Goal: Information Seeking & Learning: Find specific fact

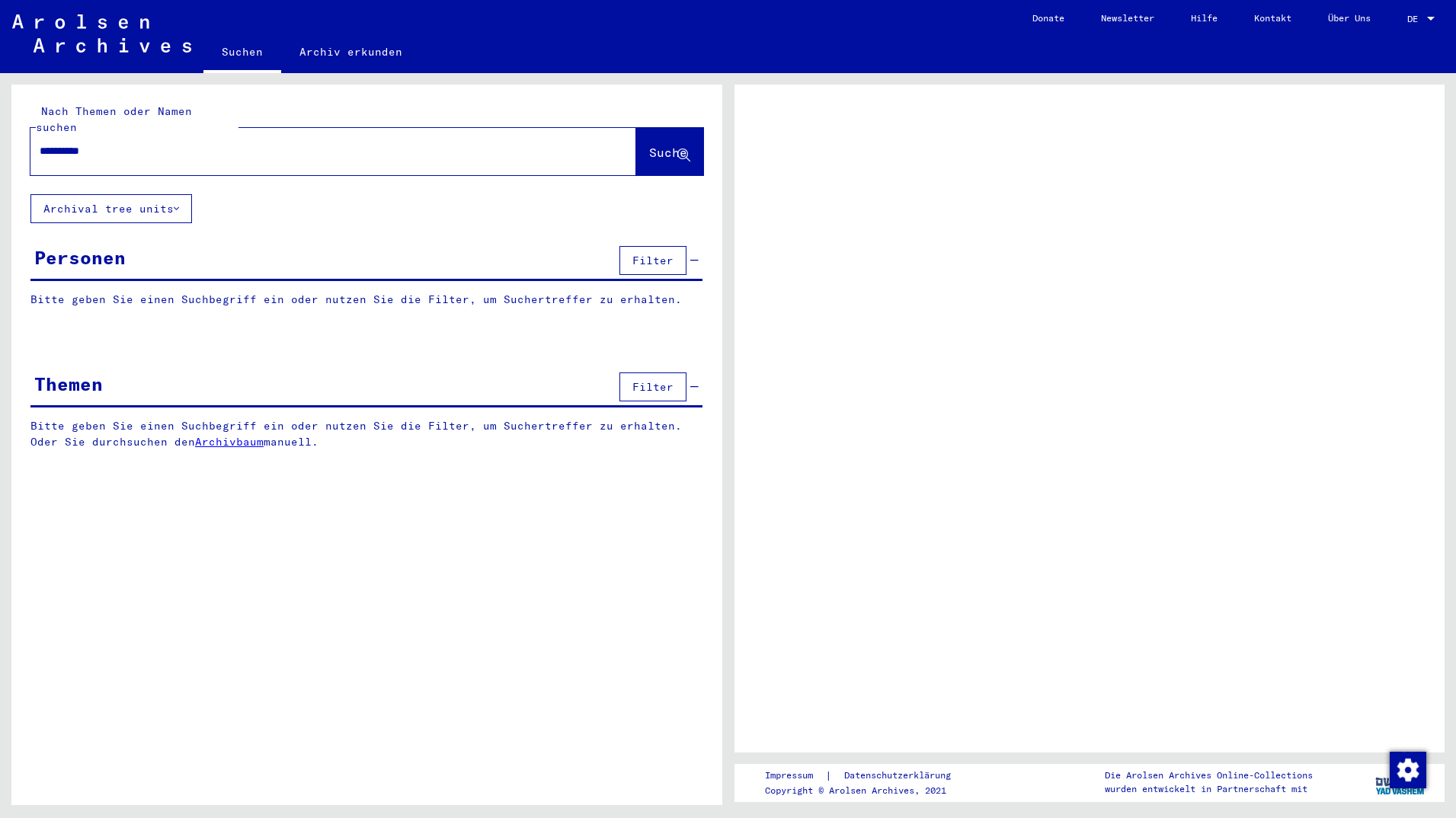
type input "**********"
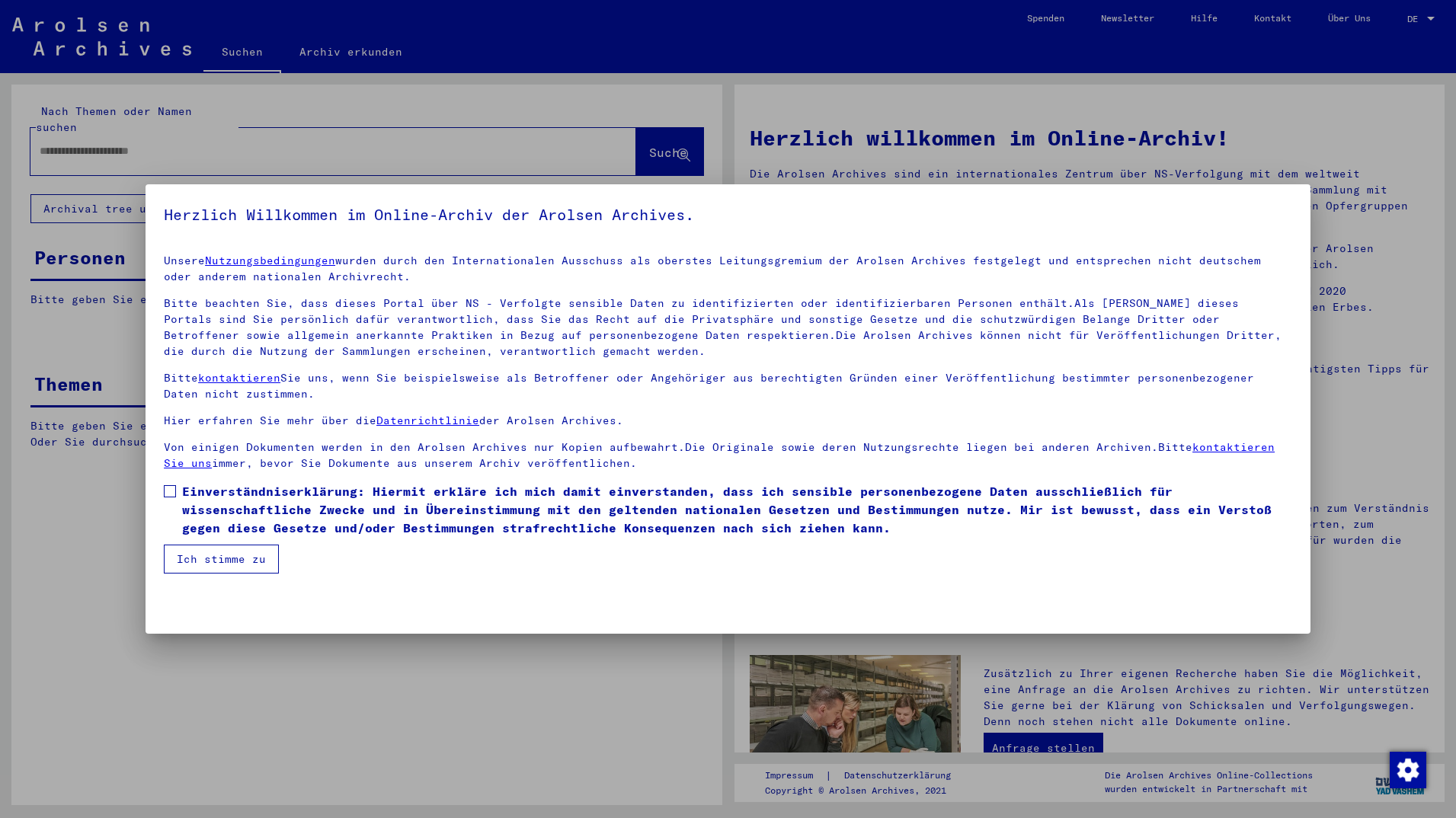
click at [225, 498] on span "Einverständniserklärung: Hiermit erkläre ich mich damit einverstanden, dass ich…" at bounding box center [737, 509] width 1110 height 55
click at [203, 556] on button "Ich stimme zu" at bounding box center [222, 559] width 115 height 29
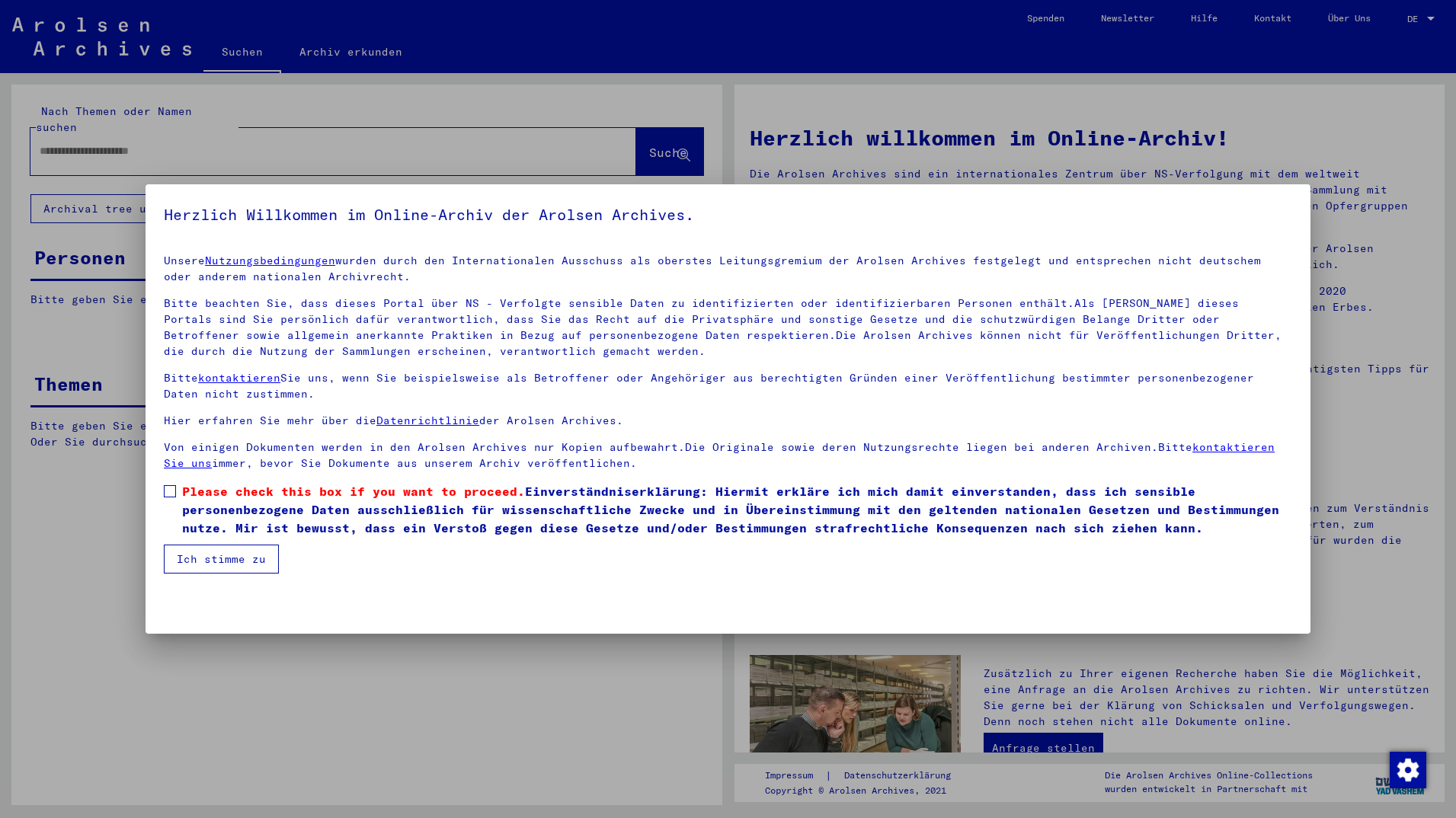
click at [197, 489] on span "Please check this box if you want to proceed." at bounding box center [354, 492] width 343 height 15
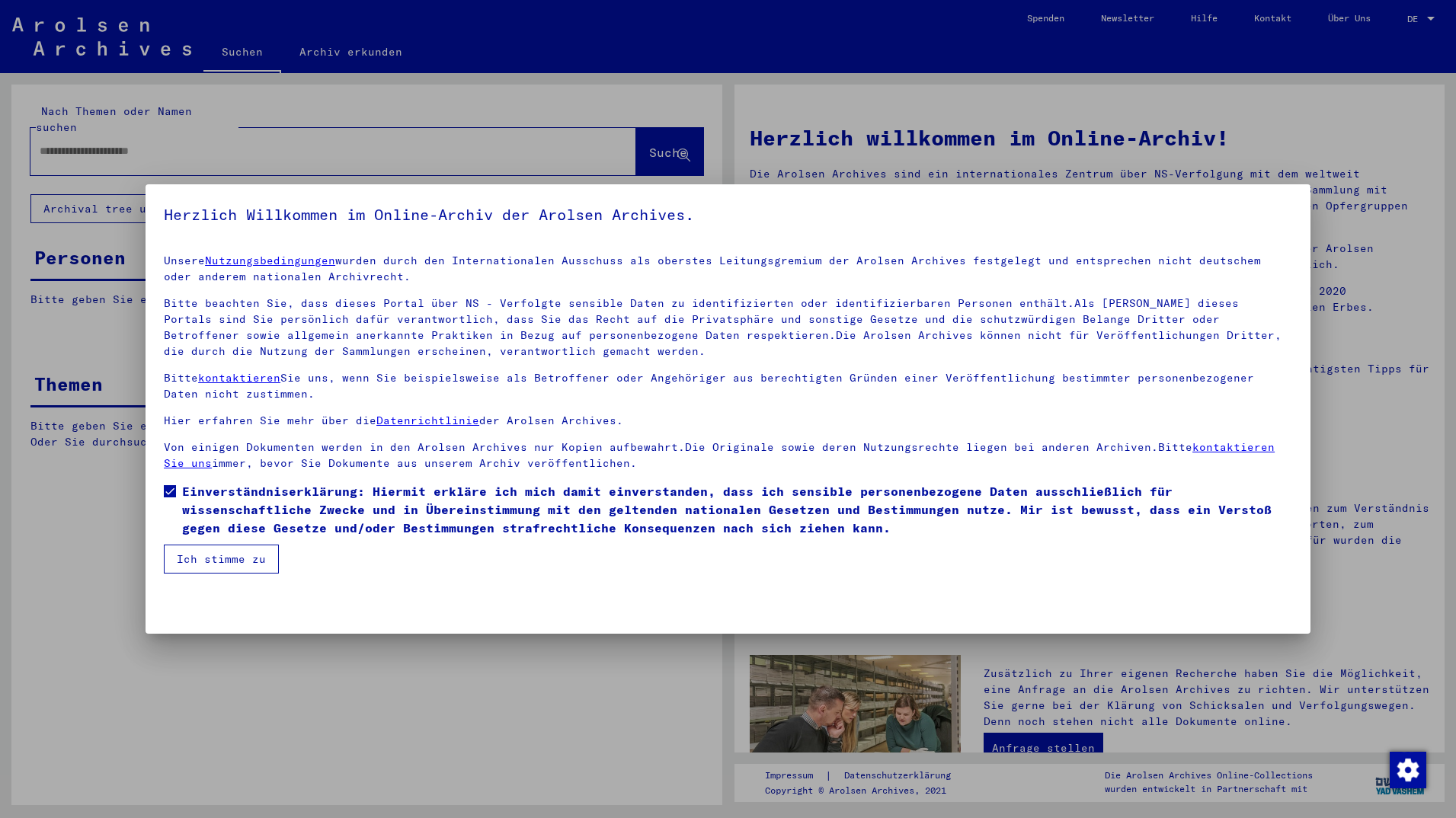
click at [194, 549] on button "Ich stimme zu" at bounding box center [222, 559] width 115 height 29
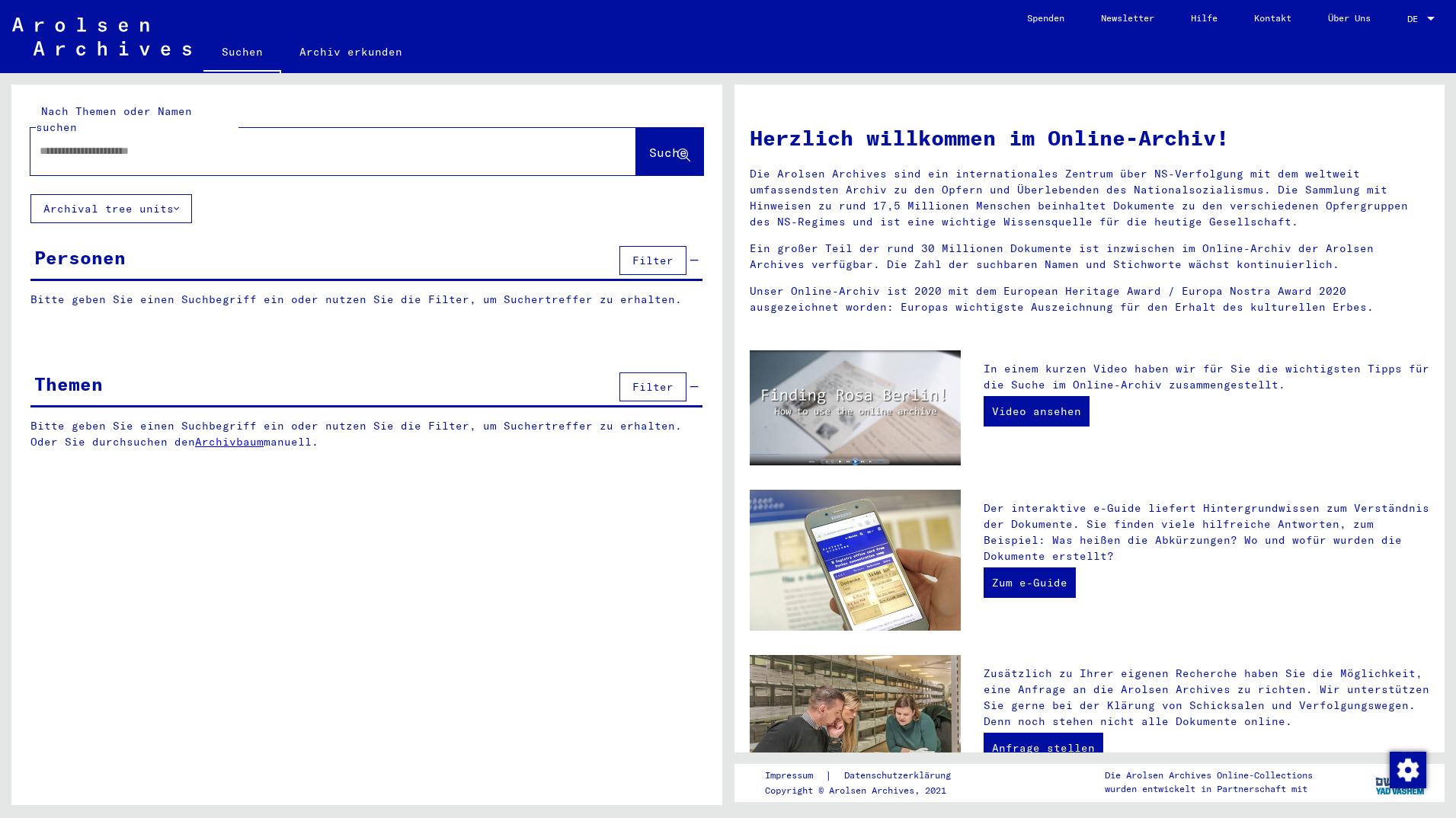
click at [65, 143] on input "text" at bounding box center [315, 151] width 551 height 16
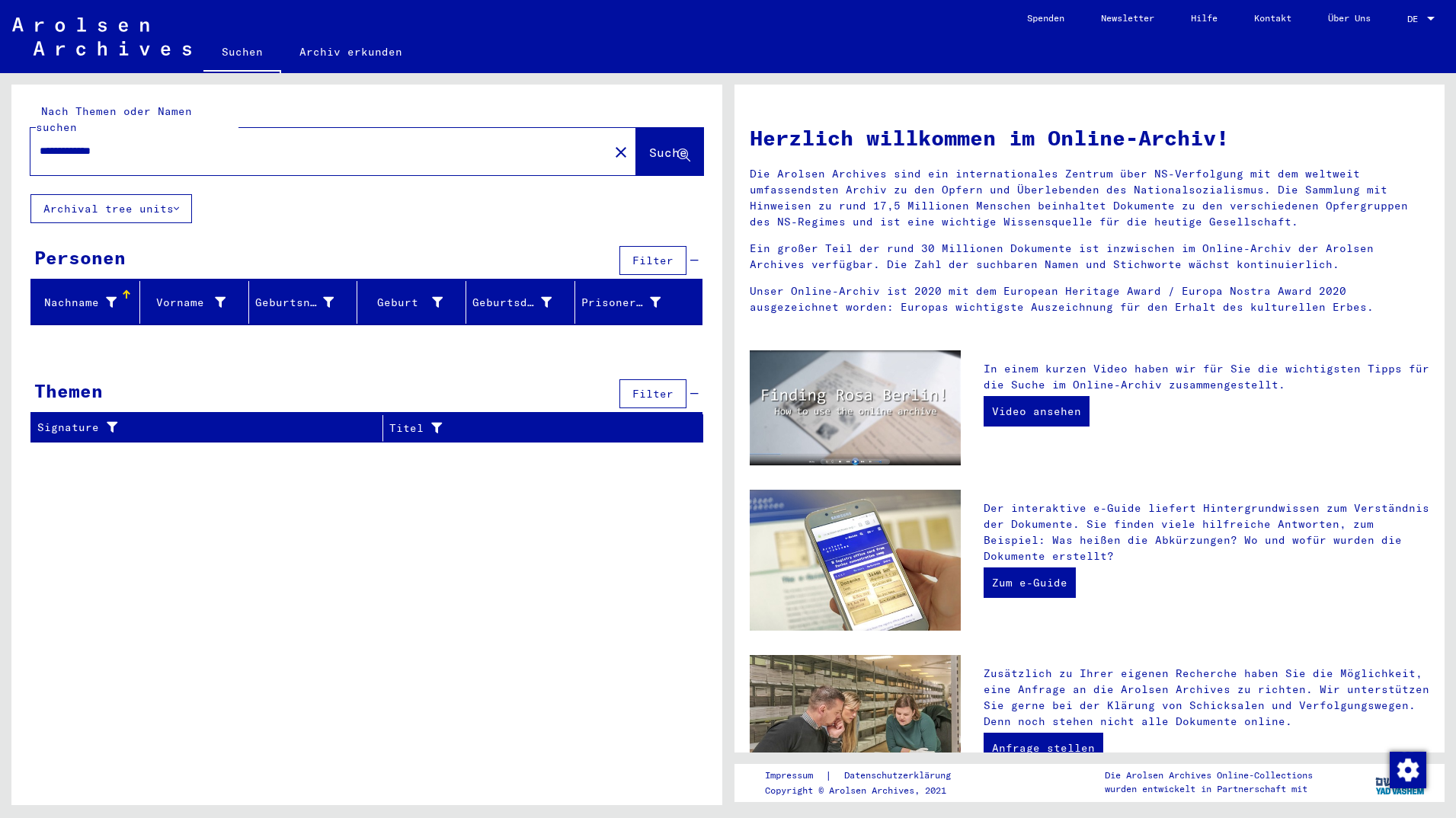
click at [76, 143] on input "**********" at bounding box center [315, 151] width 551 height 16
type input "**********"
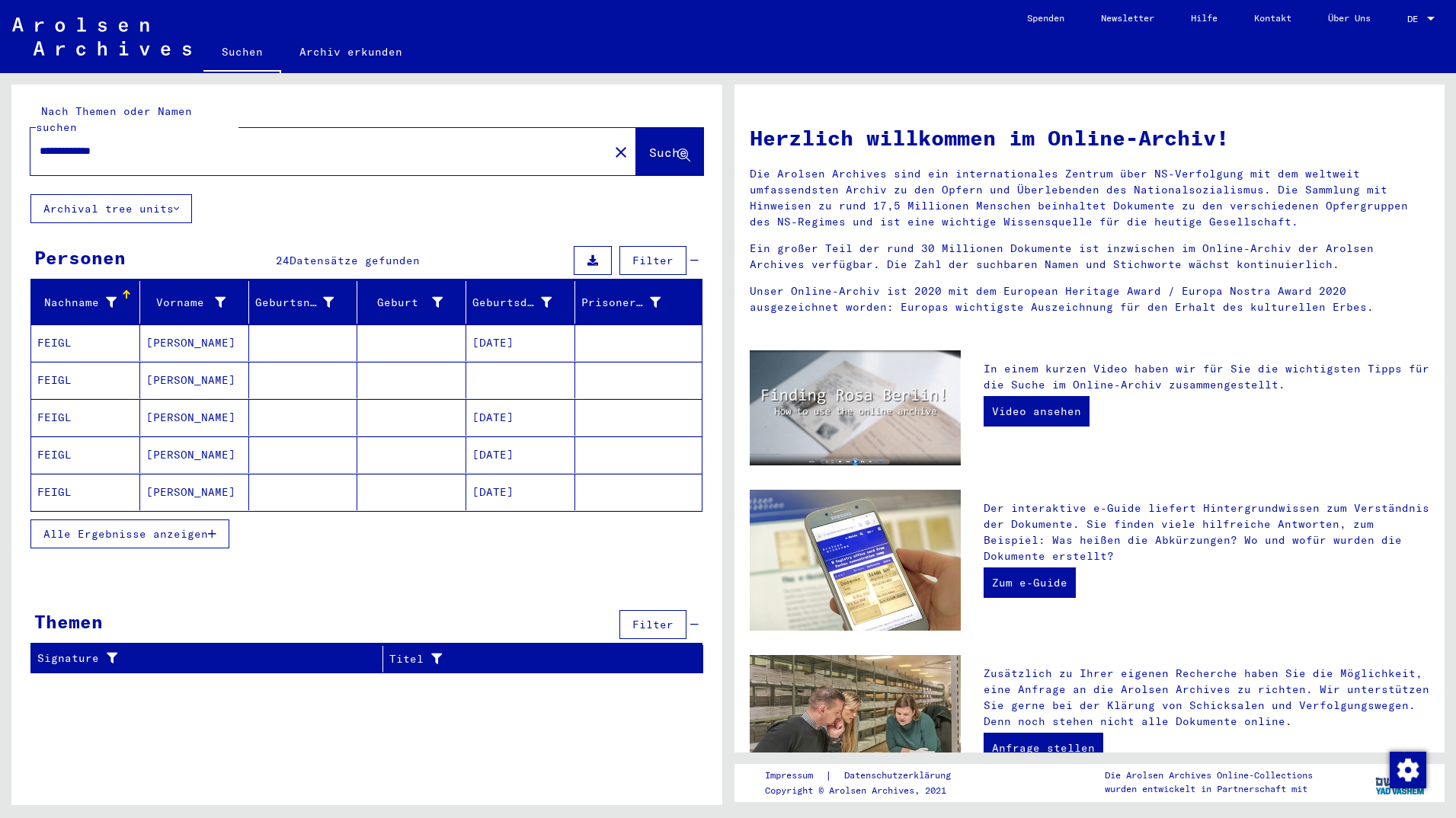
click at [128, 530] on button "Alle Ergebnisse anzeigen" at bounding box center [130, 534] width 199 height 29
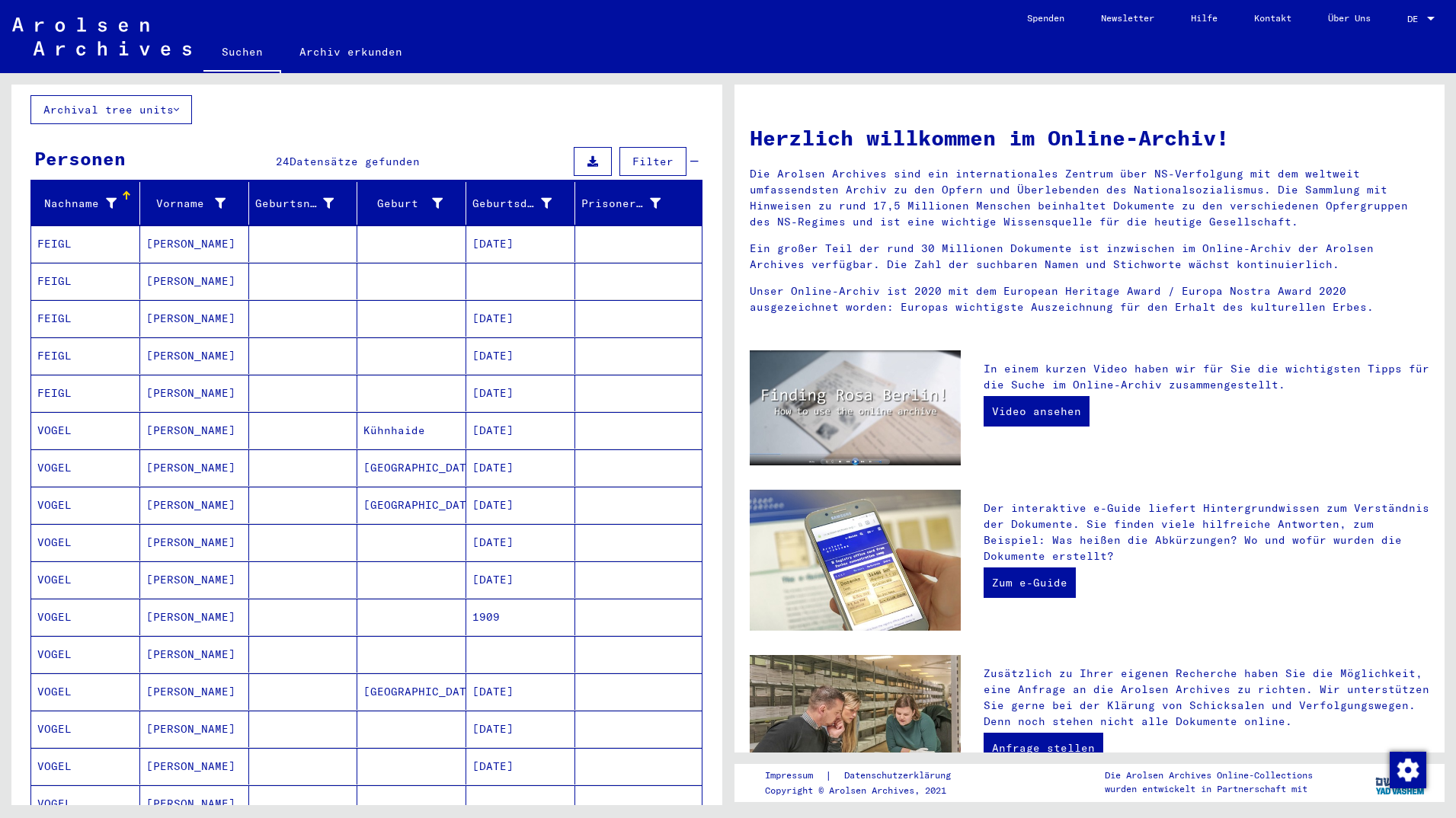
scroll to position [17, 0]
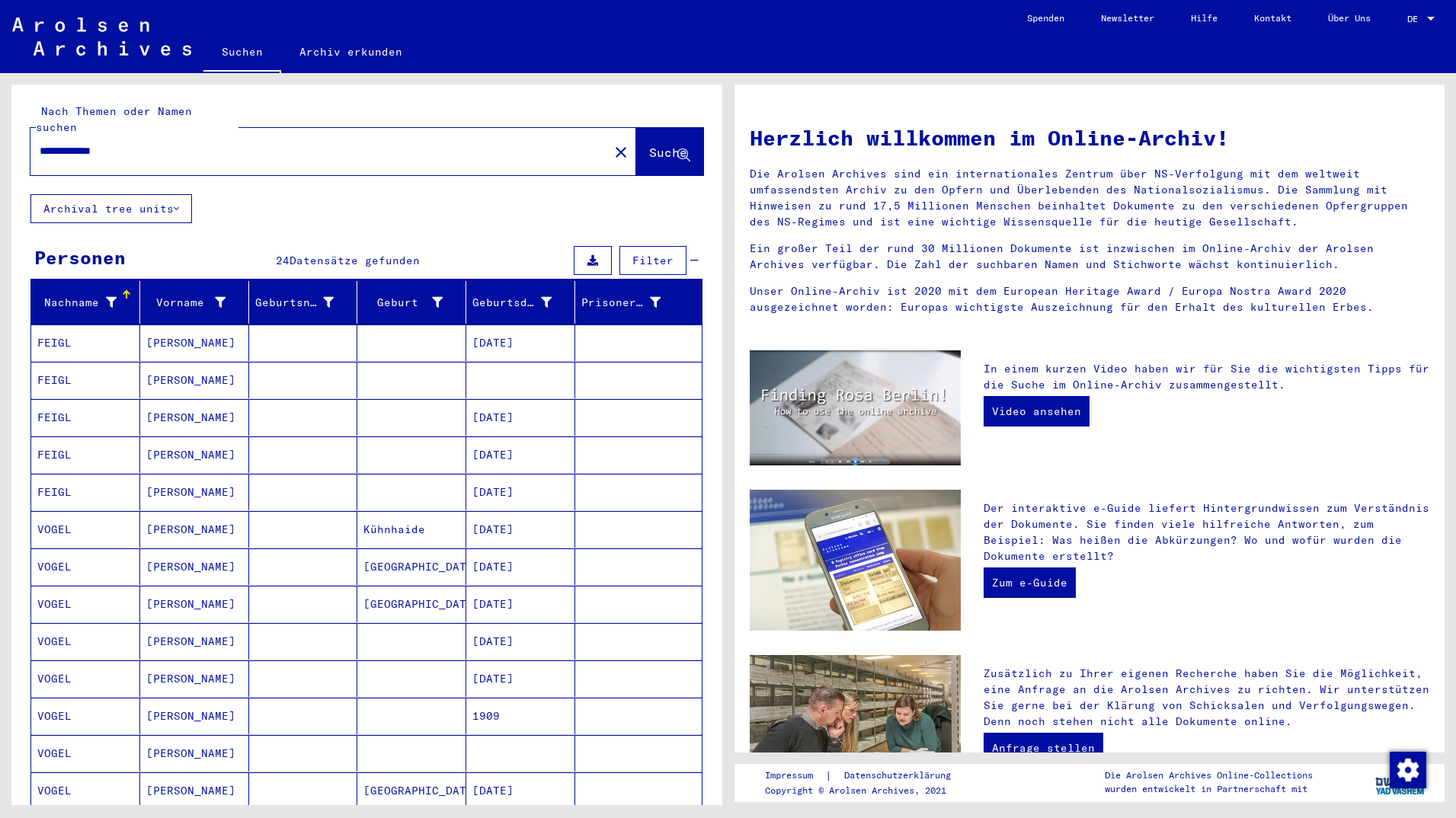
drag, startPoint x: 113, startPoint y: 142, endPoint x: 9, endPoint y: 138, distance: 104.1
click at [44, 143] on input "**********" at bounding box center [315, 151] width 551 height 16
type input "*"
paste input "*****"
type input "*****"
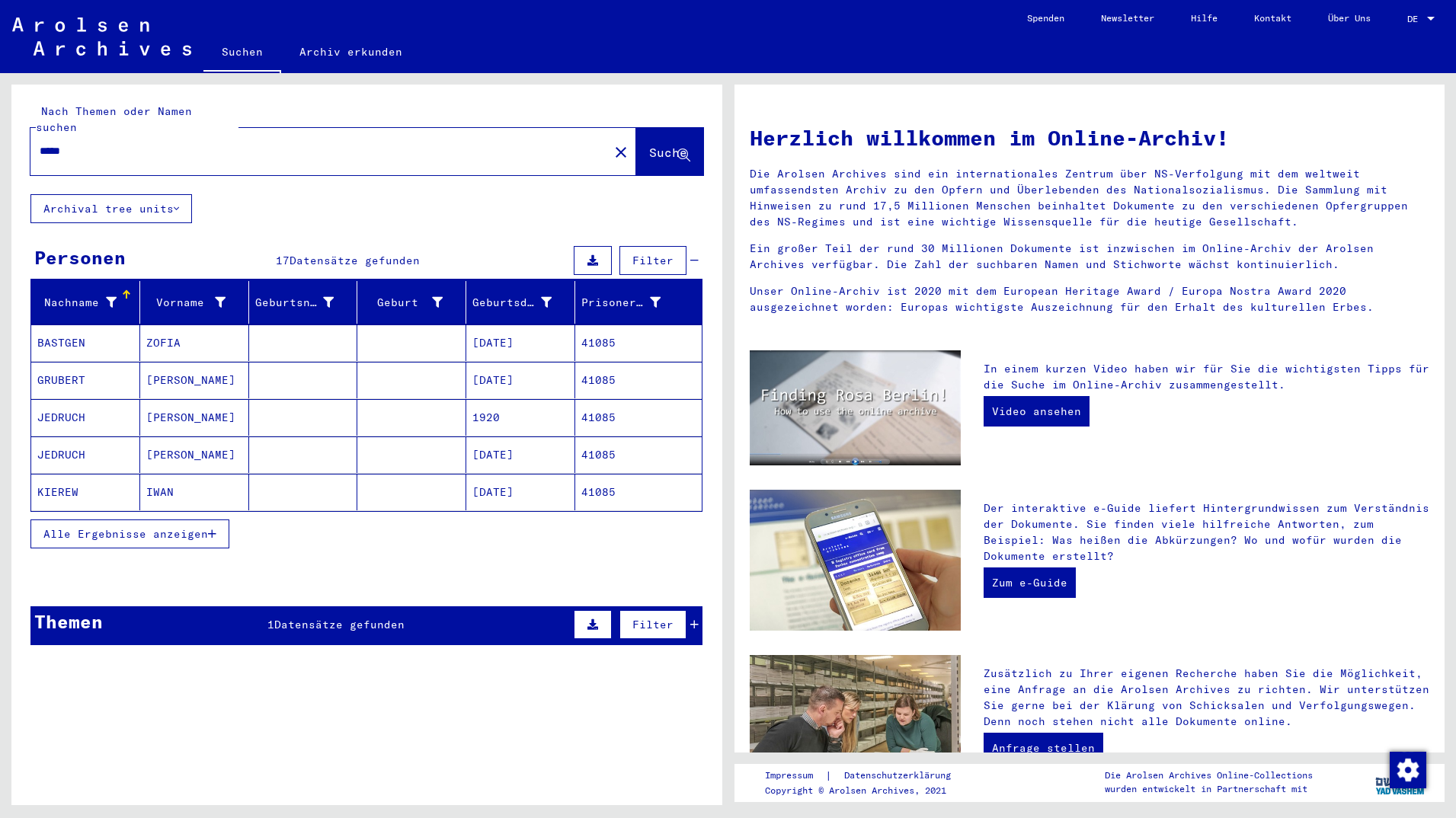
click at [138, 527] on span "Alle Ergebnisse anzeigen" at bounding box center [125, 534] width 165 height 14
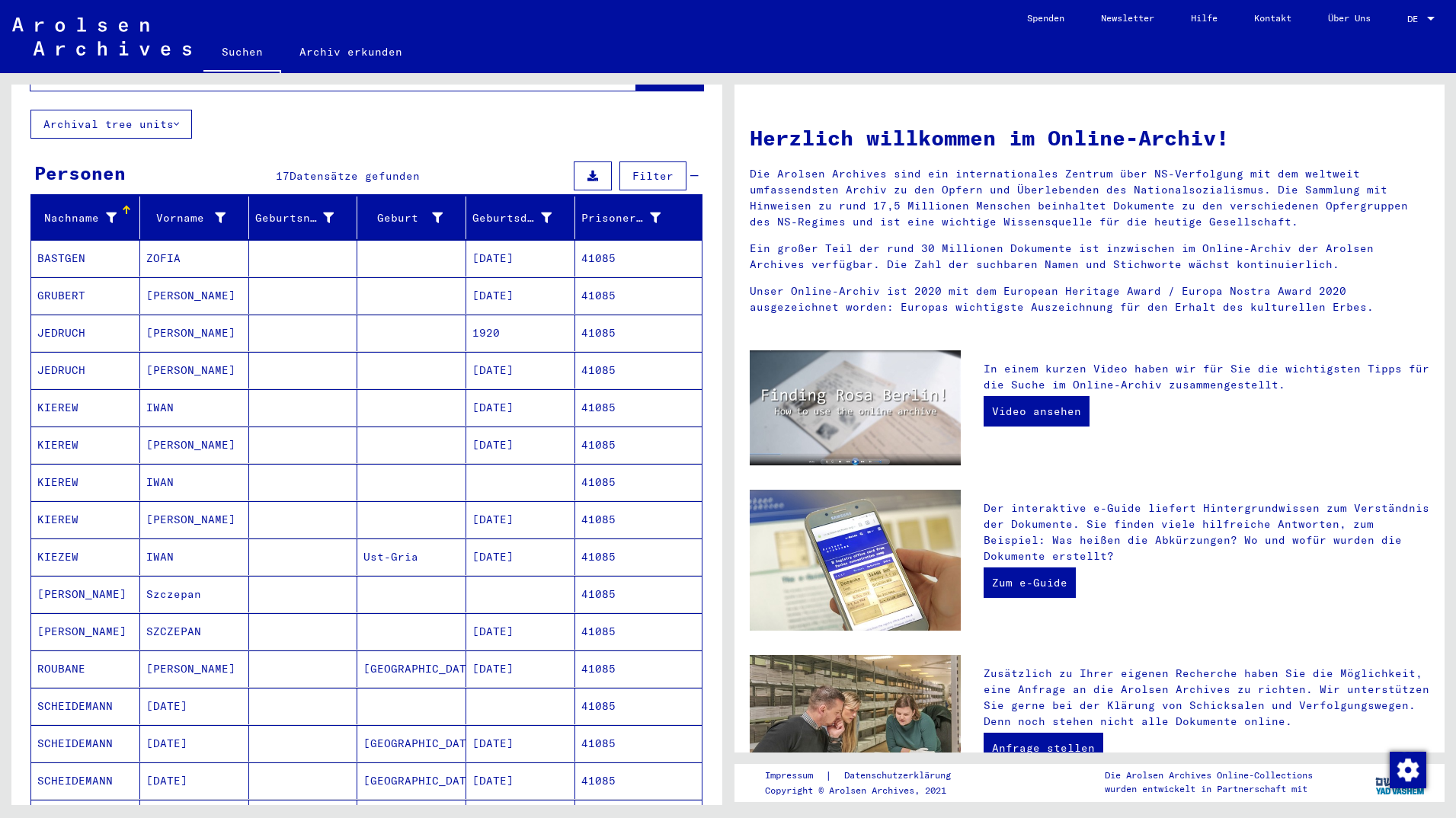
scroll to position [165, 0]
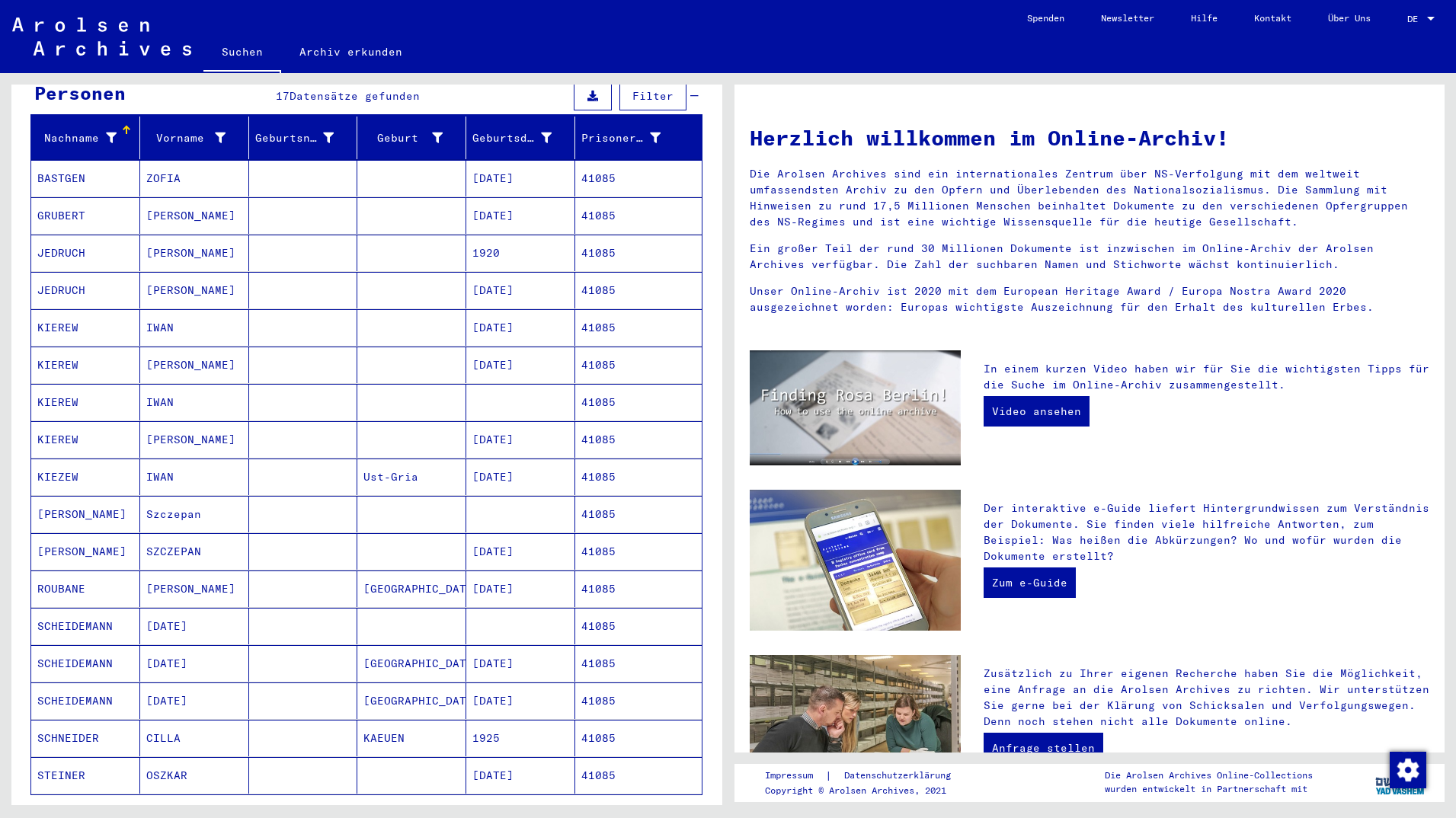
click at [396, 499] on mat-cell at bounding box center [412, 515] width 109 height 37
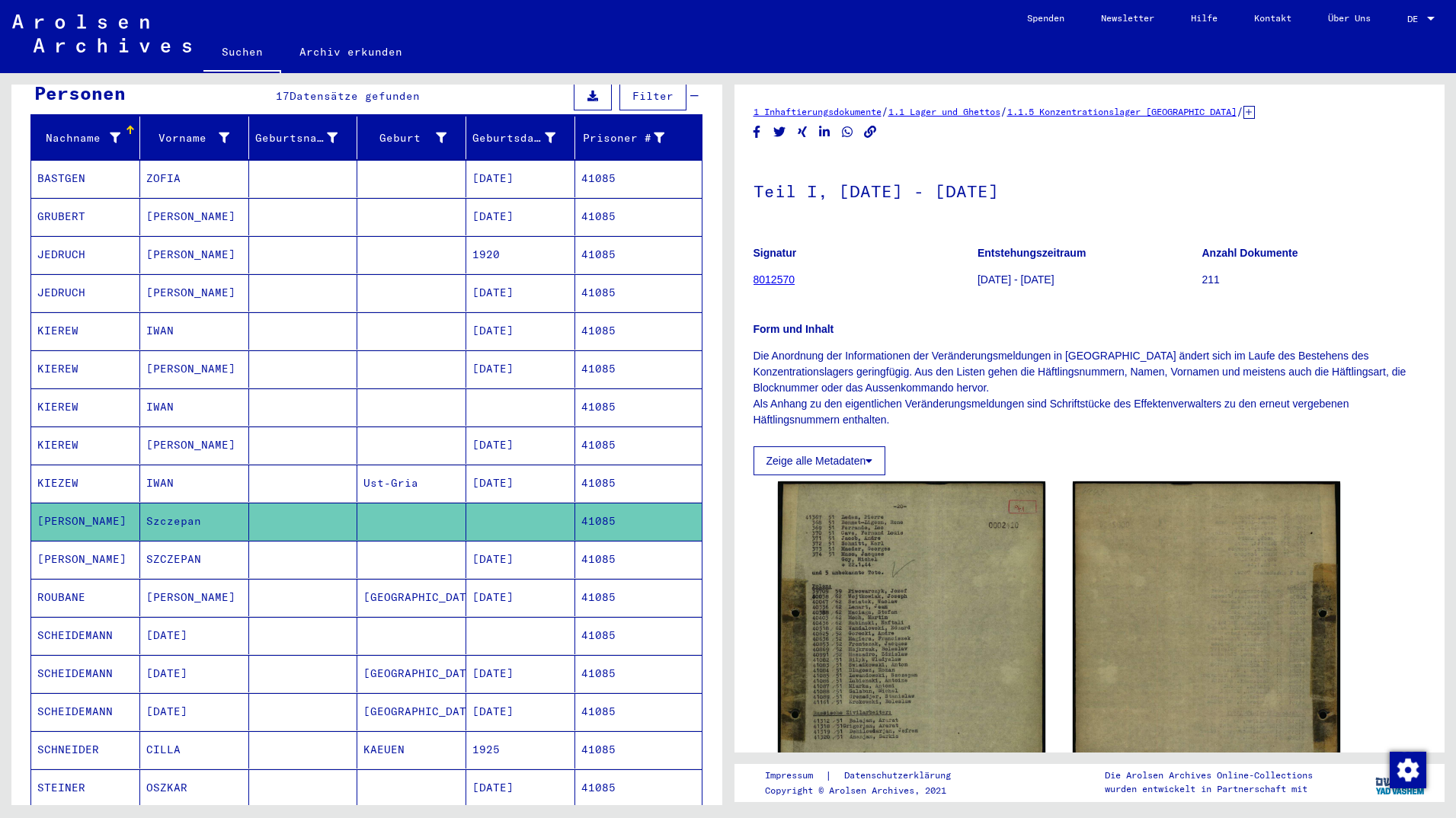
click at [516, 541] on mat-cell "[DATE]" at bounding box center [521, 559] width 109 height 38
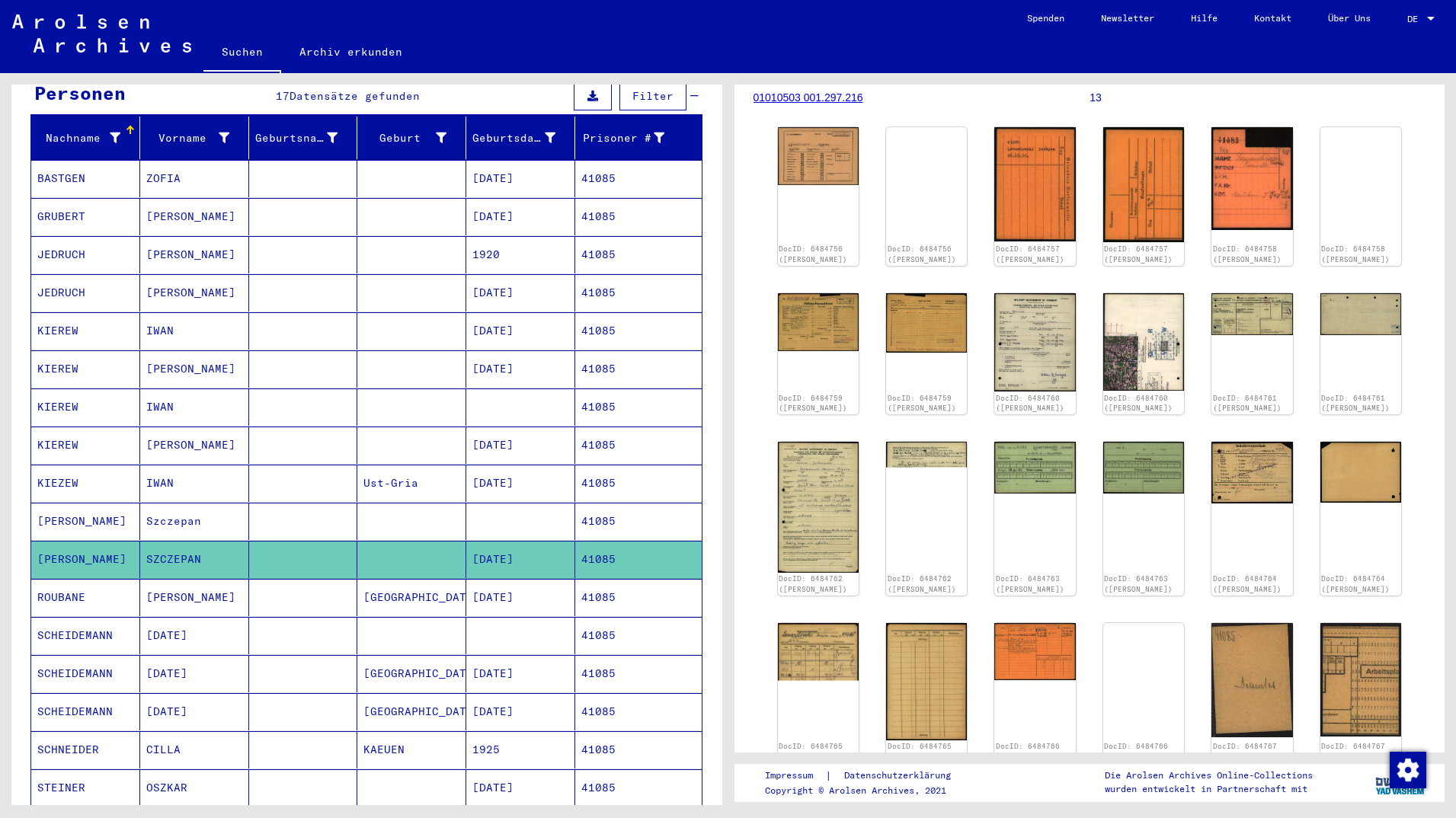
scroll to position [165, 0]
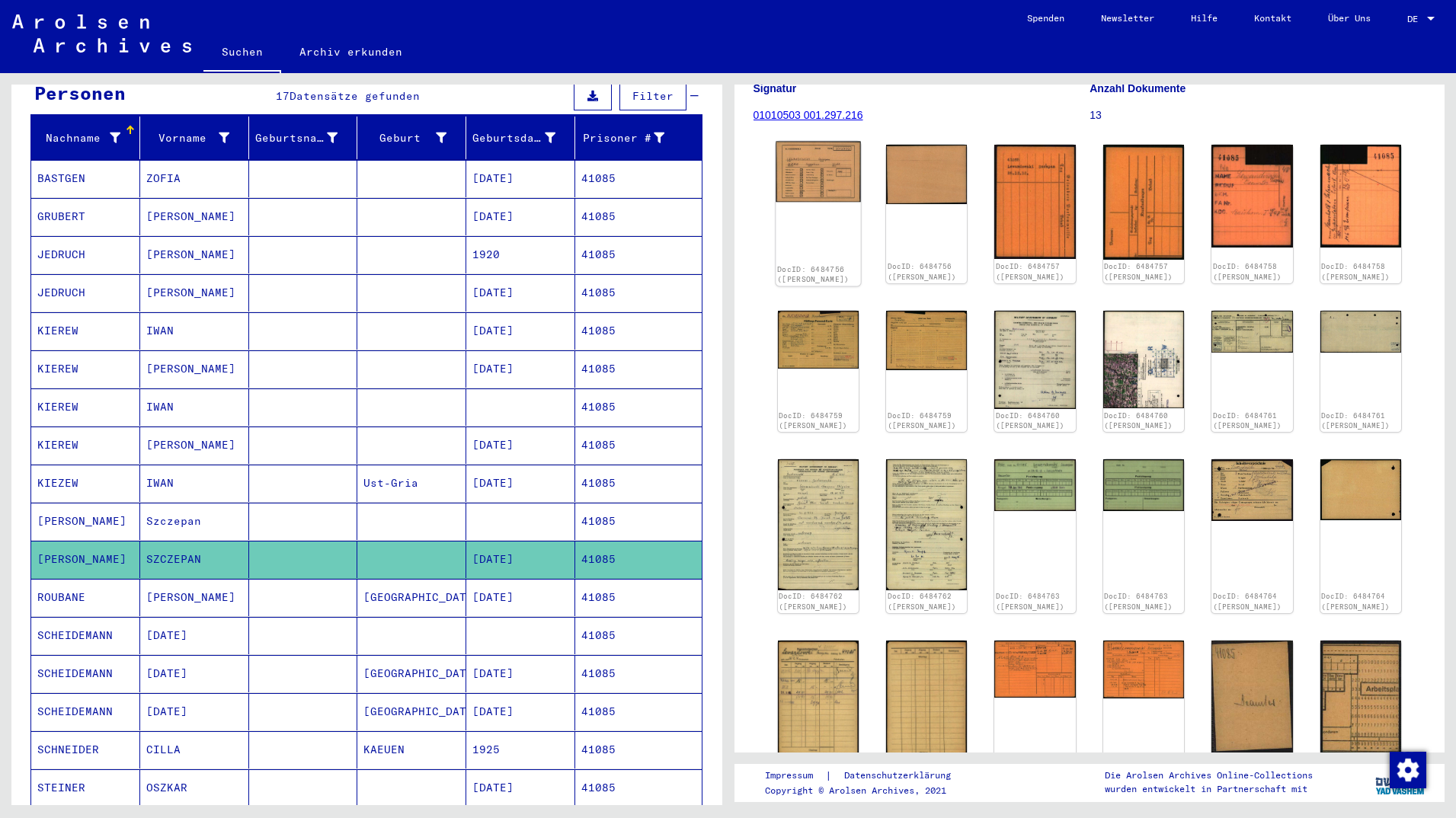
click at [806, 185] on img at bounding box center [818, 172] width 85 height 61
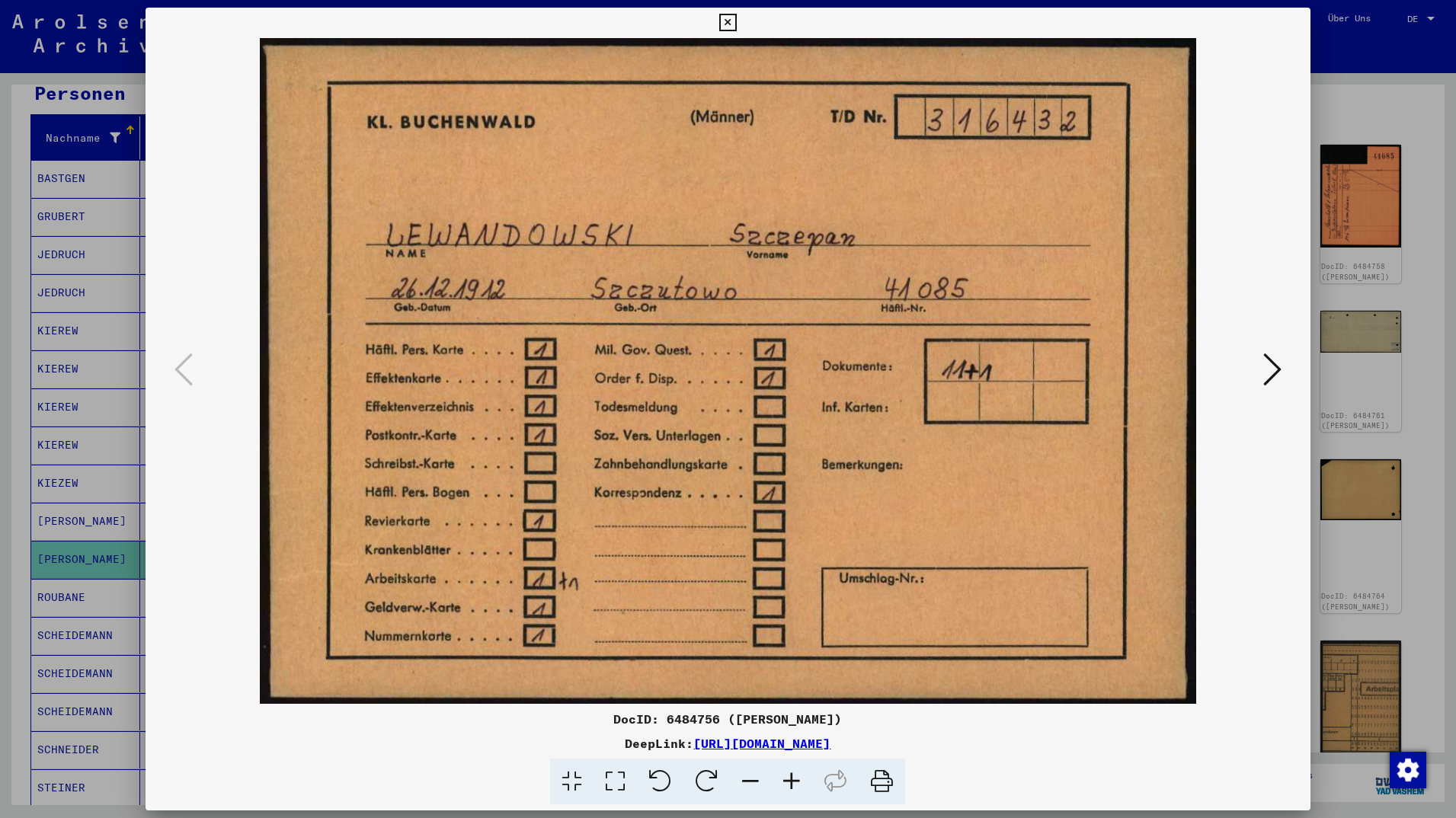
click at [1267, 372] on icon at bounding box center [1273, 369] width 18 height 37
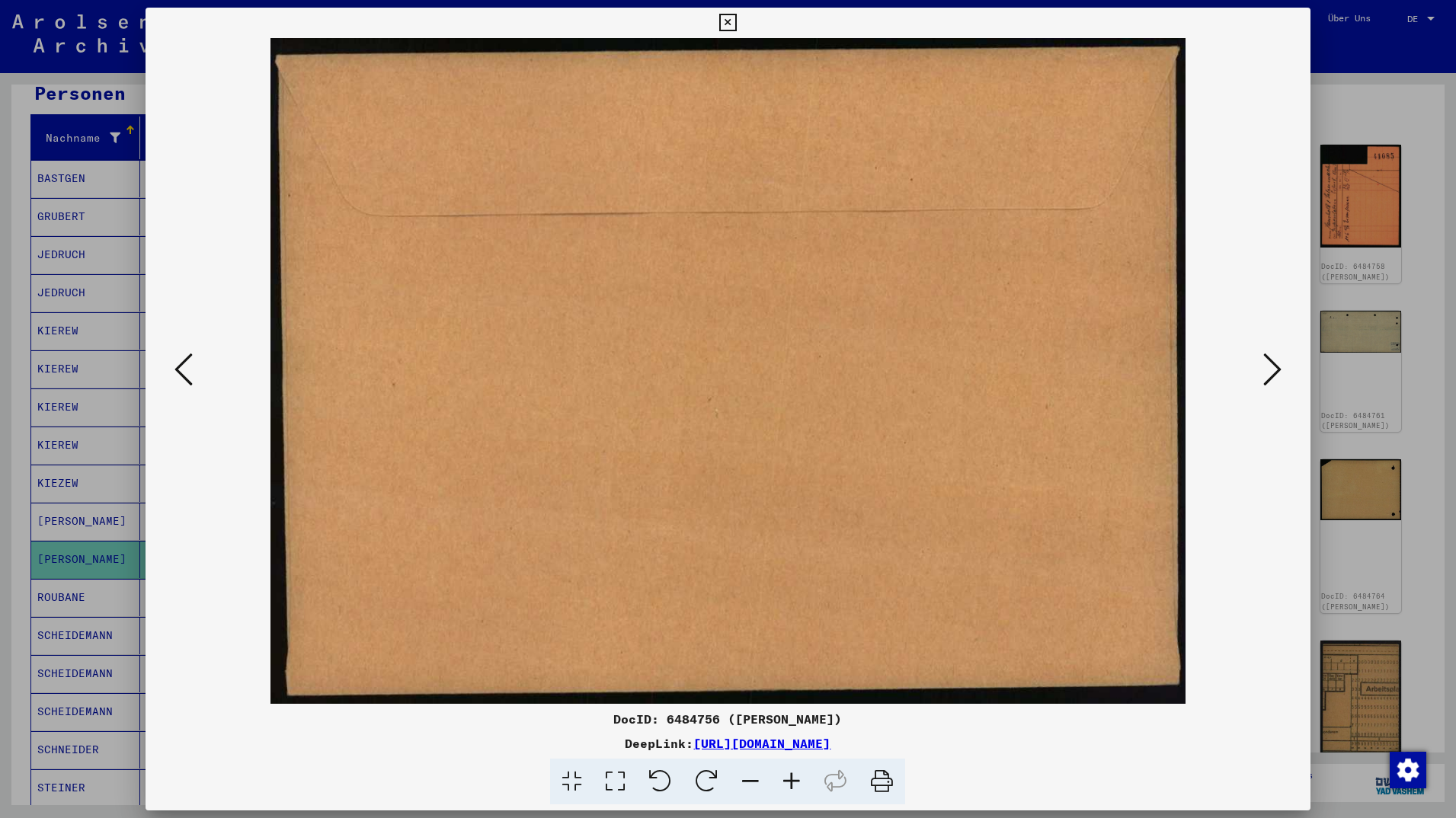
click at [1267, 372] on icon at bounding box center [1273, 369] width 18 height 37
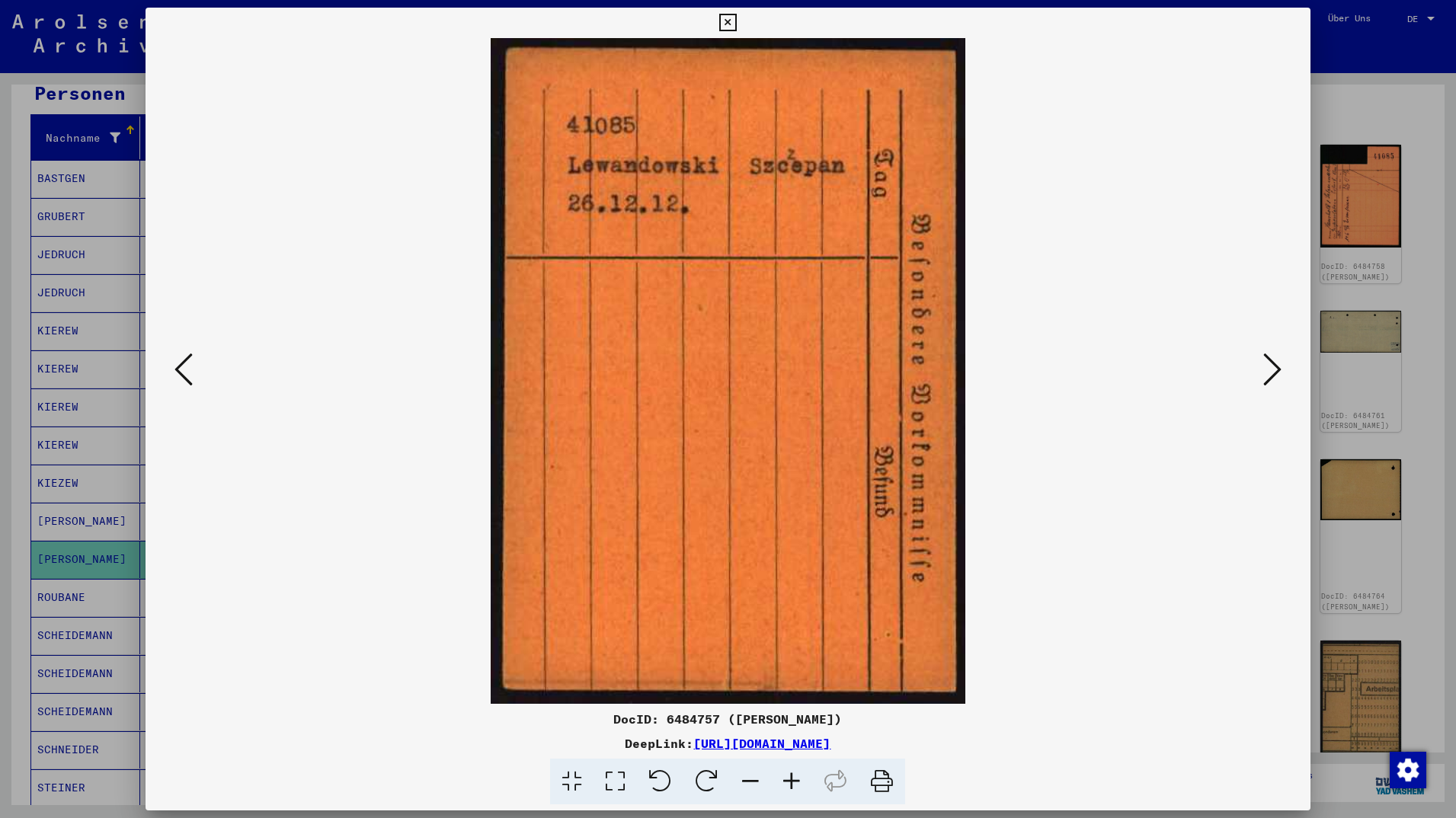
click at [1277, 369] on icon at bounding box center [1273, 369] width 18 height 37
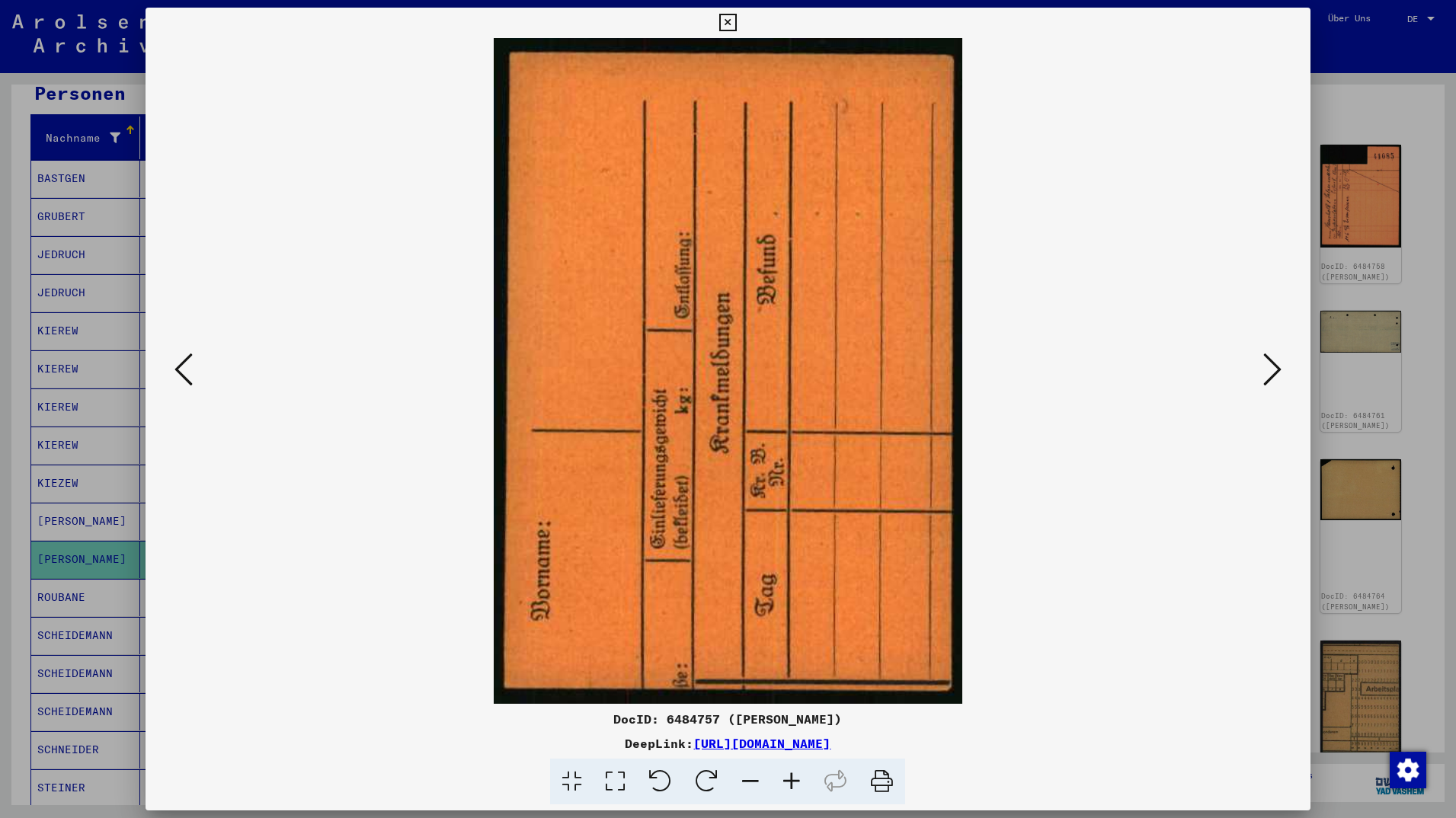
click at [1277, 369] on icon at bounding box center [1273, 369] width 18 height 37
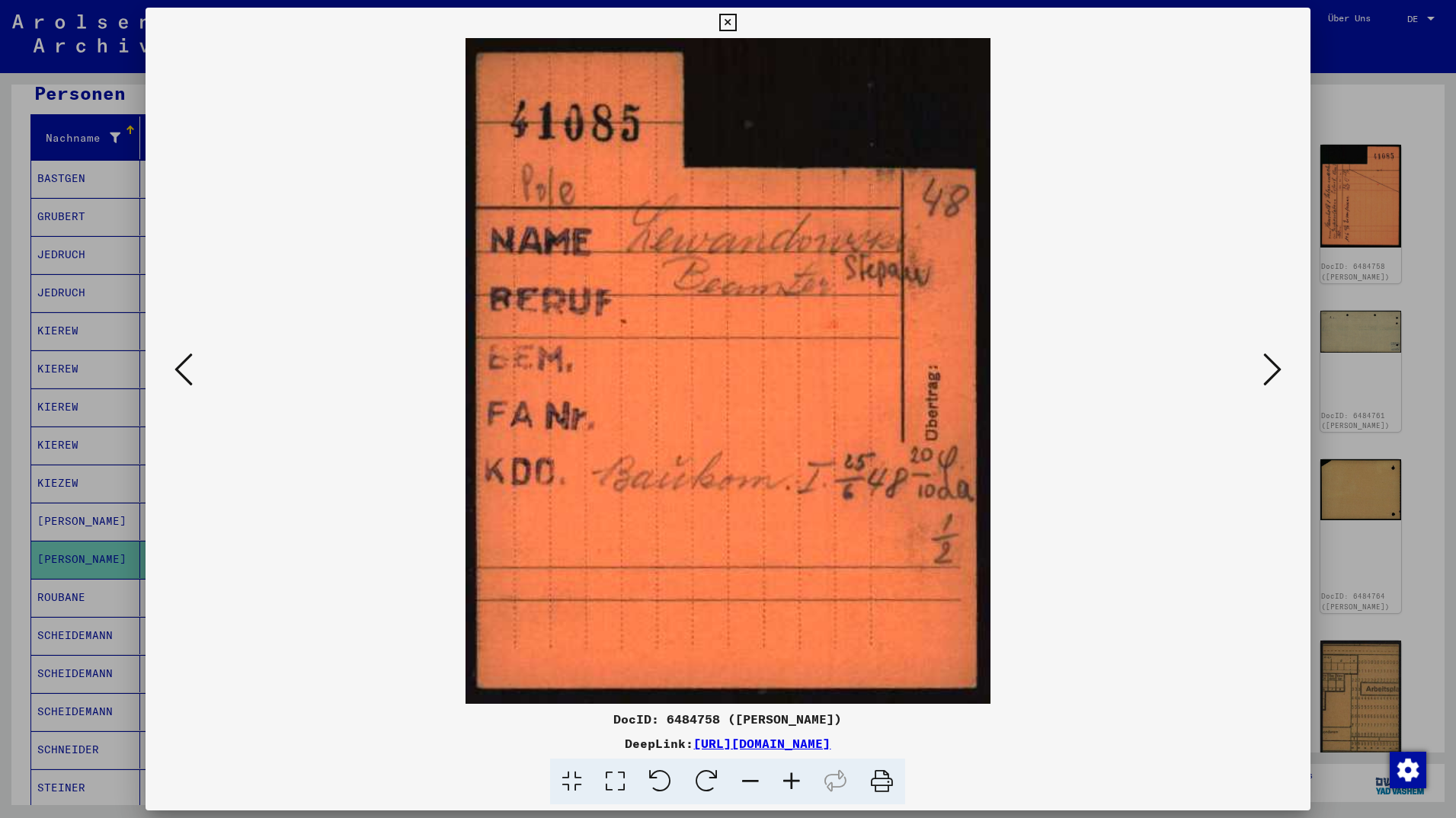
click at [1266, 369] on icon at bounding box center [1273, 369] width 18 height 37
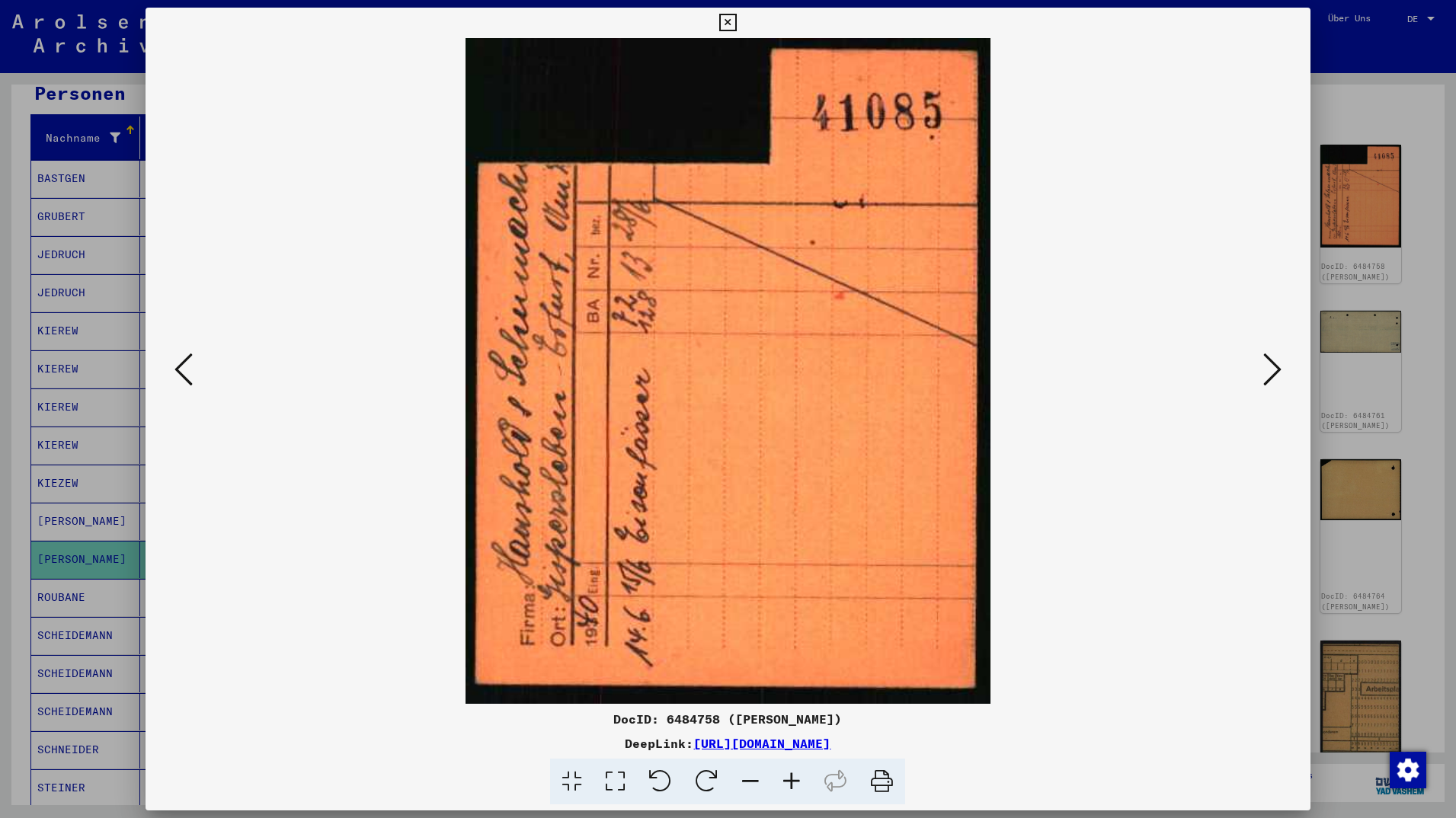
click at [1266, 369] on icon at bounding box center [1273, 369] width 18 height 37
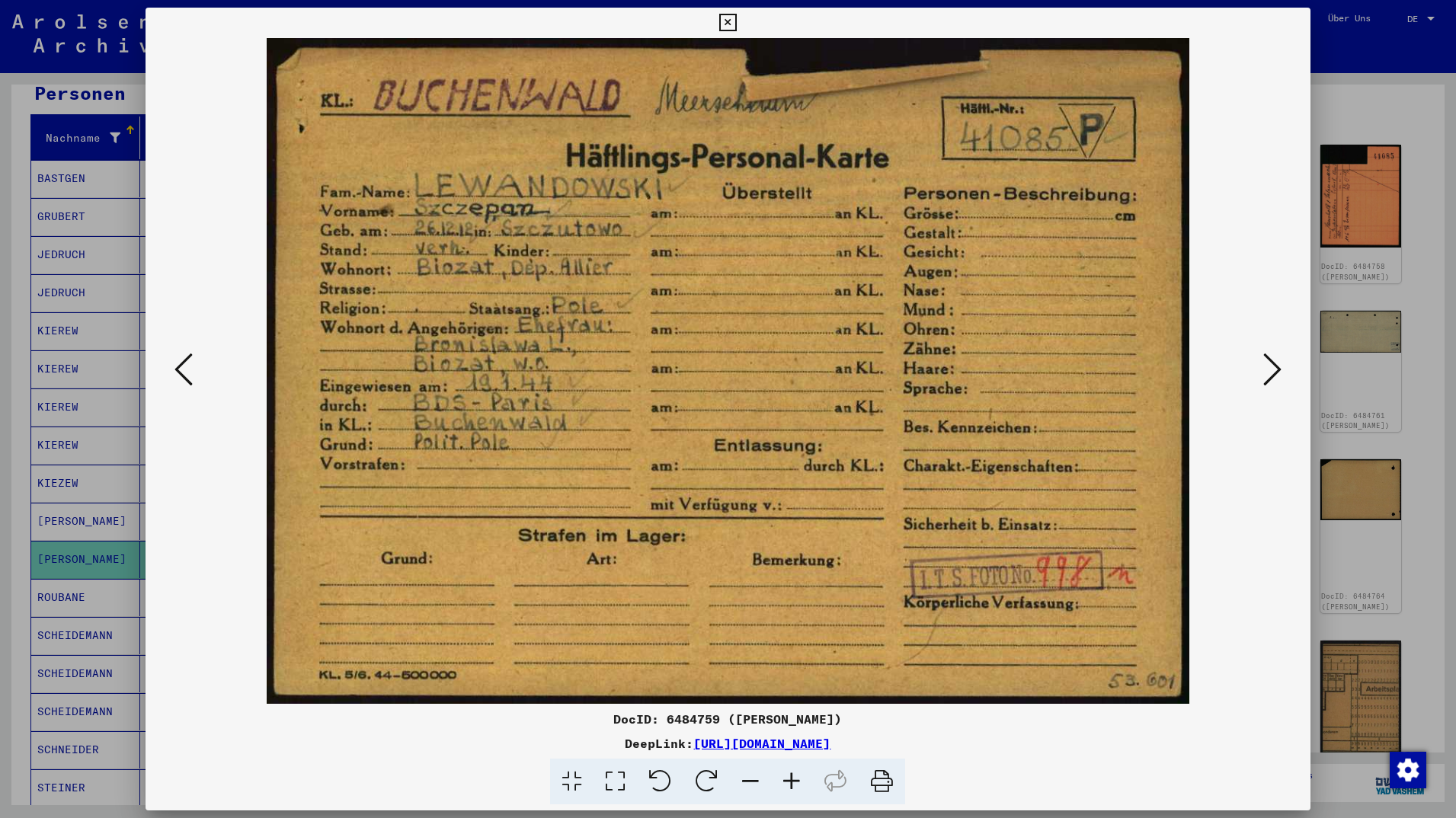
drag, startPoint x: 1250, startPoint y: 362, endPoint x: 1277, endPoint y: 374, distance: 29.5
click at [1256, 365] on img at bounding box center [727, 371] width 1061 height 666
click at [1281, 376] on icon at bounding box center [1273, 369] width 18 height 37
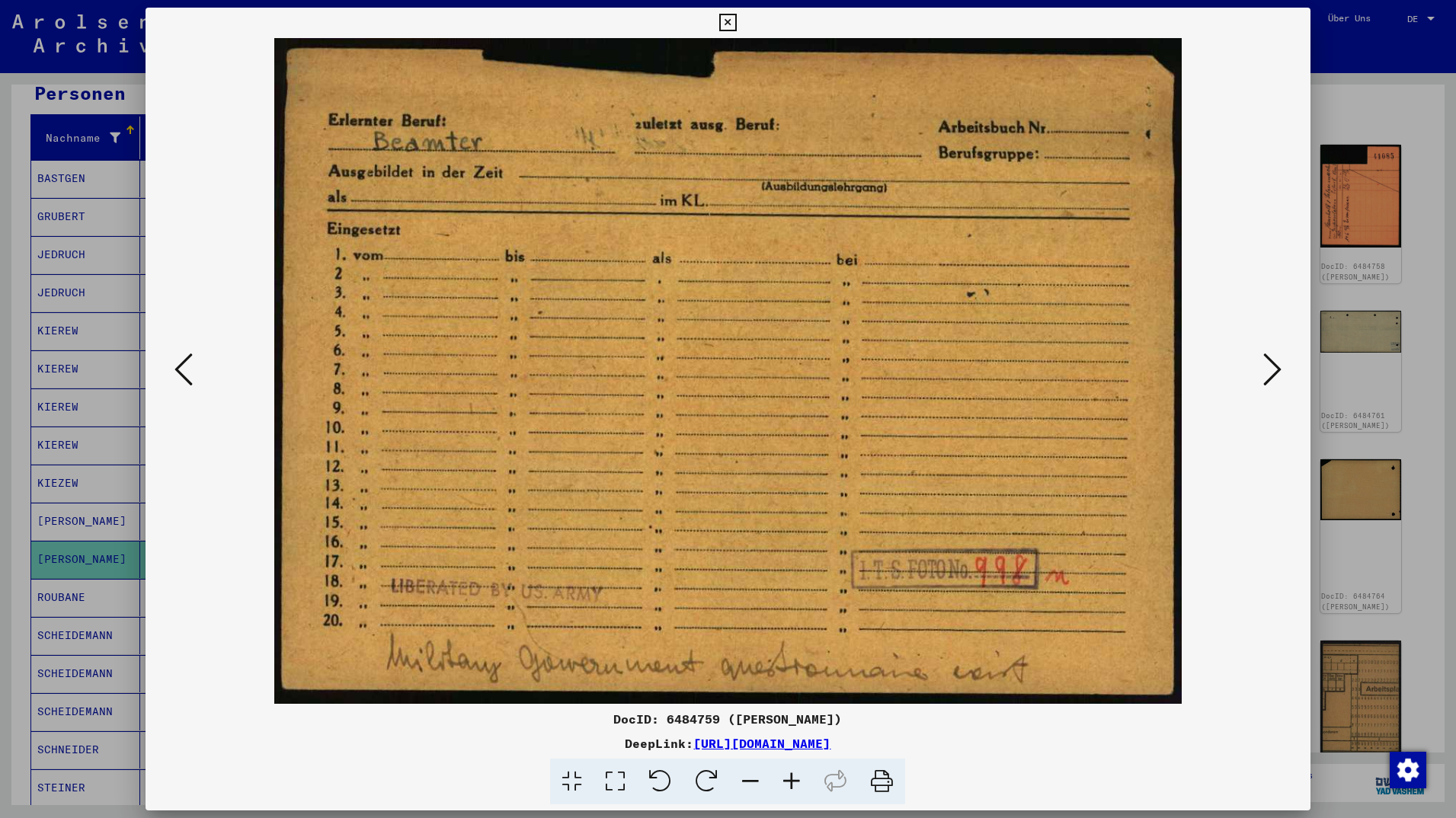
click at [1281, 372] on icon at bounding box center [1273, 369] width 18 height 37
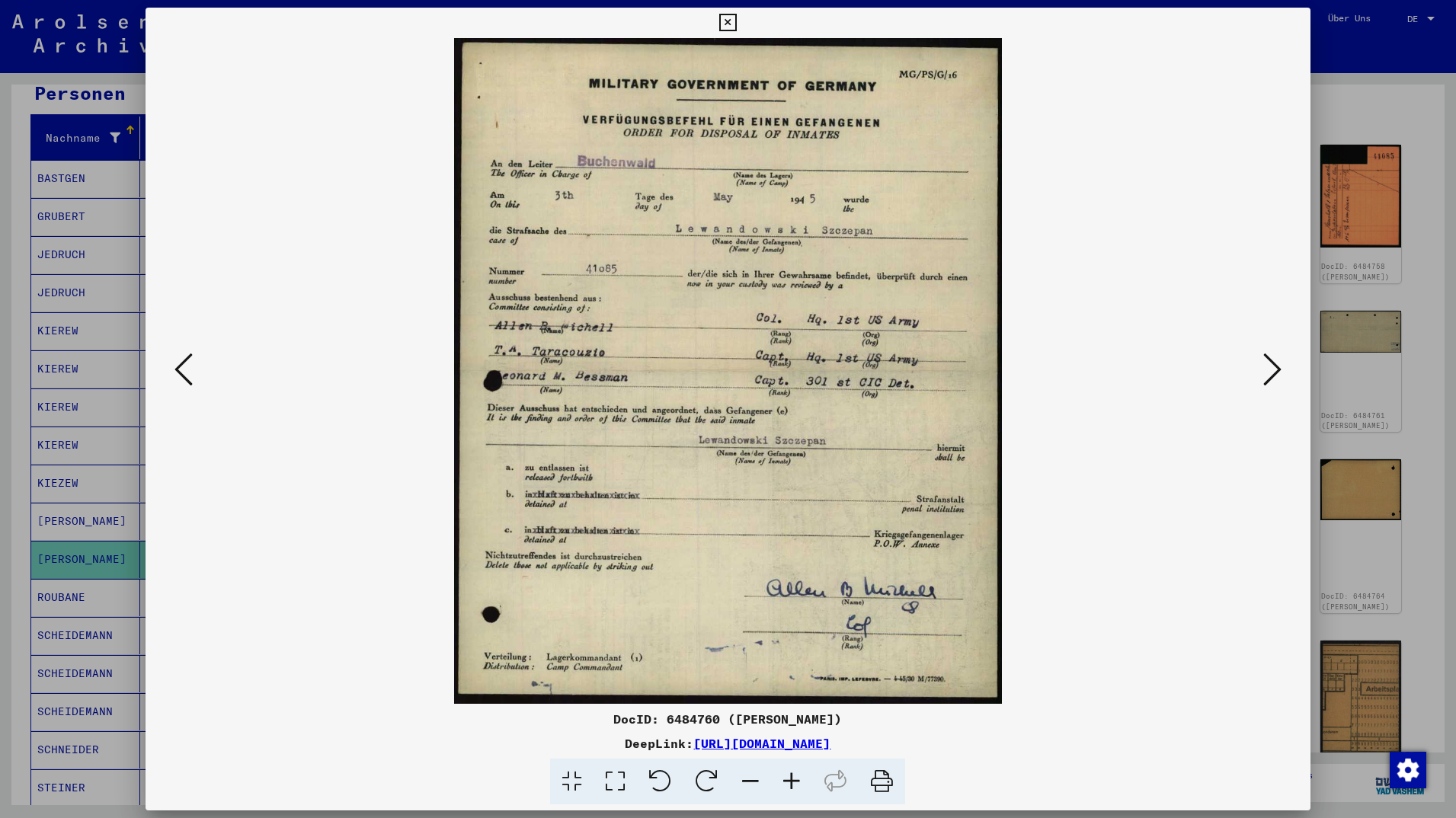
click at [1017, 335] on img at bounding box center [727, 371] width 1061 height 666
click at [1270, 373] on icon at bounding box center [1273, 369] width 18 height 37
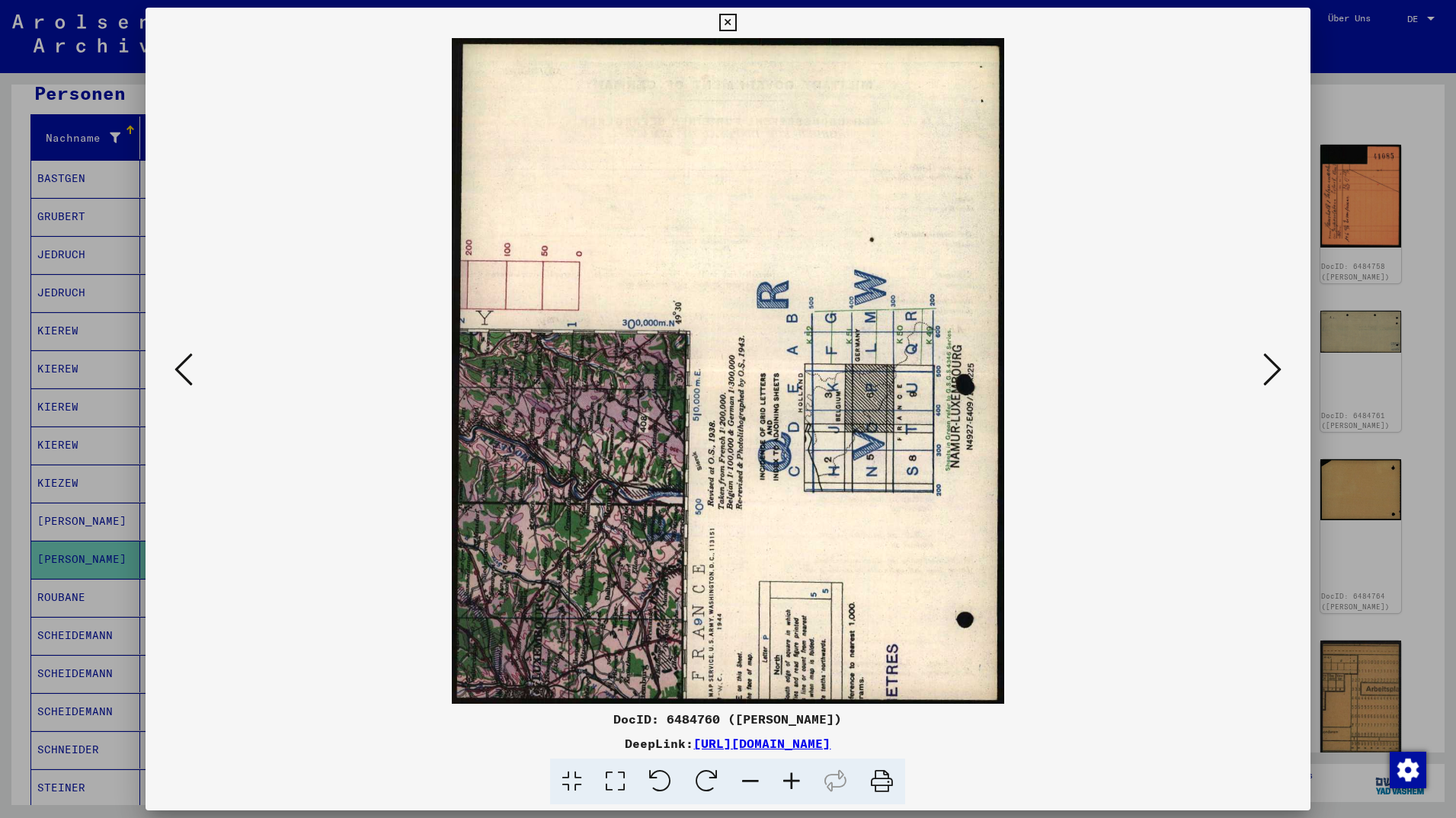
click at [1270, 373] on icon at bounding box center [1273, 369] width 18 height 37
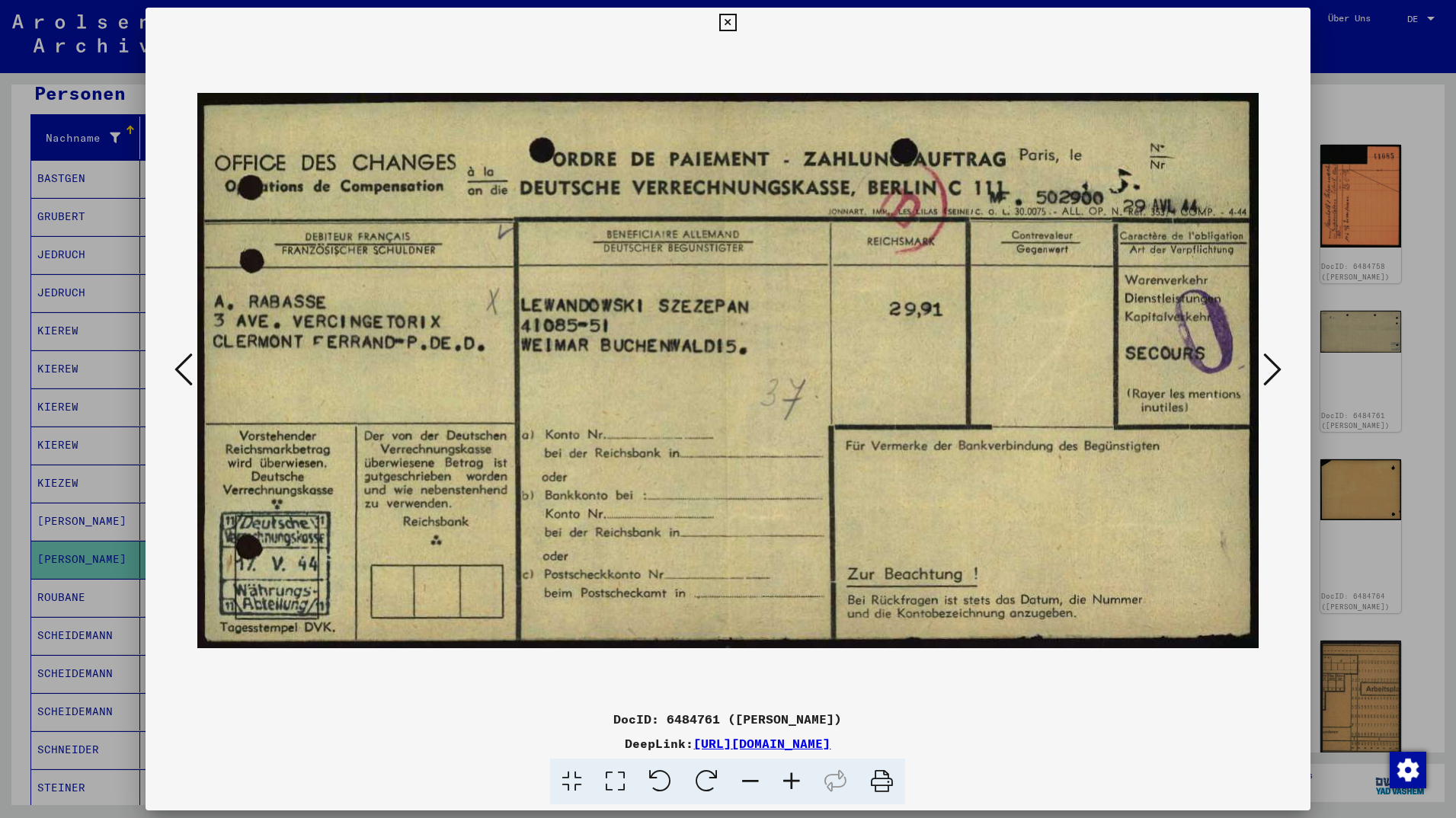
click at [1279, 378] on icon at bounding box center [1273, 369] width 18 height 37
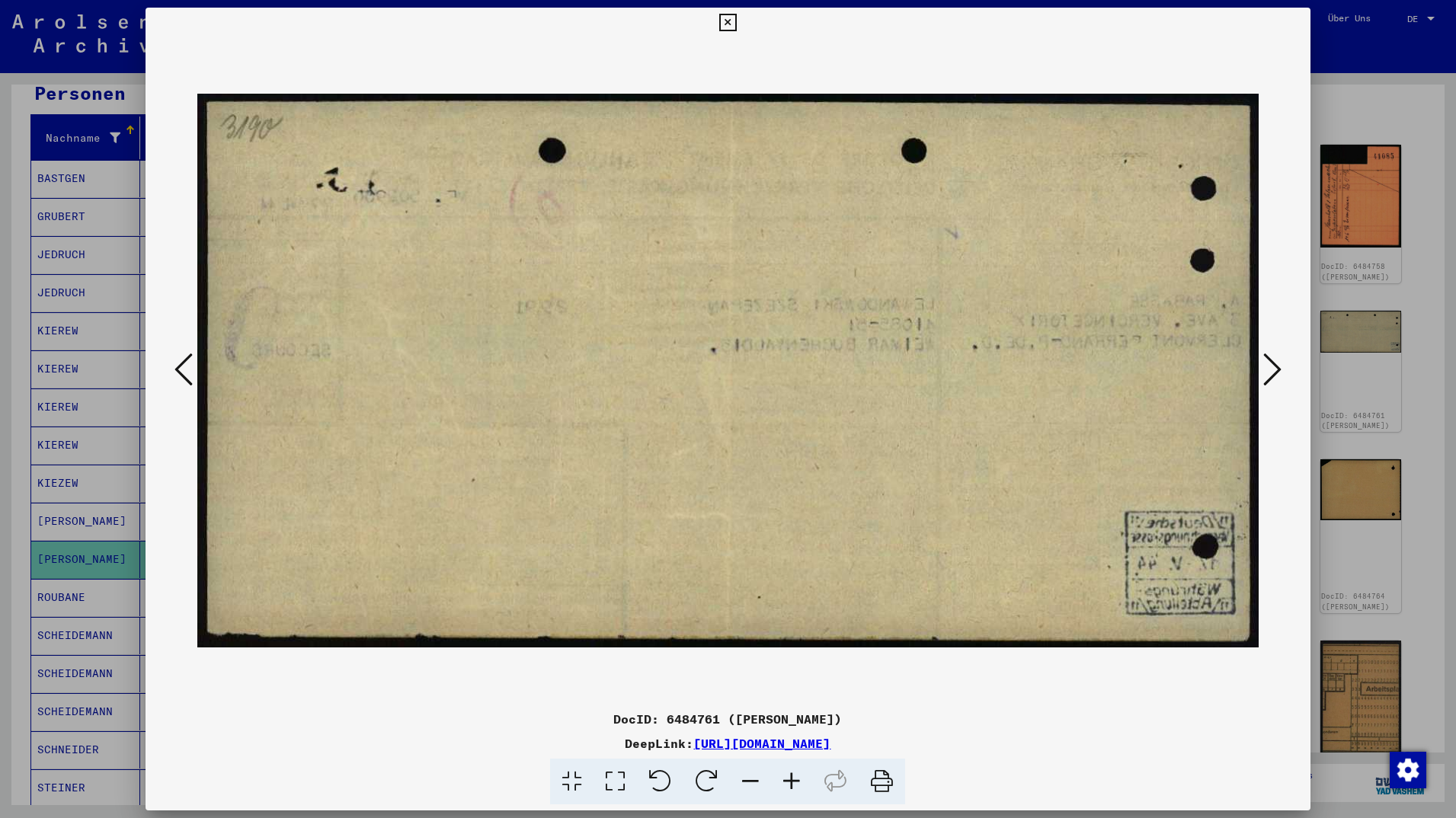
click at [1279, 378] on icon at bounding box center [1273, 369] width 18 height 37
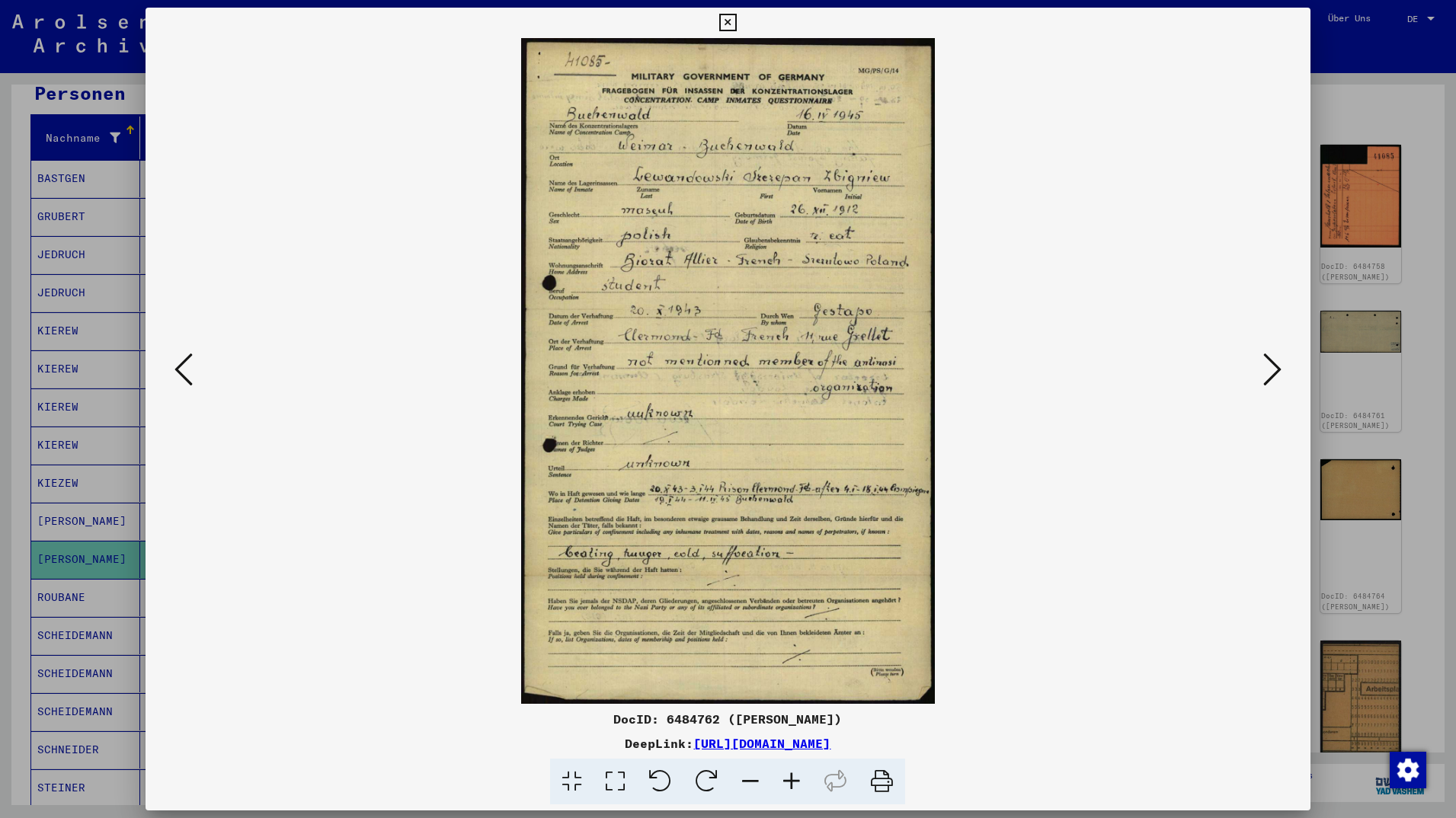
click at [1272, 372] on icon at bounding box center [1273, 369] width 18 height 37
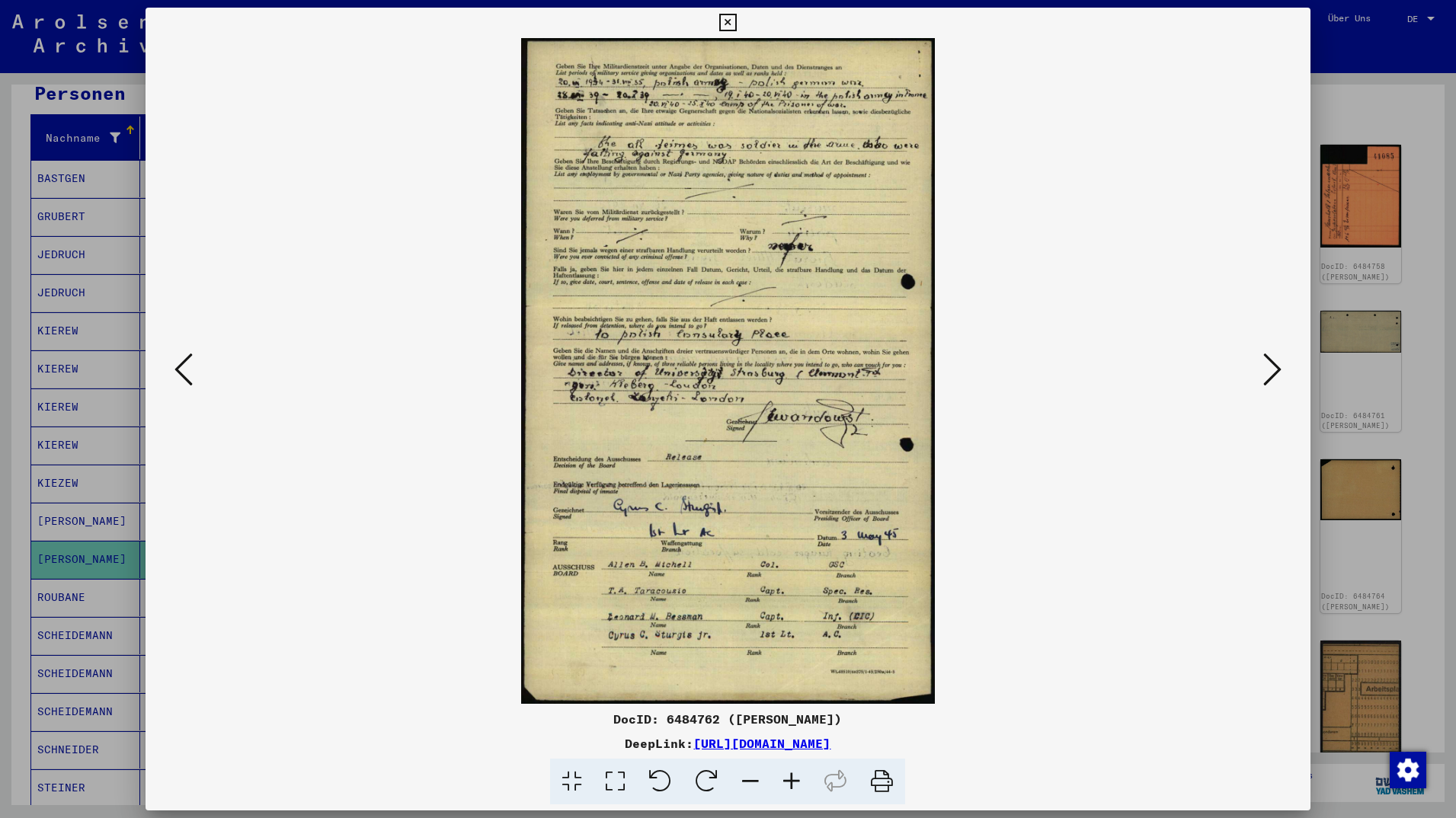
click at [1269, 376] on icon at bounding box center [1273, 369] width 18 height 37
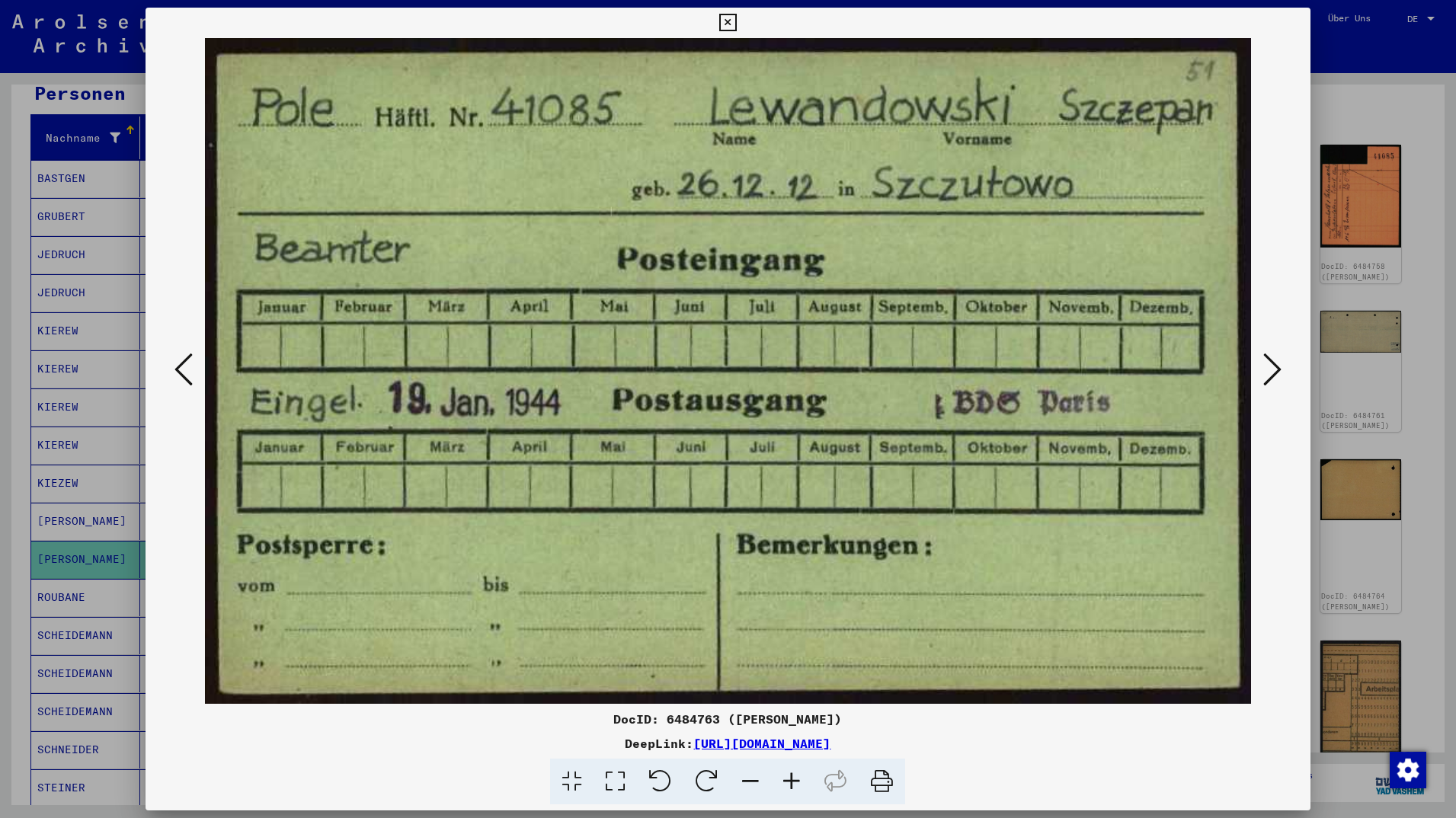
click at [1271, 374] on icon at bounding box center [1273, 369] width 18 height 37
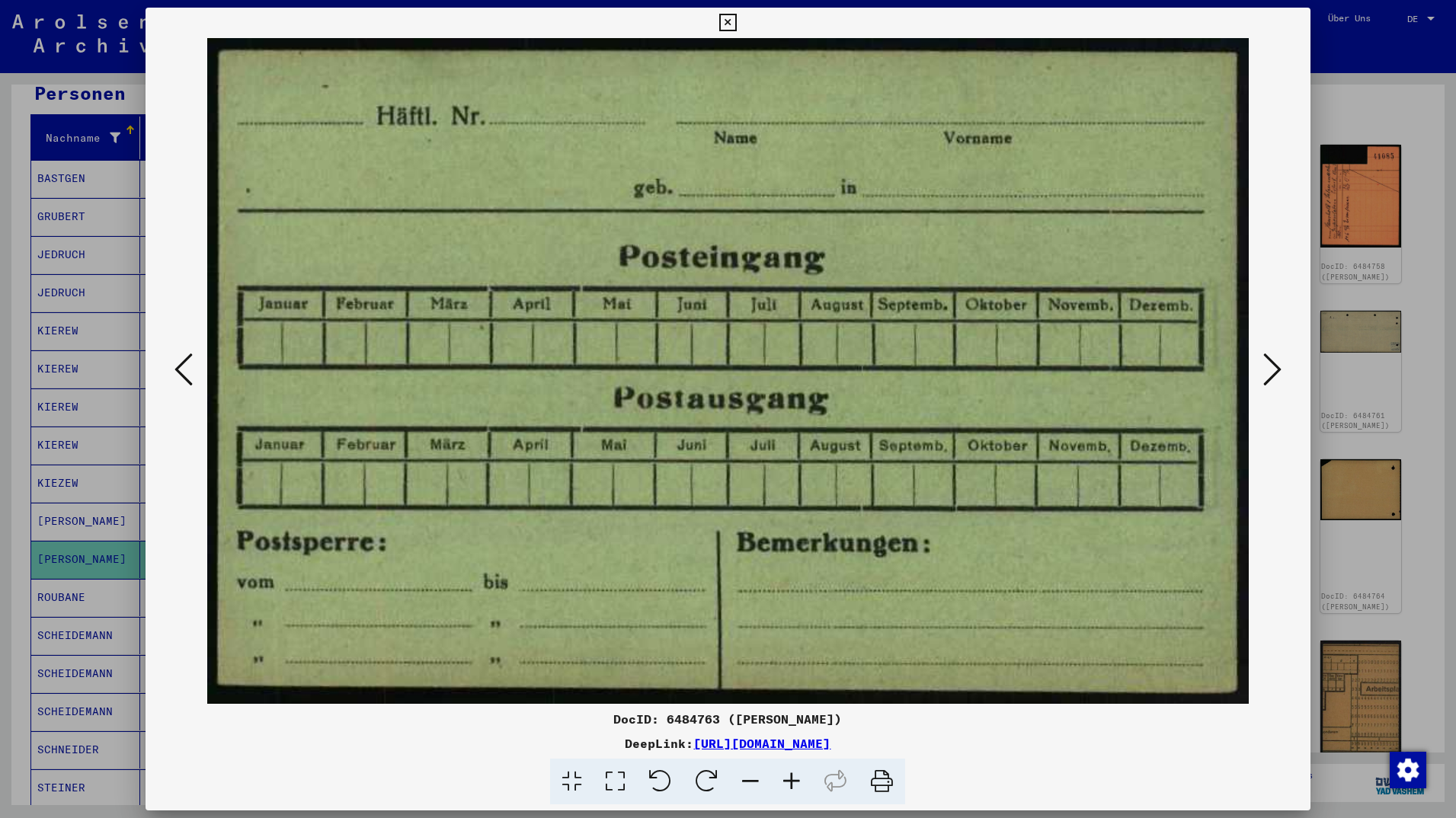
click at [1271, 374] on icon at bounding box center [1273, 369] width 18 height 37
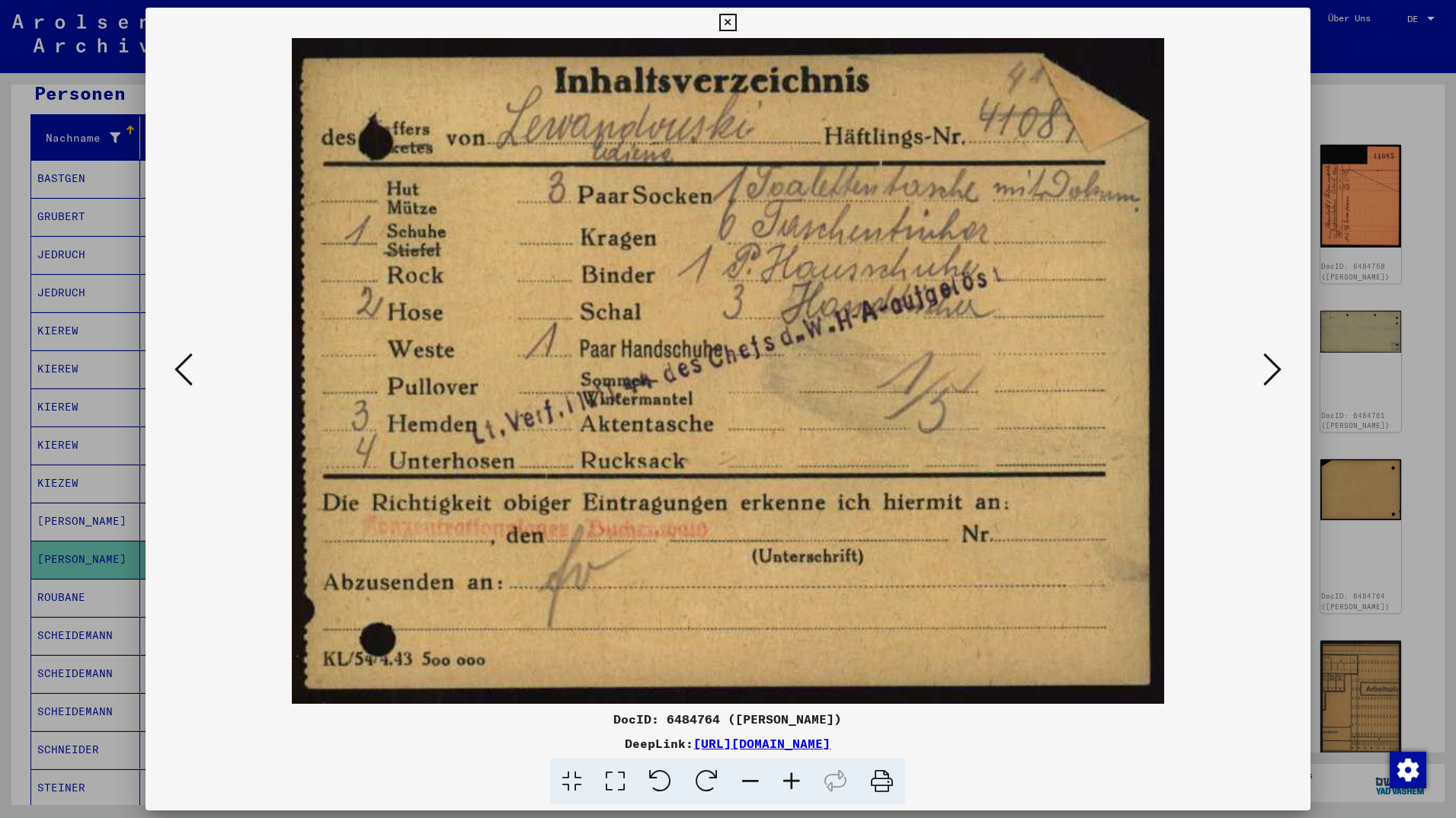
click at [1277, 376] on icon at bounding box center [1273, 369] width 18 height 37
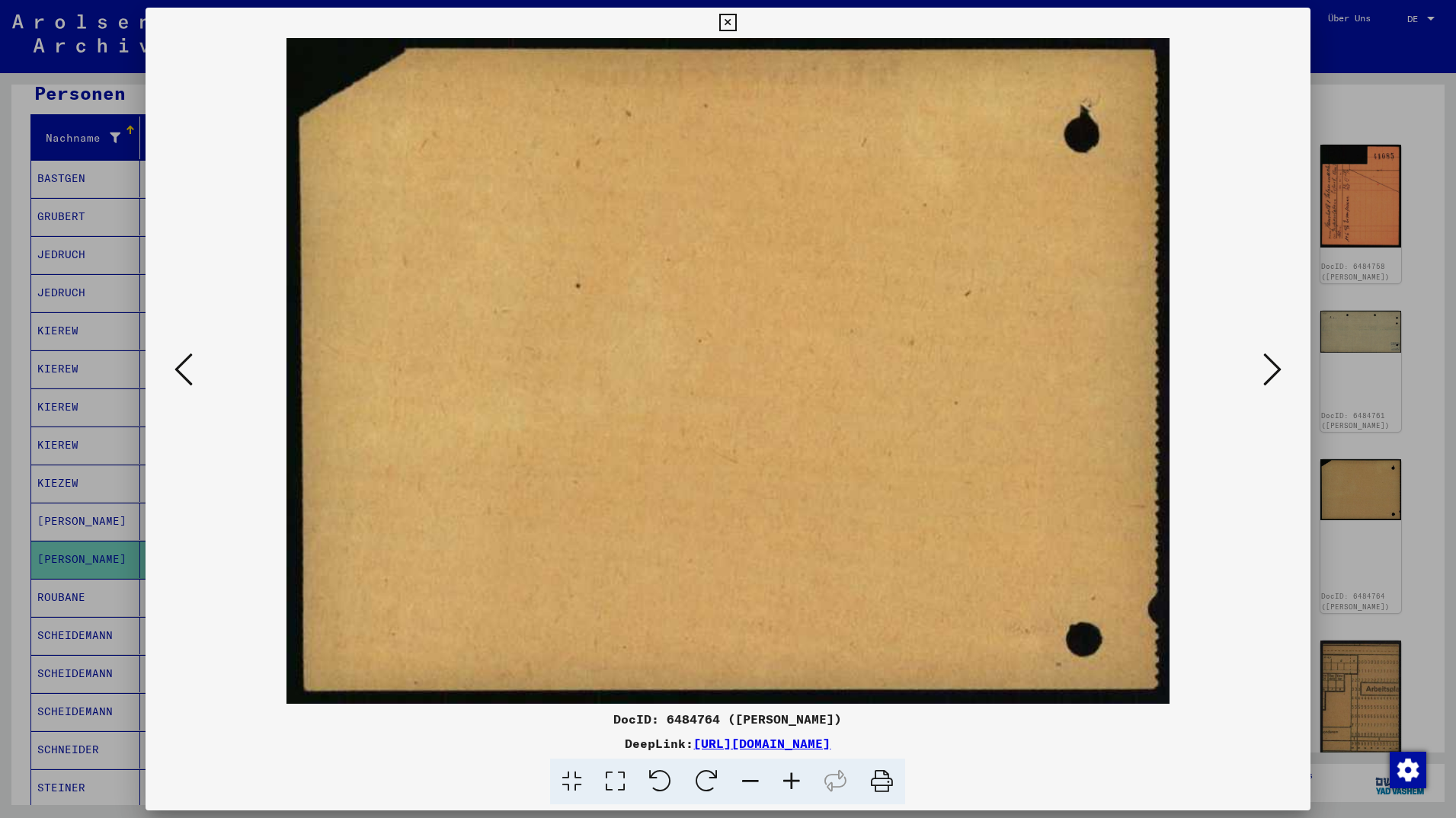
click at [1277, 376] on icon at bounding box center [1273, 369] width 18 height 37
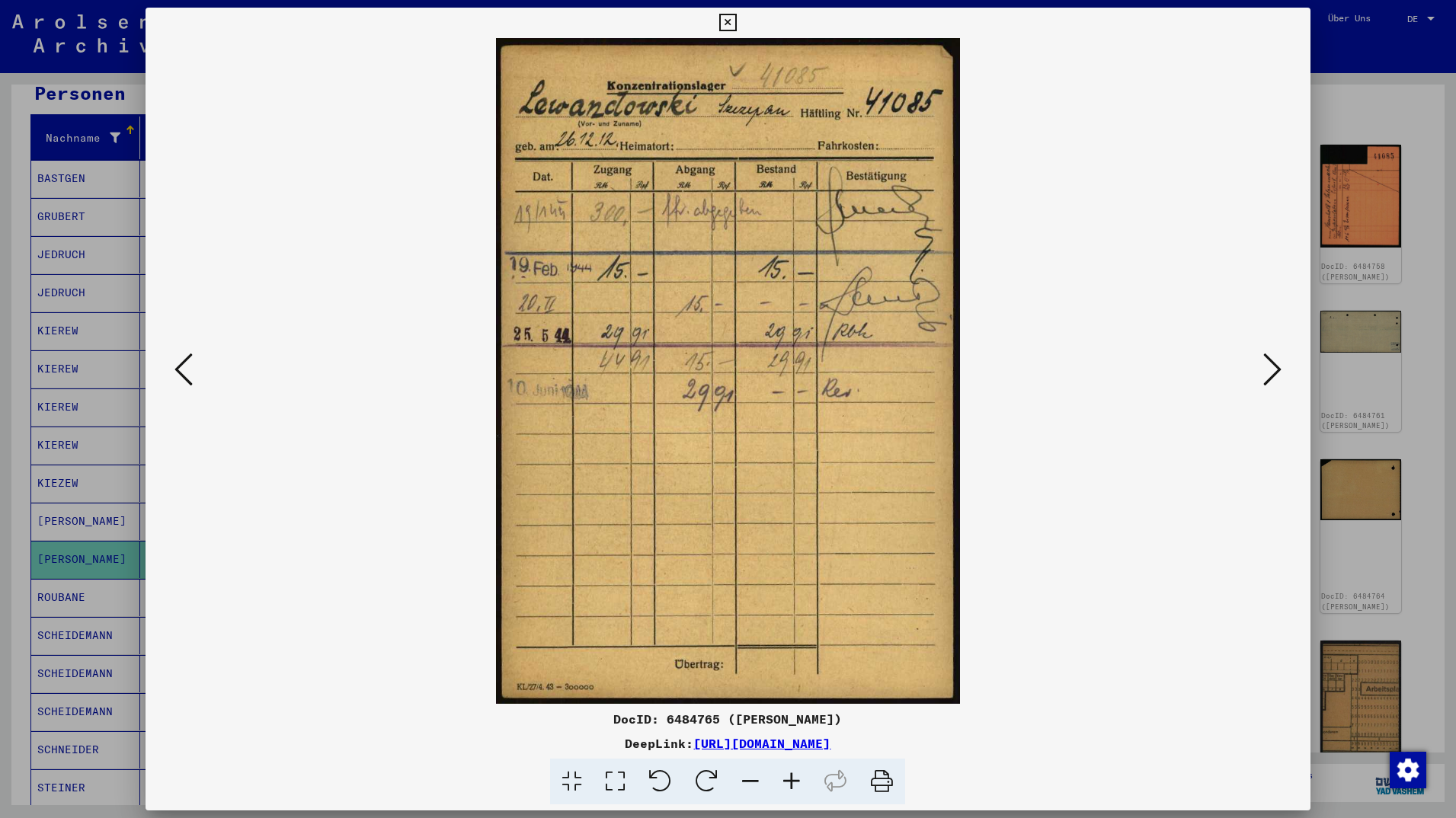
click at [1266, 377] on icon at bounding box center [1273, 369] width 18 height 37
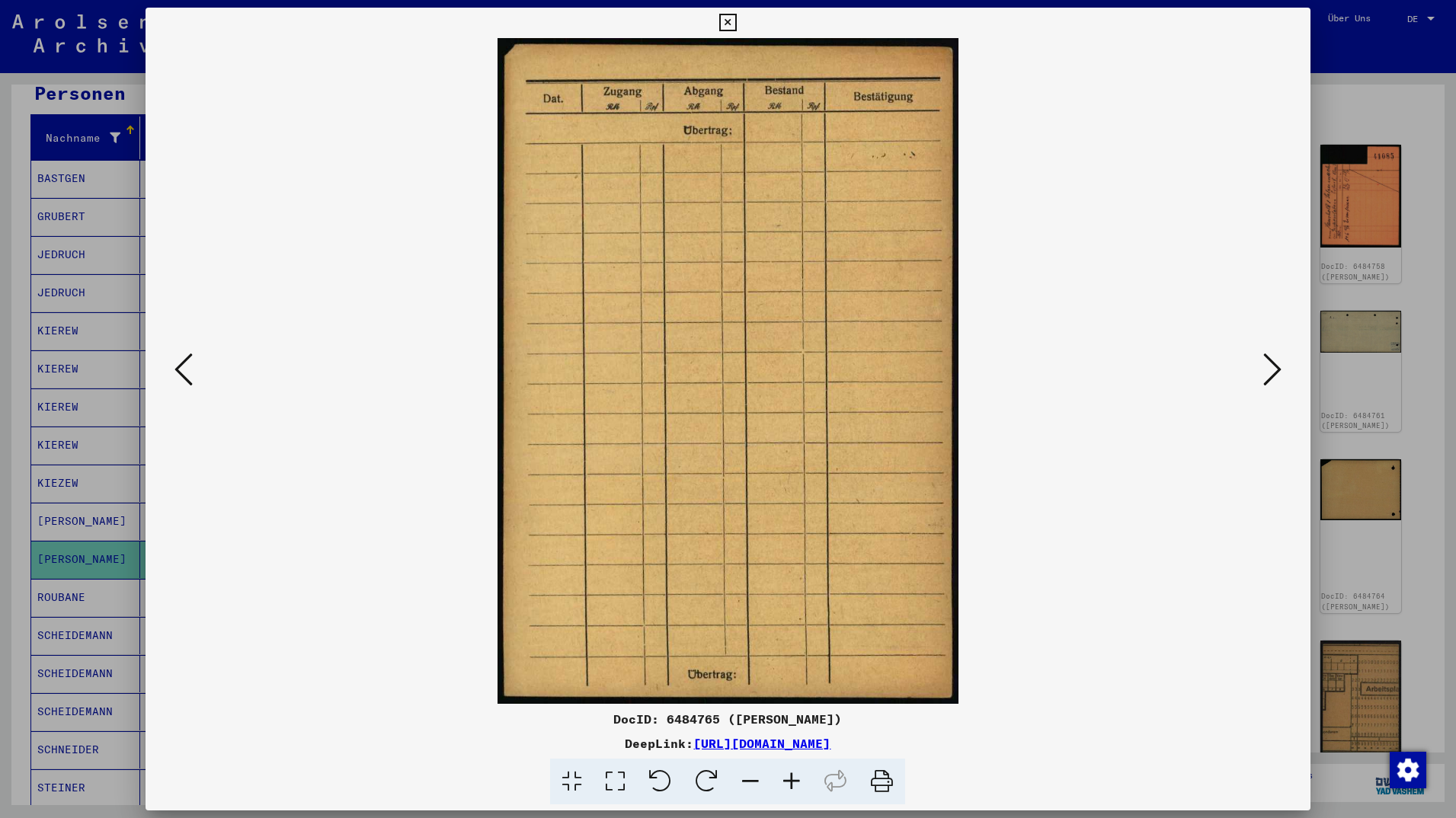
click at [1266, 377] on icon at bounding box center [1273, 369] width 18 height 37
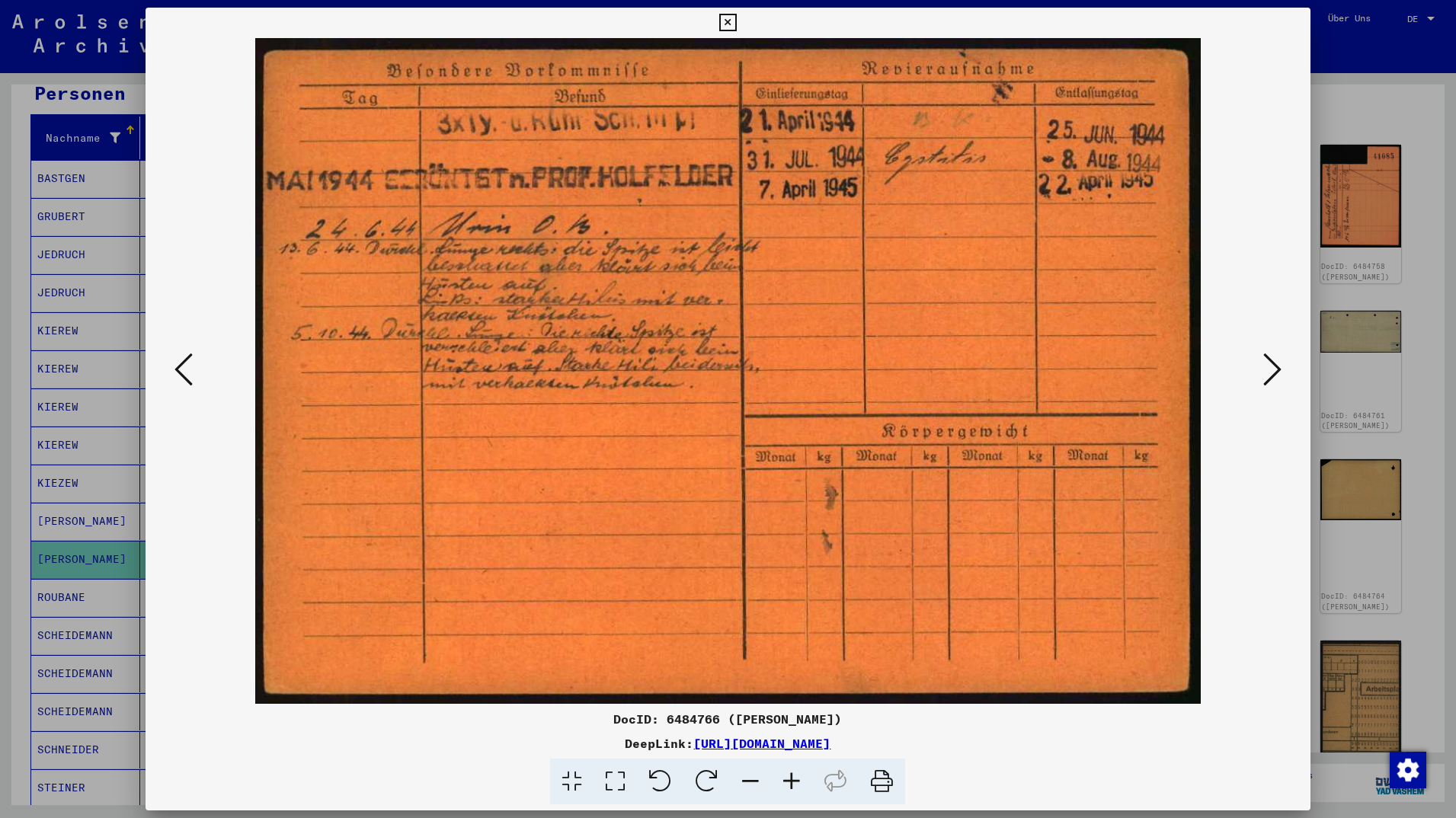
click at [175, 373] on icon at bounding box center [184, 369] width 18 height 37
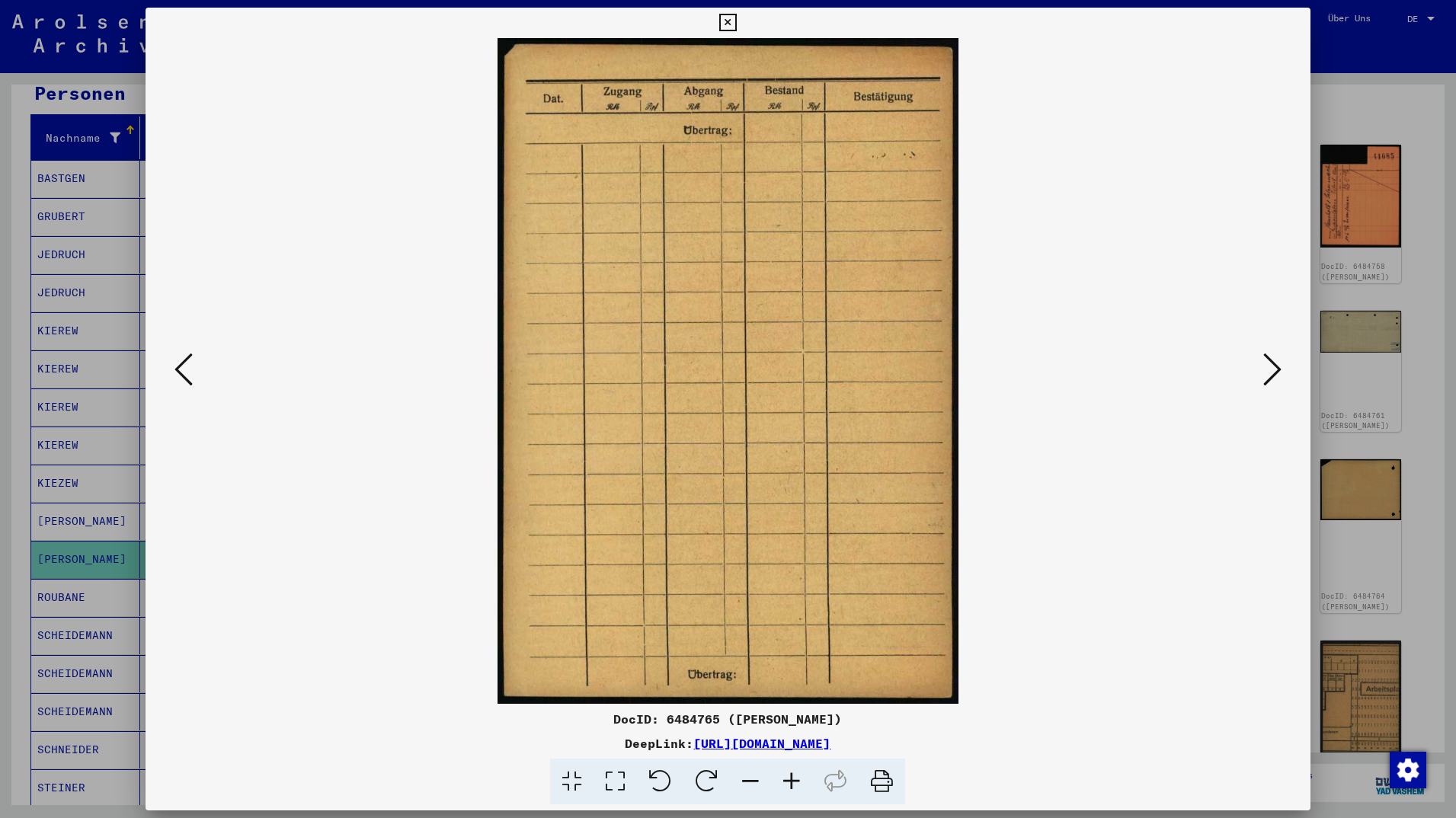
click at [175, 373] on icon at bounding box center [184, 369] width 18 height 37
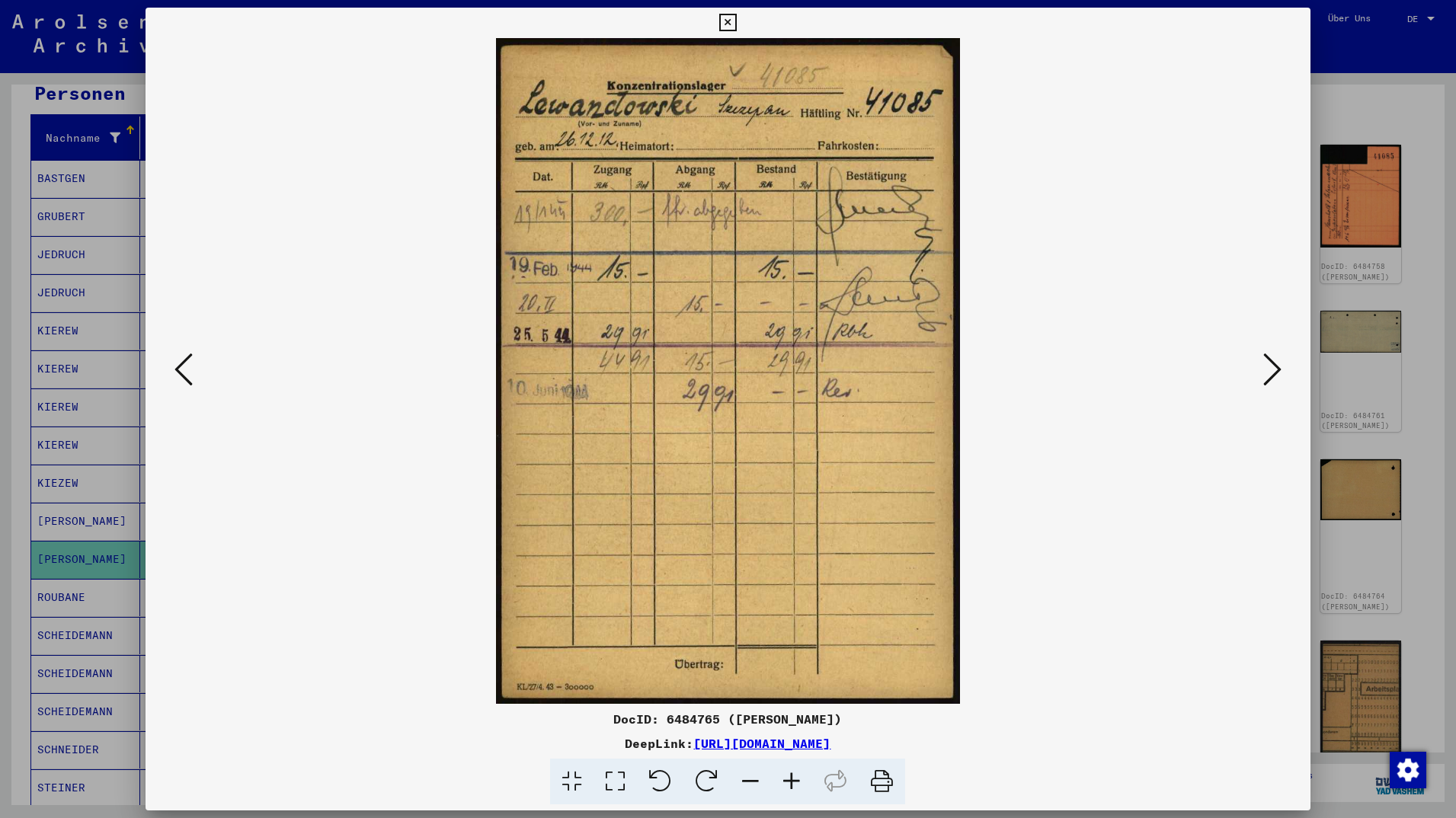
click at [1279, 361] on icon at bounding box center [1273, 369] width 18 height 37
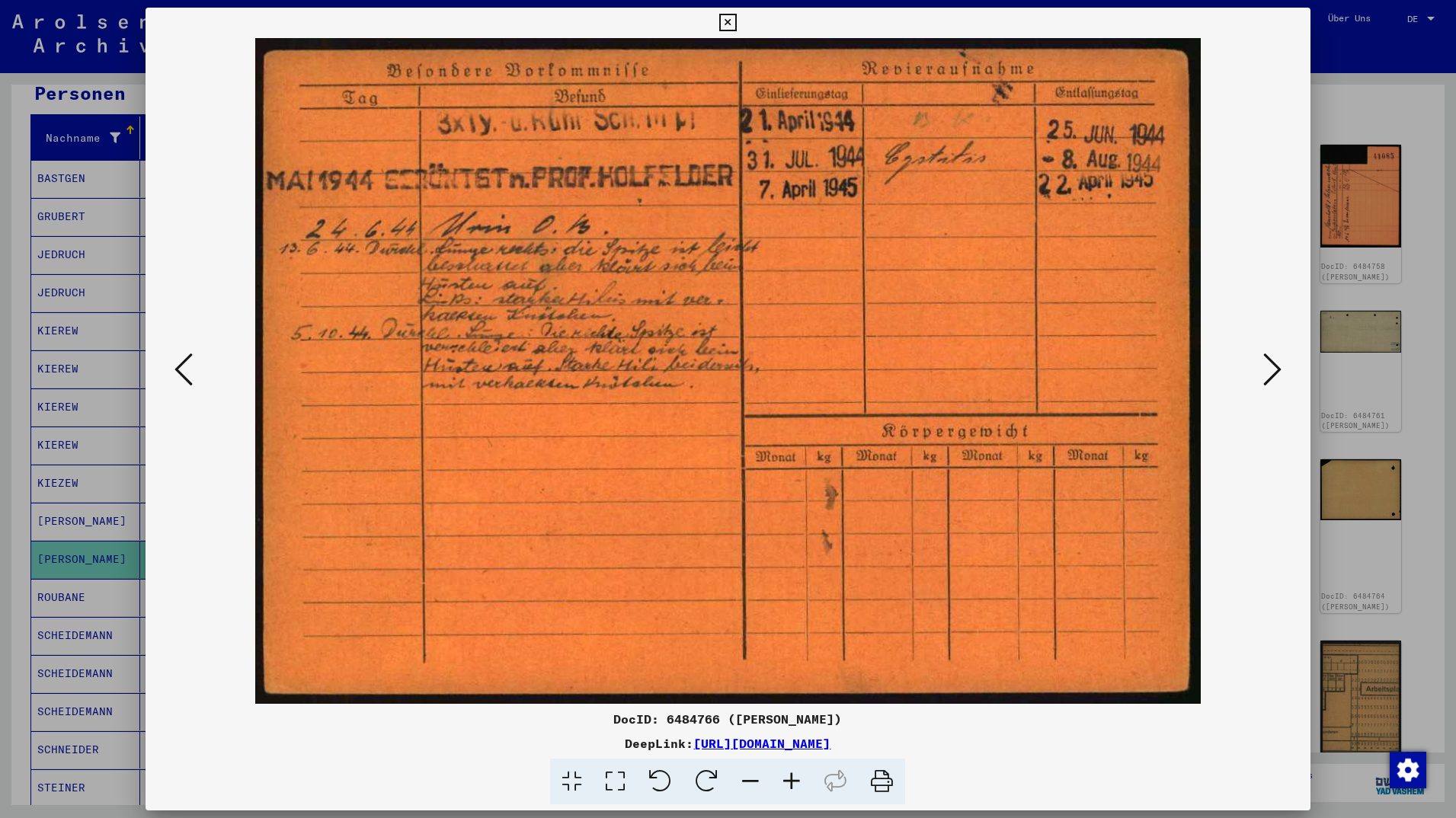
click at [1277, 376] on icon at bounding box center [1273, 369] width 18 height 37
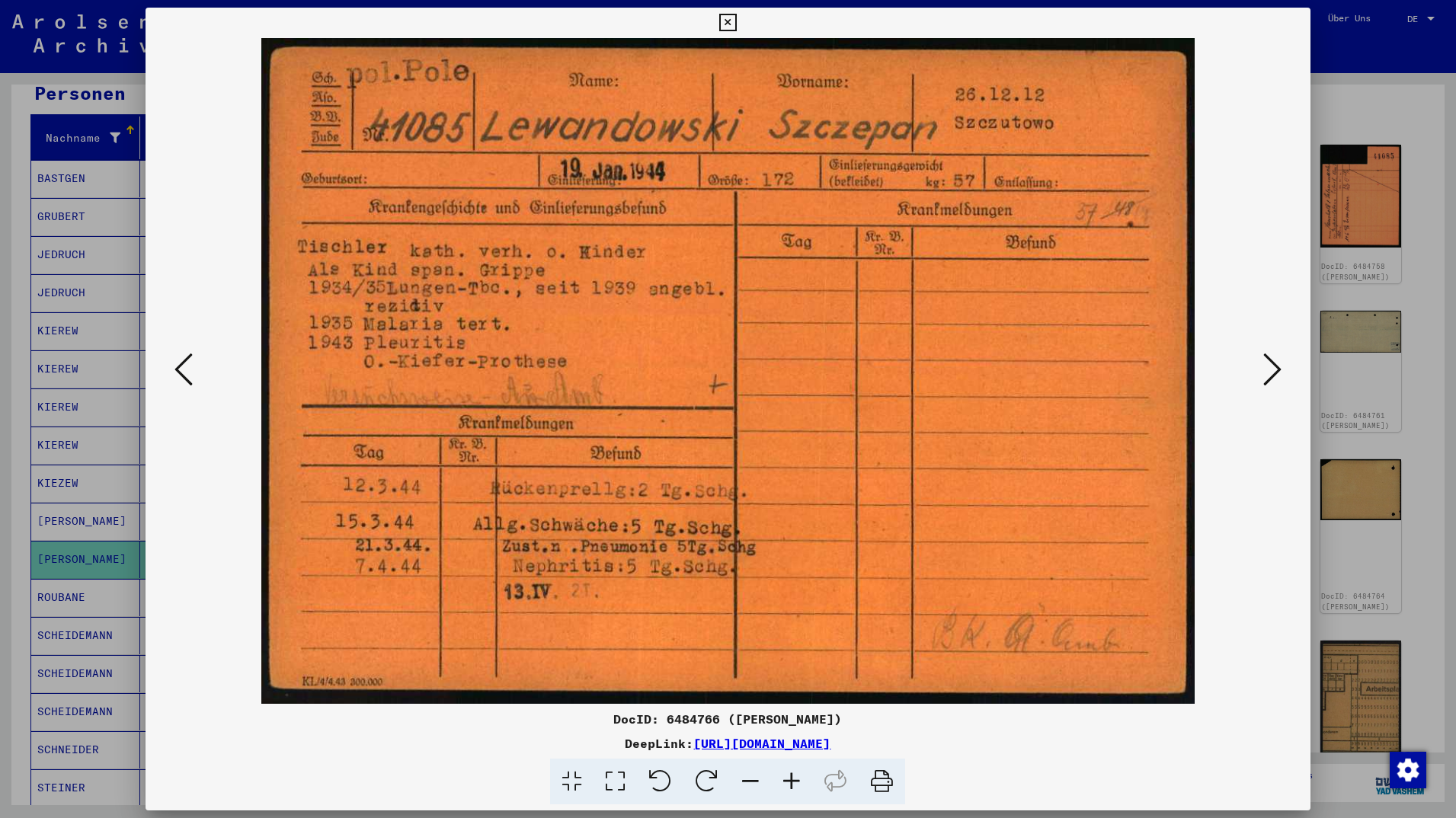
click at [1290, 374] on div at bounding box center [728, 371] width 1165 height 666
click at [1284, 375] on button at bounding box center [1273, 370] width 28 height 43
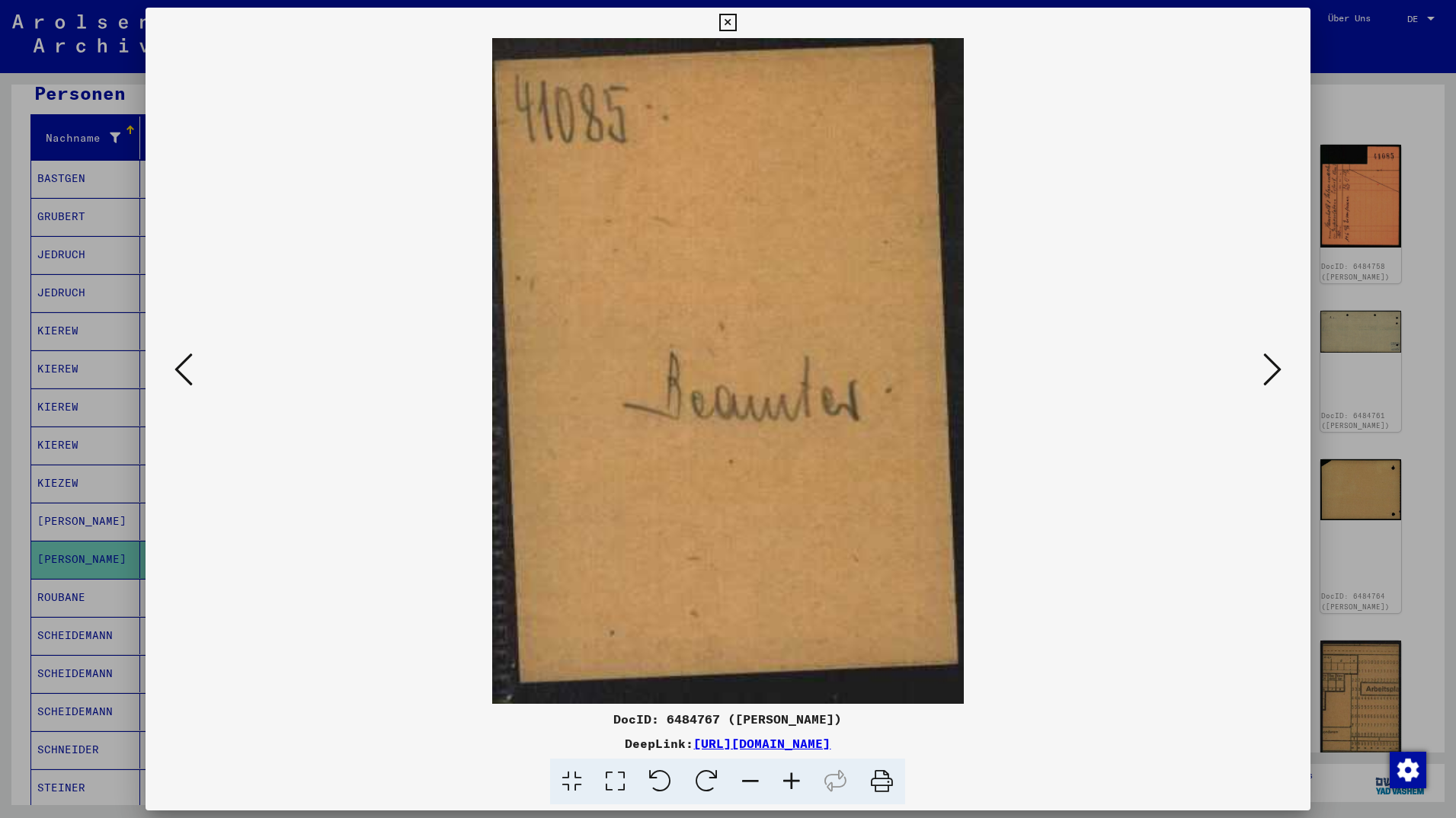
click at [1284, 375] on button at bounding box center [1273, 370] width 28 height 43
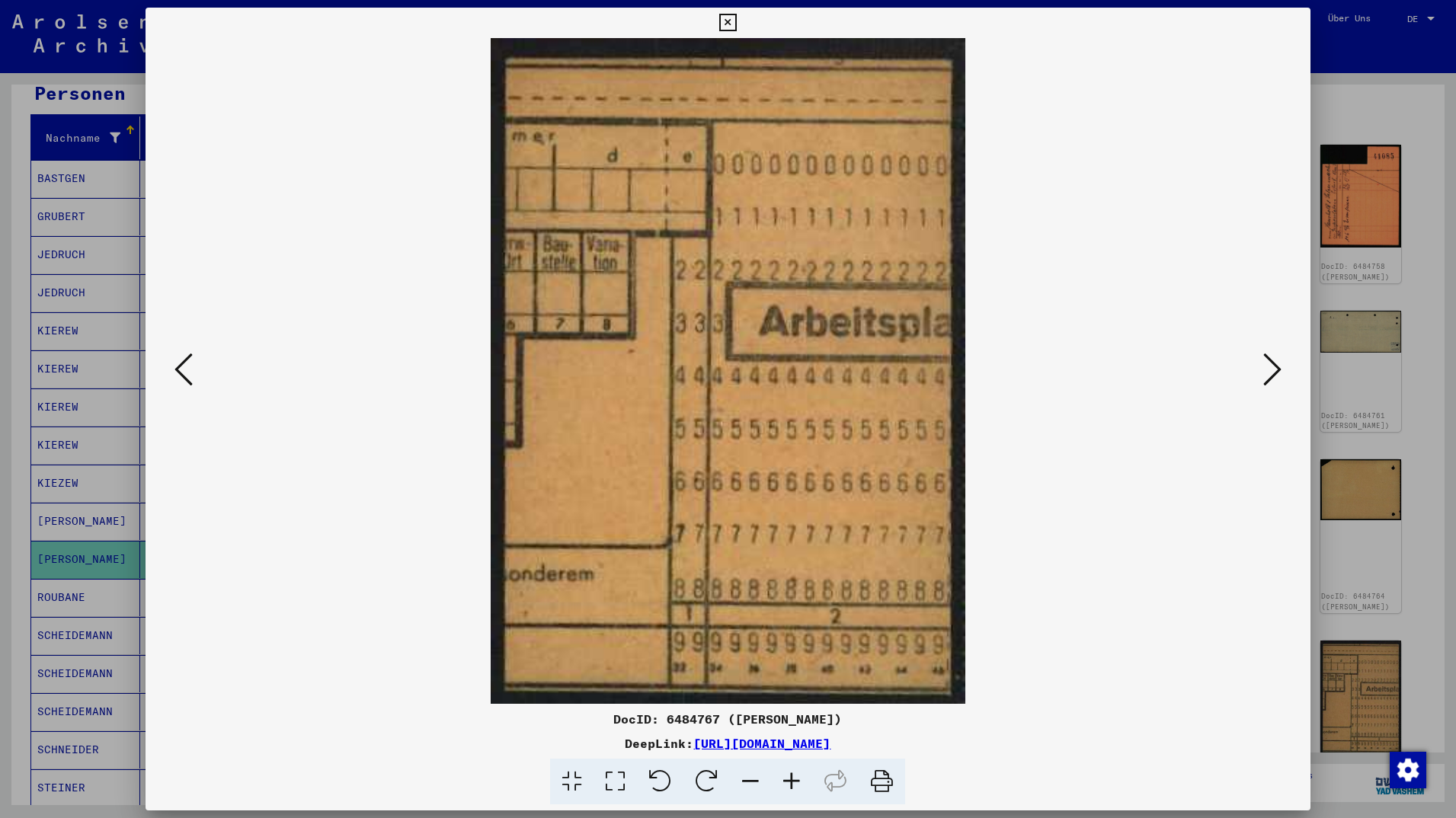
click at [1284, 375] on button at bounding box center [1273, 370] width 28 height 43
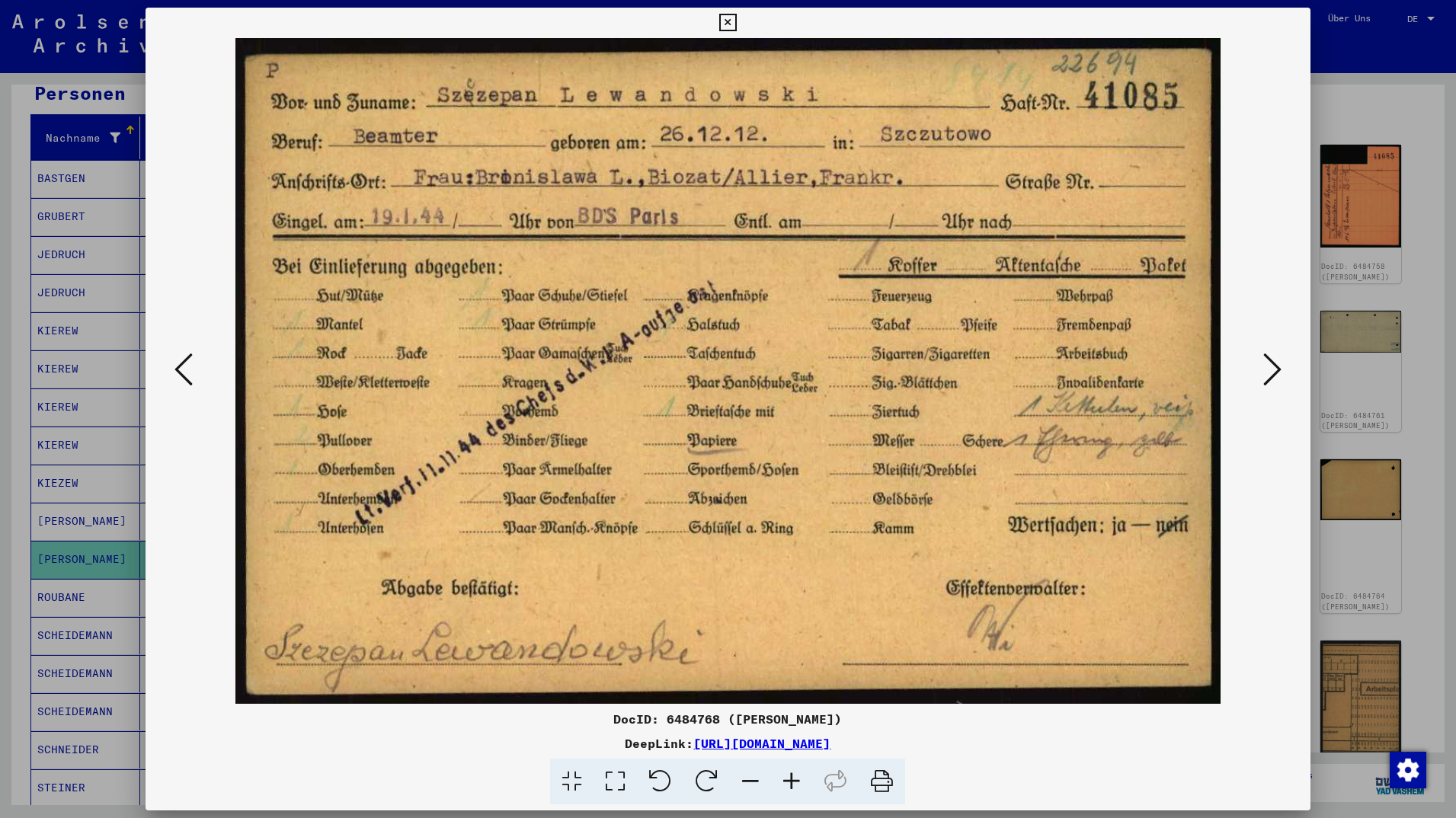
click at [1259, 380] on img at bounding box center [727, 371] width 1061 height 666
click at [1272, 379] on icon at bounding box center [1273, 369] width 18 height 37
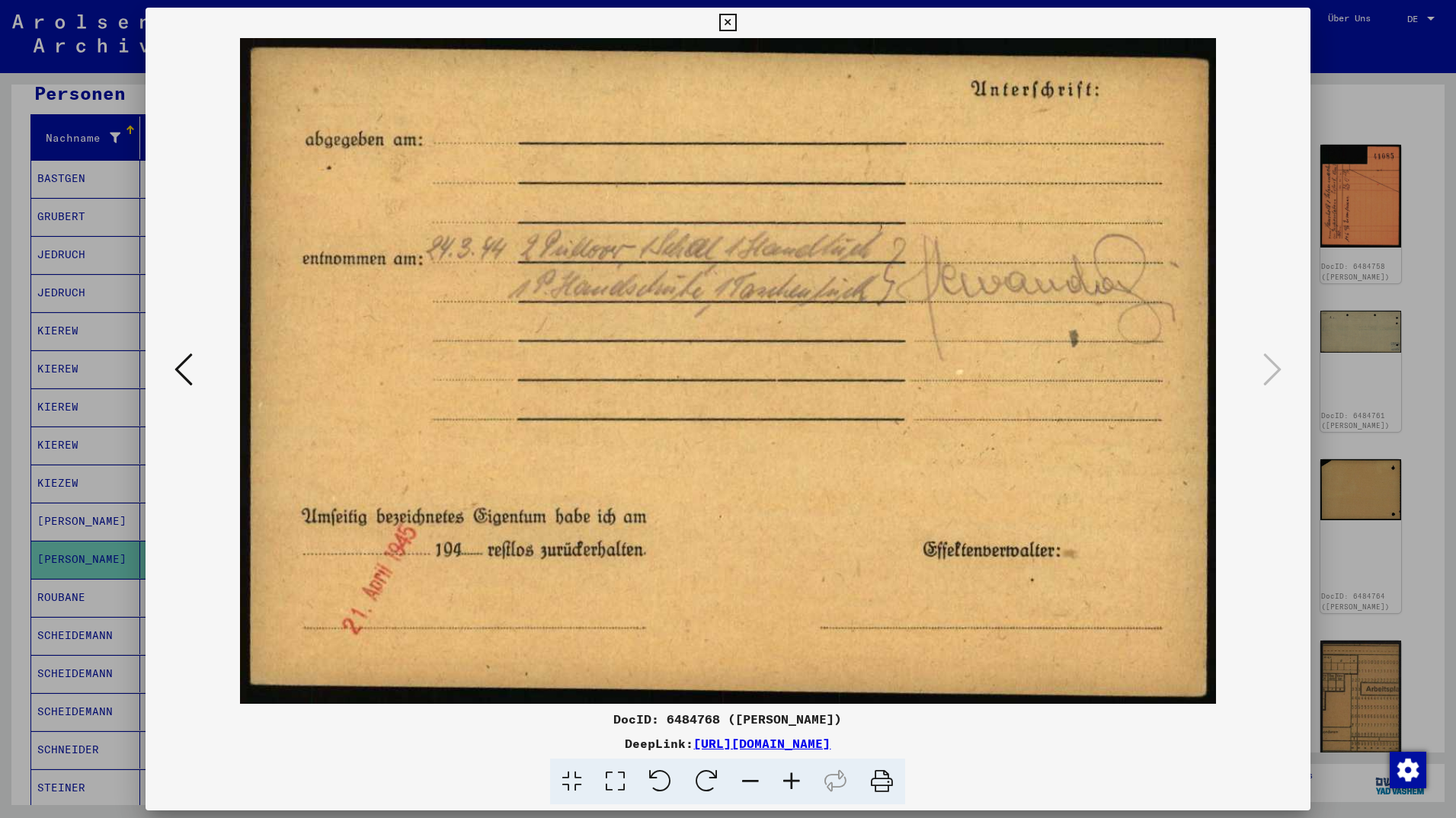
click at [736, 31] on icon at bounding box center [728, 23] width 18 height 18
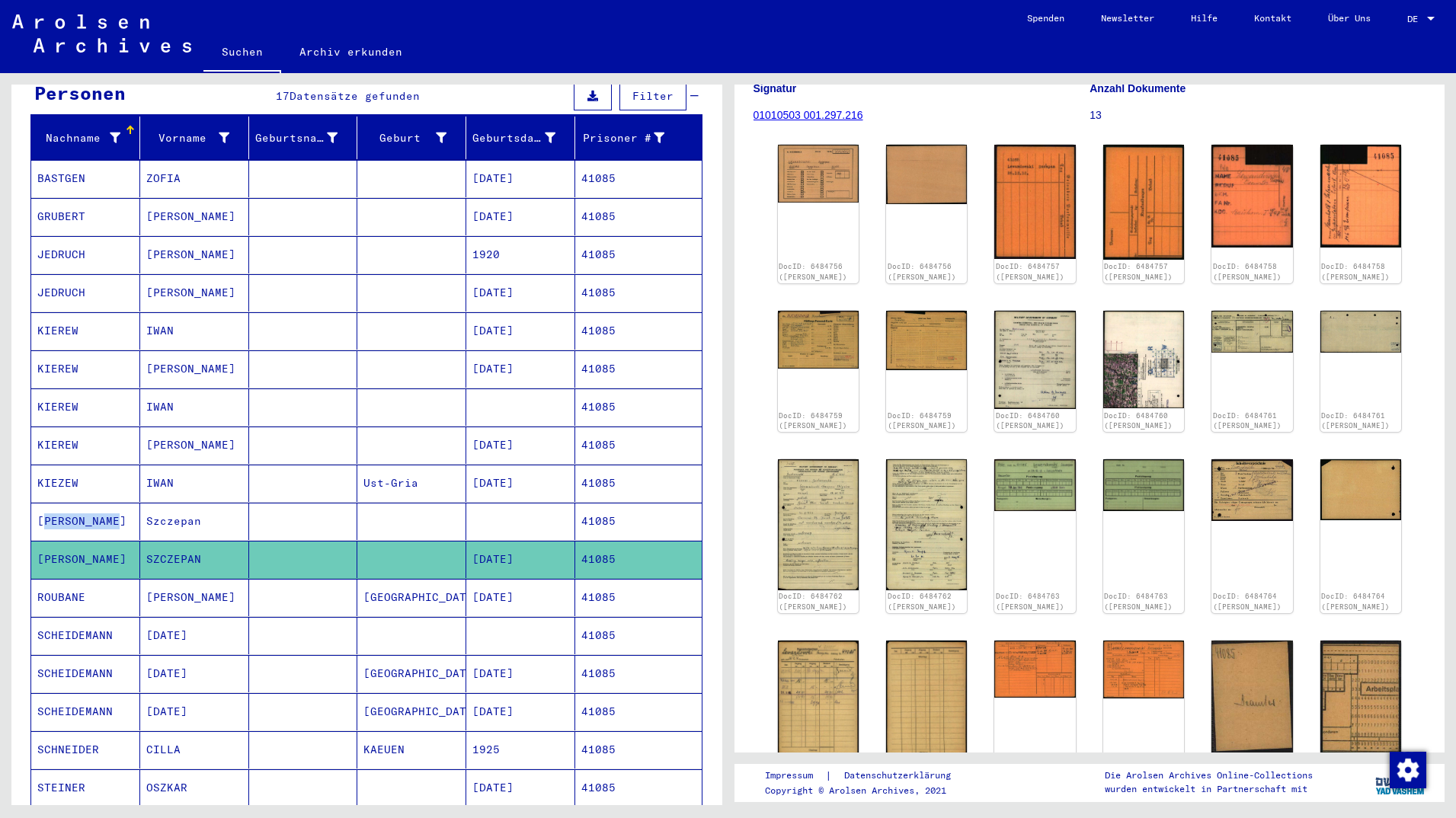
drag, startPoint x: 15, startPoint y: 504, endPoint x: 113, endPoint y: 505, distance: 98.0
click at [113, 505] on div "Nachname Vorname Geburtsname Geburt‏ Geburtsdatum Prisoner # [PERSON_NAME] [DAT…" at bounding box center [367, 512] width 711 height 791
copy mat-cell "[PERSON_NAME]"
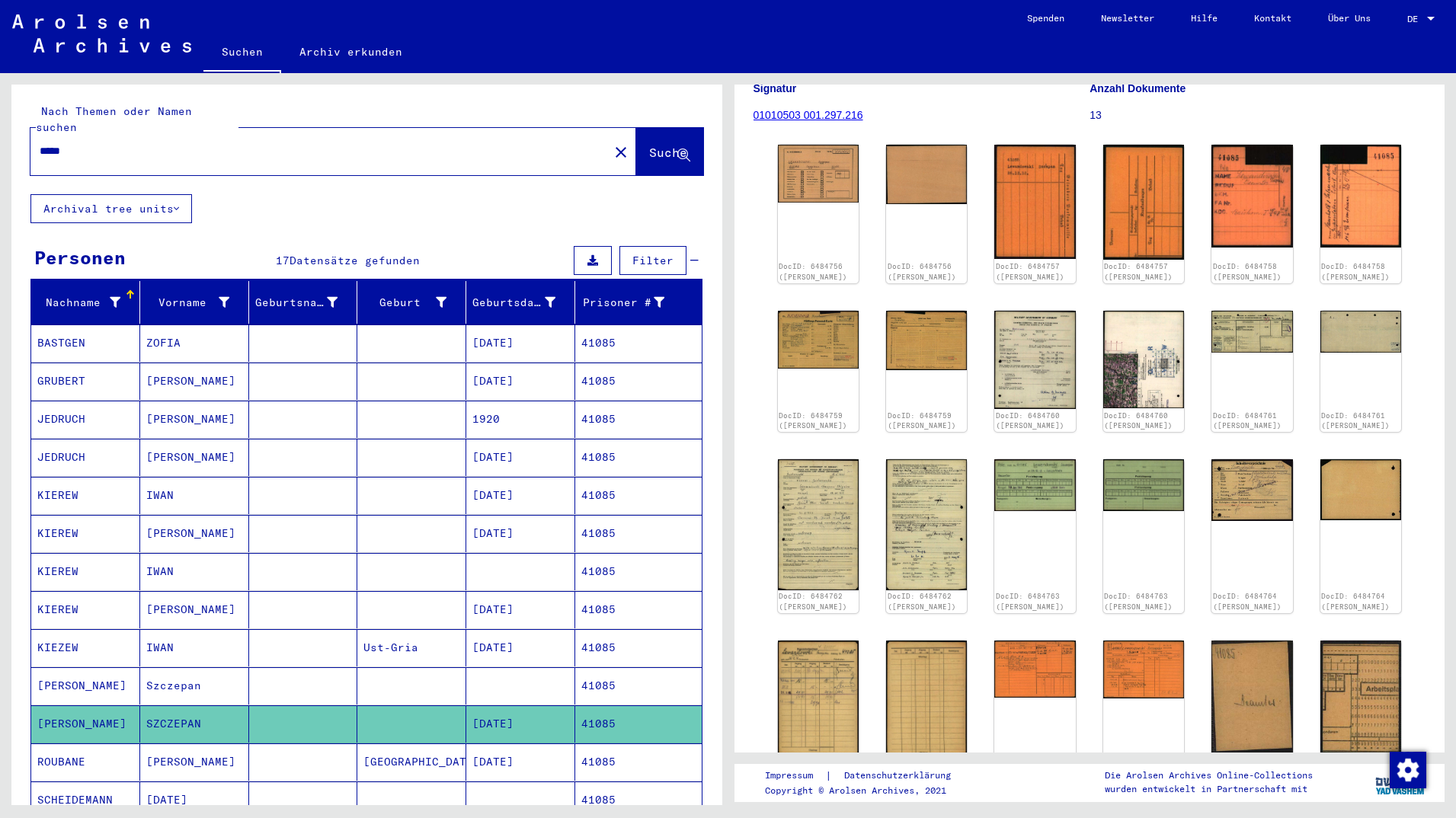
drag, startPoint x: 121, startPoint y: 139, endPoint x: -5, endPoint y: 138, distance: 126.0
click at [39, 143] on input "*****" at bounding box center [319, 151] width 560 height 16
paste input "**********"
type input "**********"
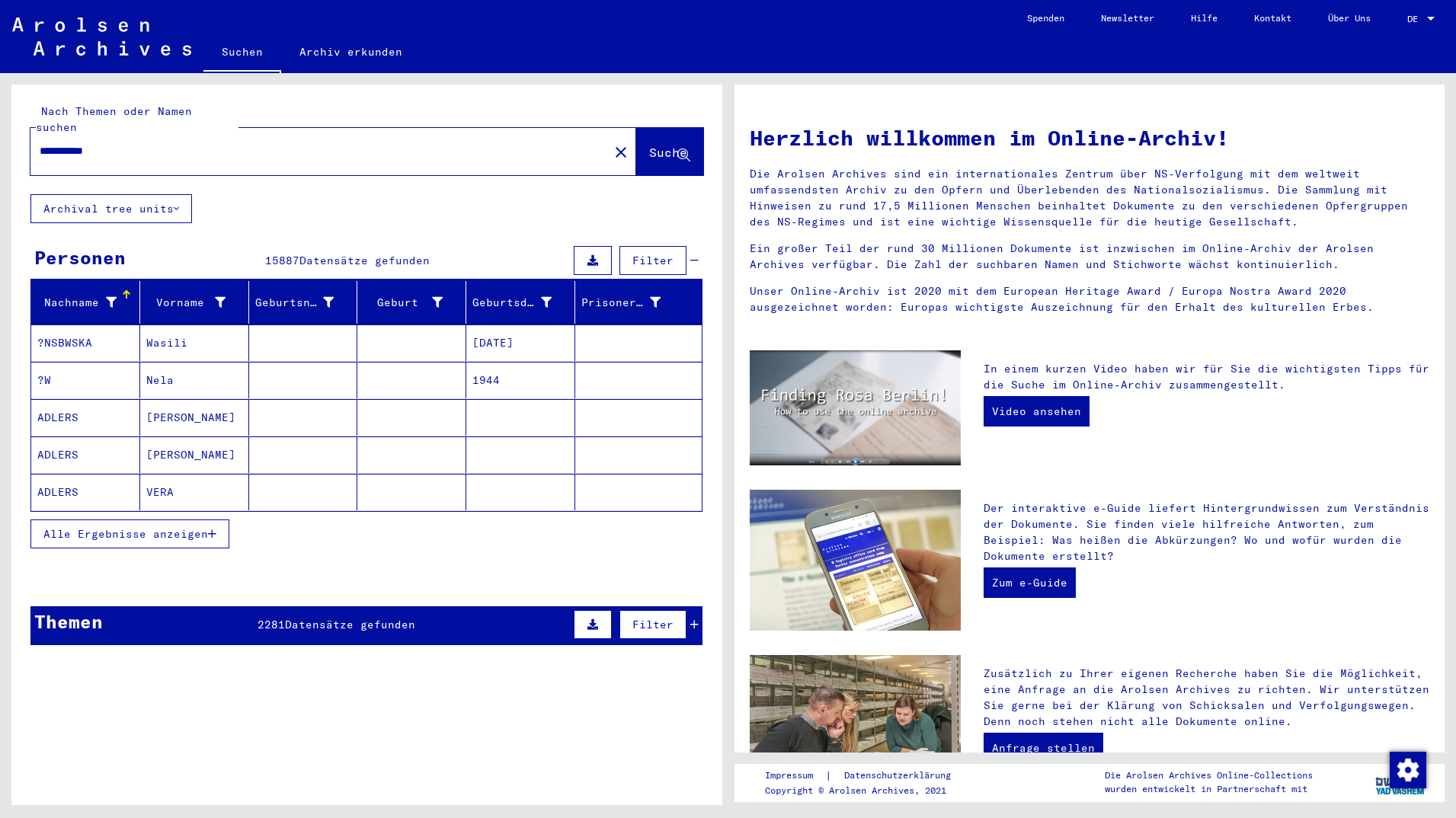
click at [119, 527] on span "Alle Ergebnisse anzeigen" at bounding box center [125, 534] width 165 height 14
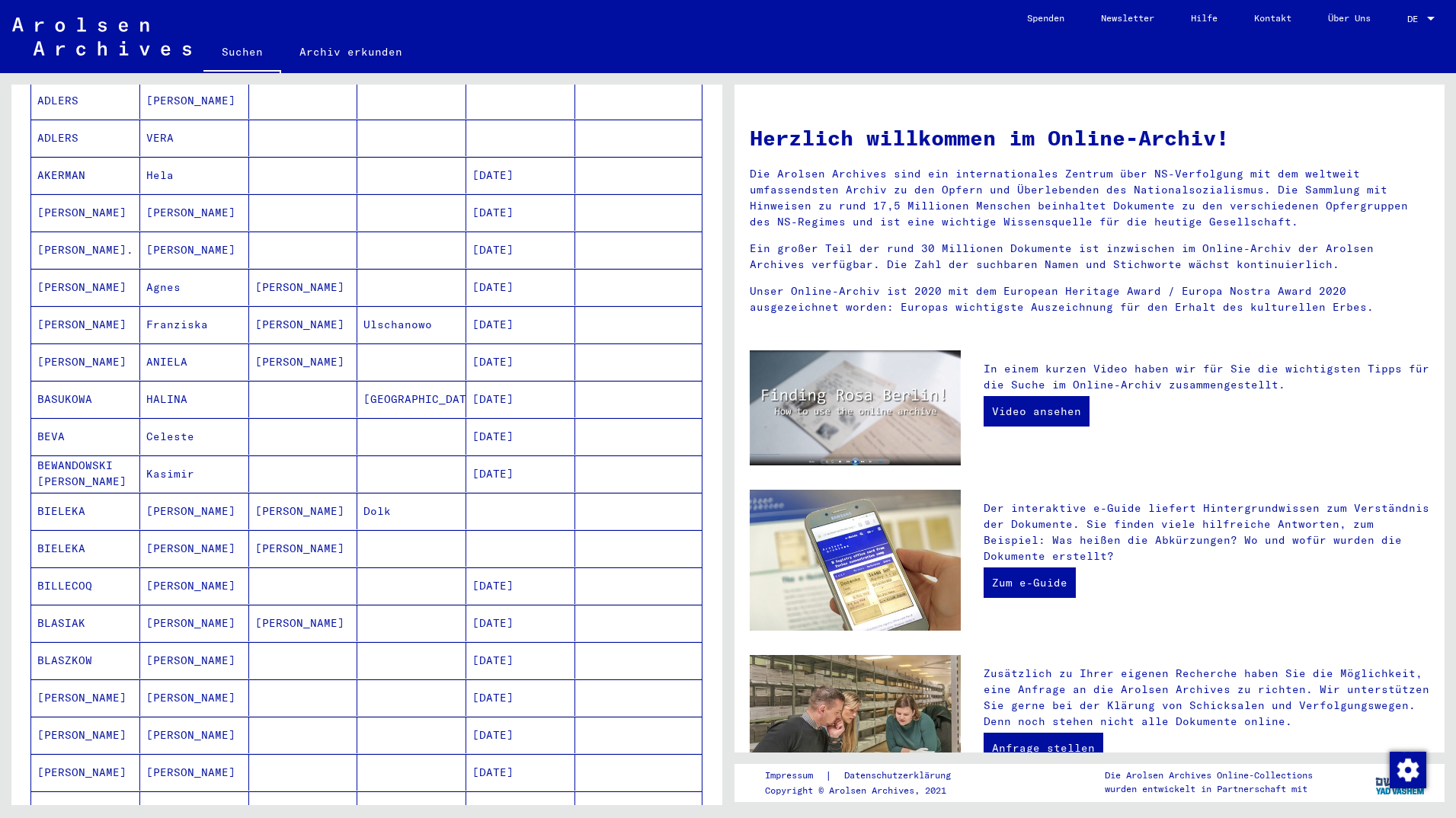
scroll to position [494, 0]
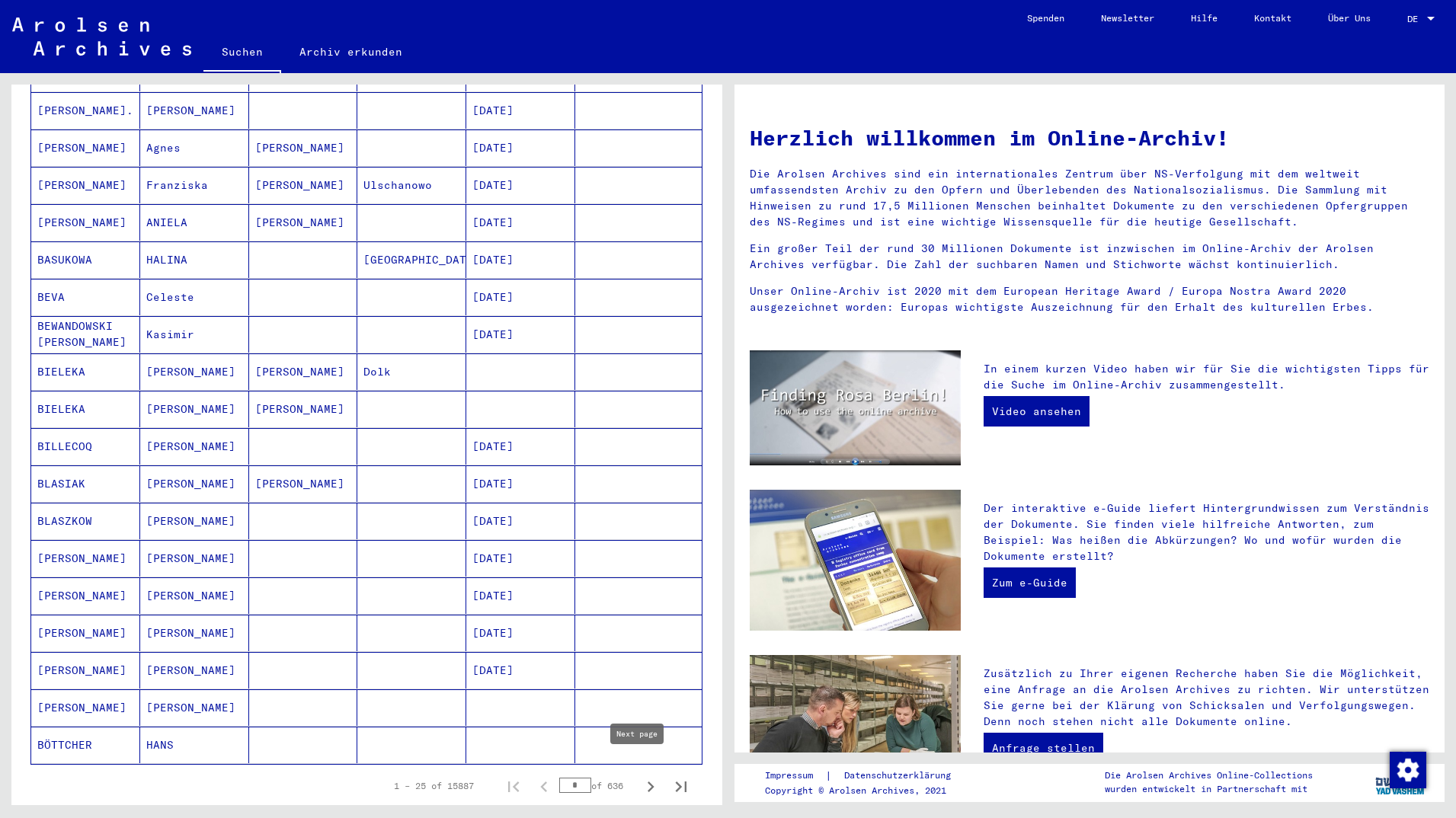
click at [648, 782] on icon "Next page" at bounding box center [651, 787] width 7 height 11
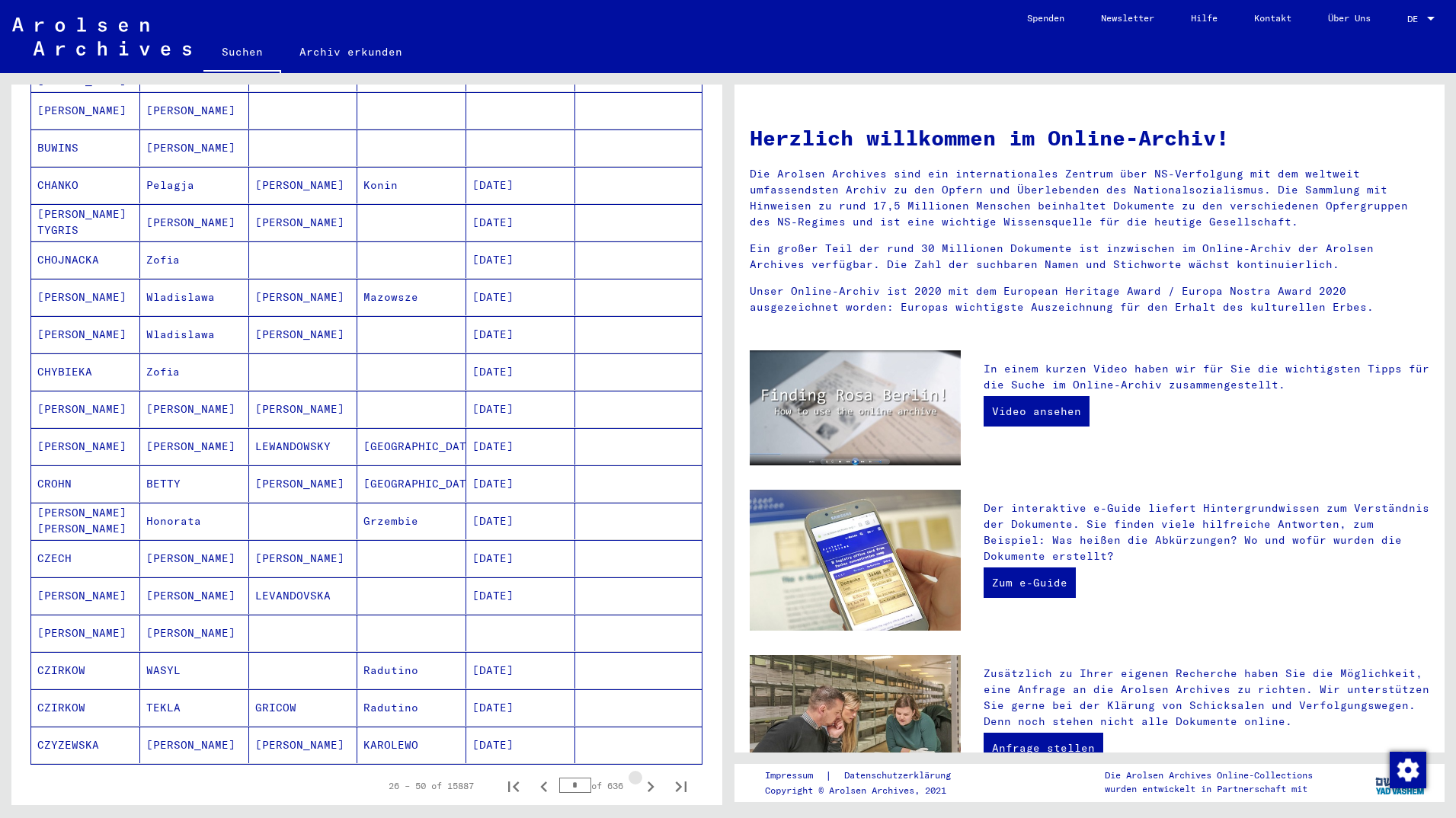
click at [648, 782] on icon "Next page" at bounding box center [651, 787] width 7 height 11
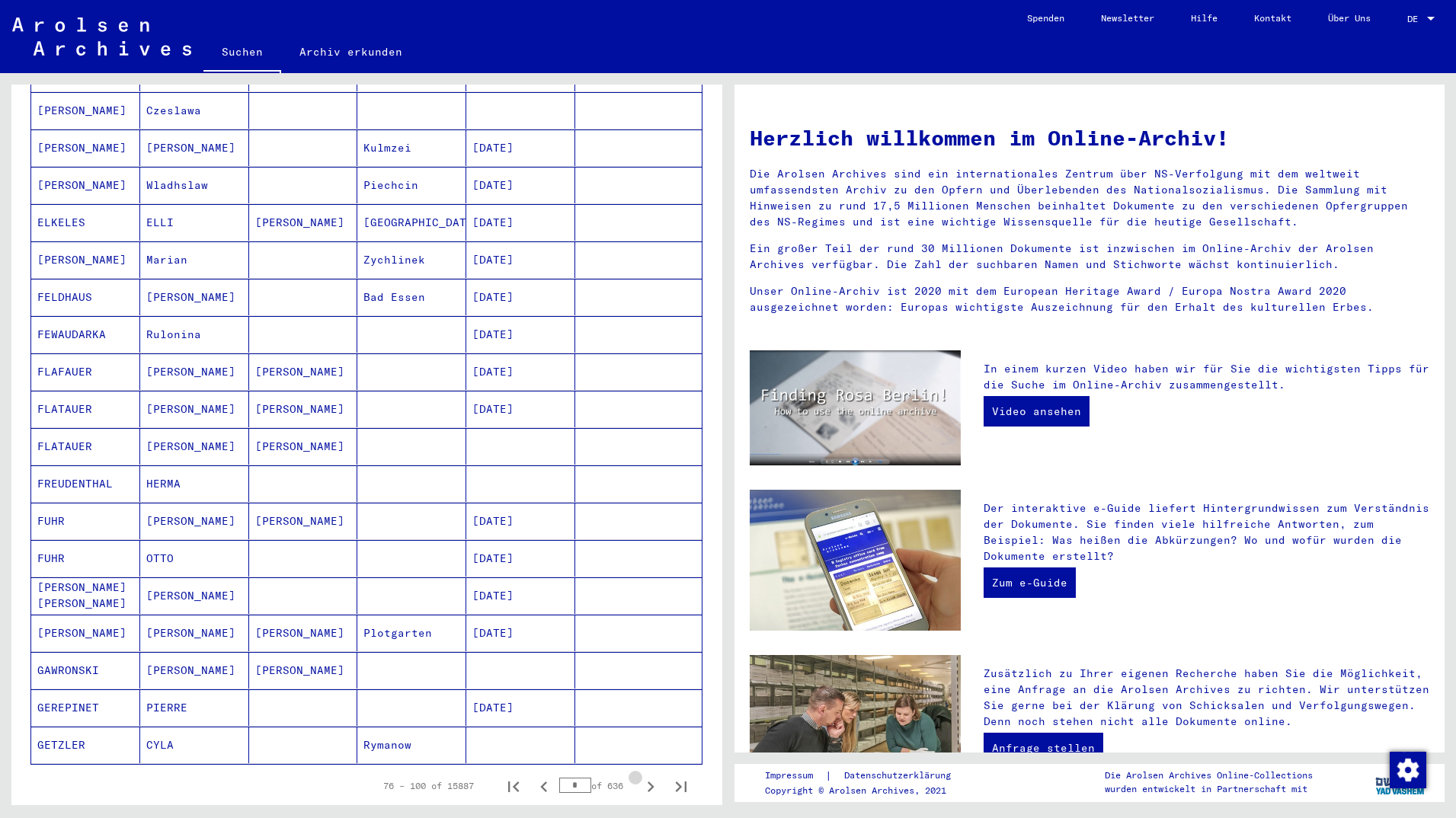
click at [648, 782] on icon "Next page" at bounding box center [651, 787] width 7 height 11
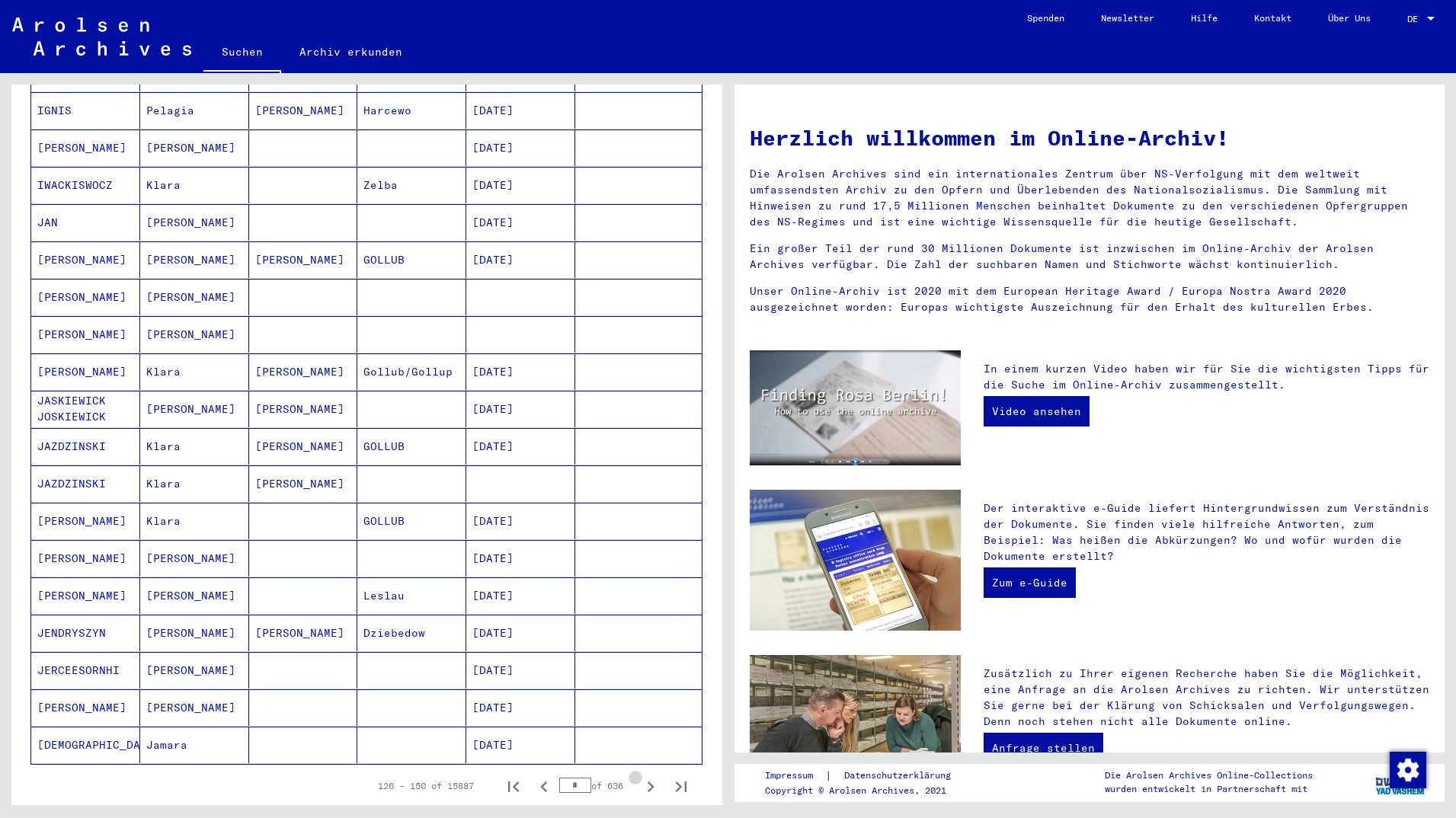
click at [648, 782] on icon "Next page" at bounding box center [651, 787] width 7 height 11
type input "*"
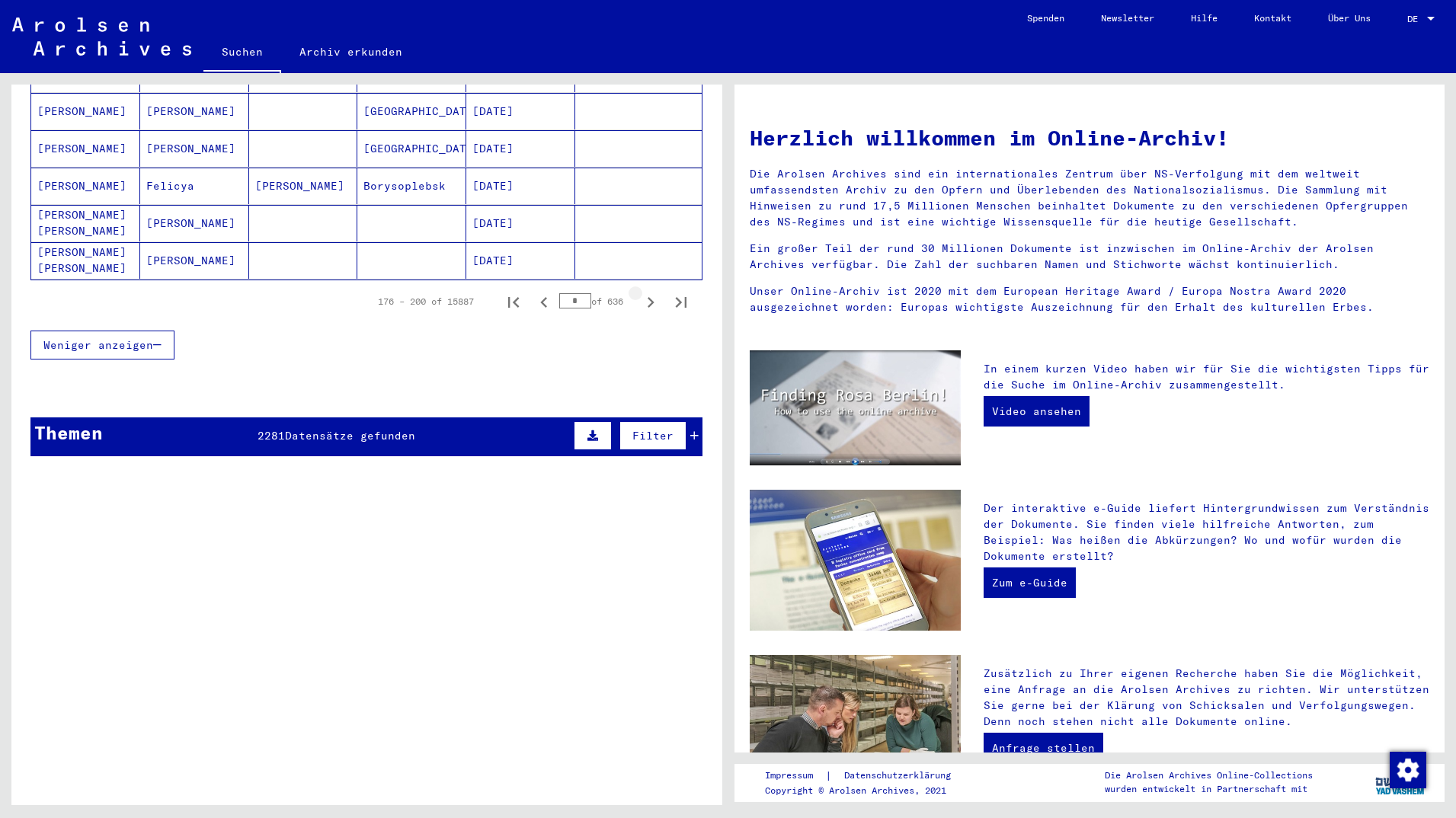
scroll to position [1025, 0]
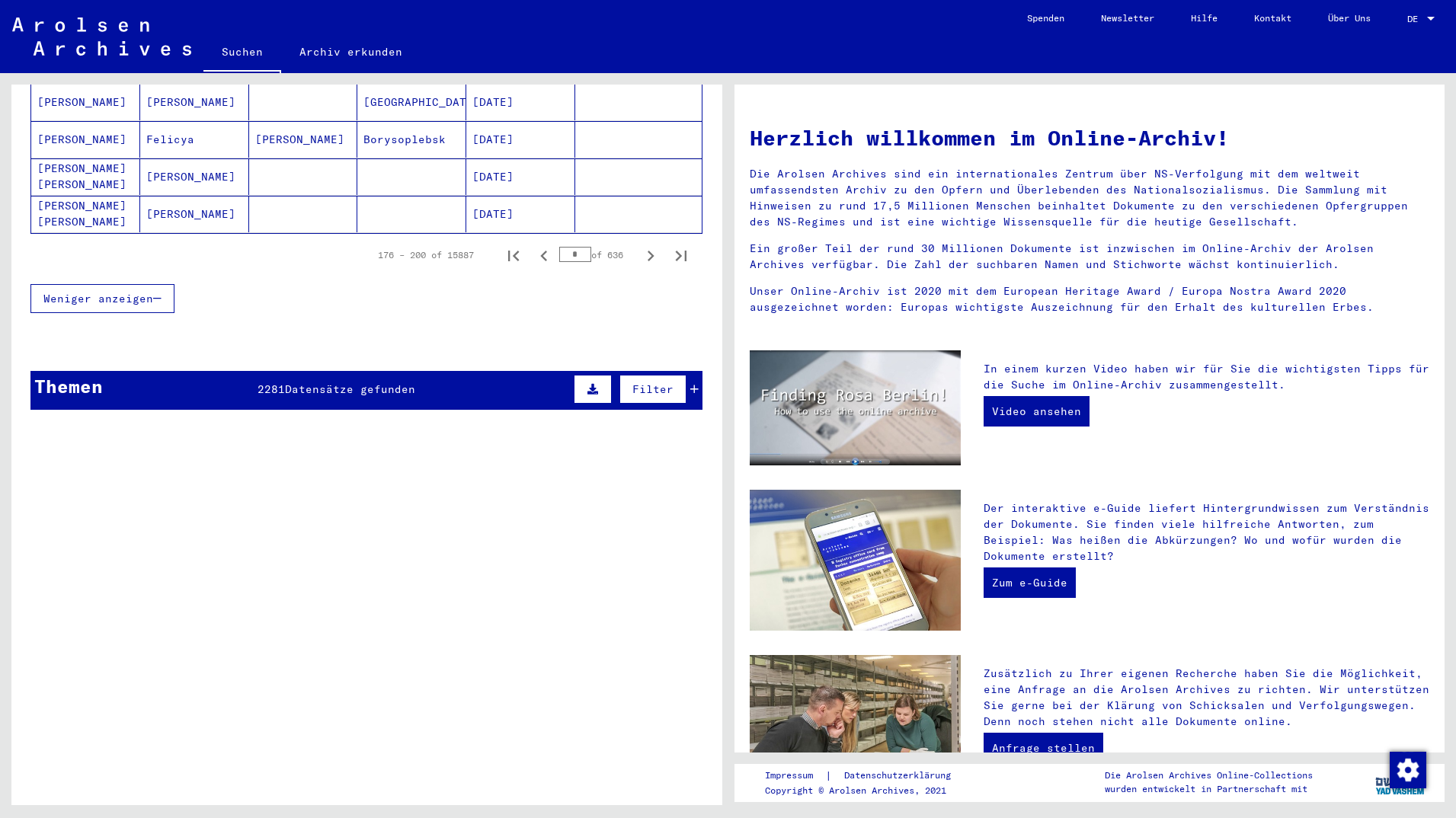
click at [365, 382] on span "Datensätze gefunden" at bounding box center [349, 389] width 130 height 14
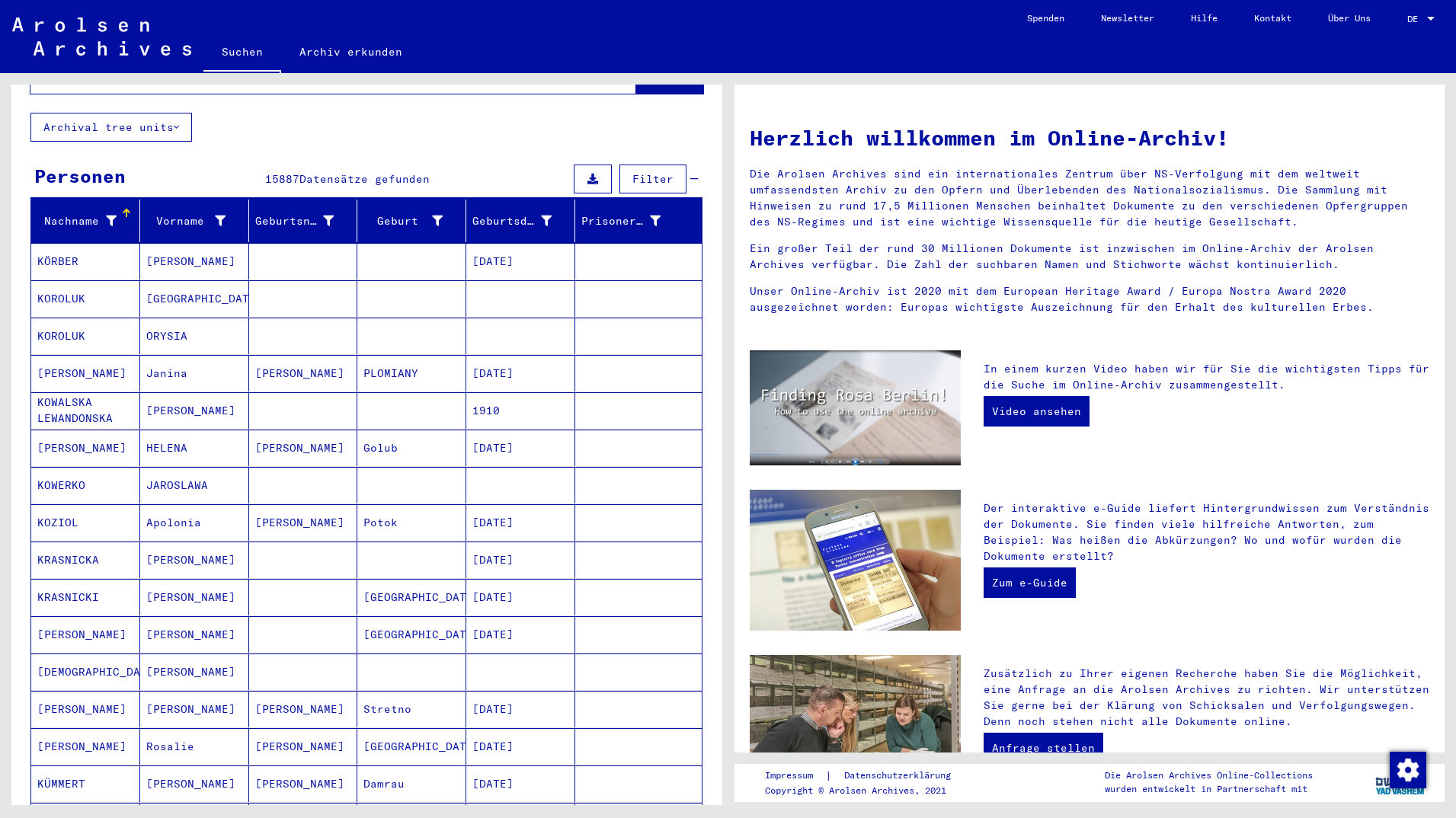
scroll to position [82, 0]
click at [519, 208] on div "Geburtsdatum" at bounding box center [523, 220] width 102 height 25
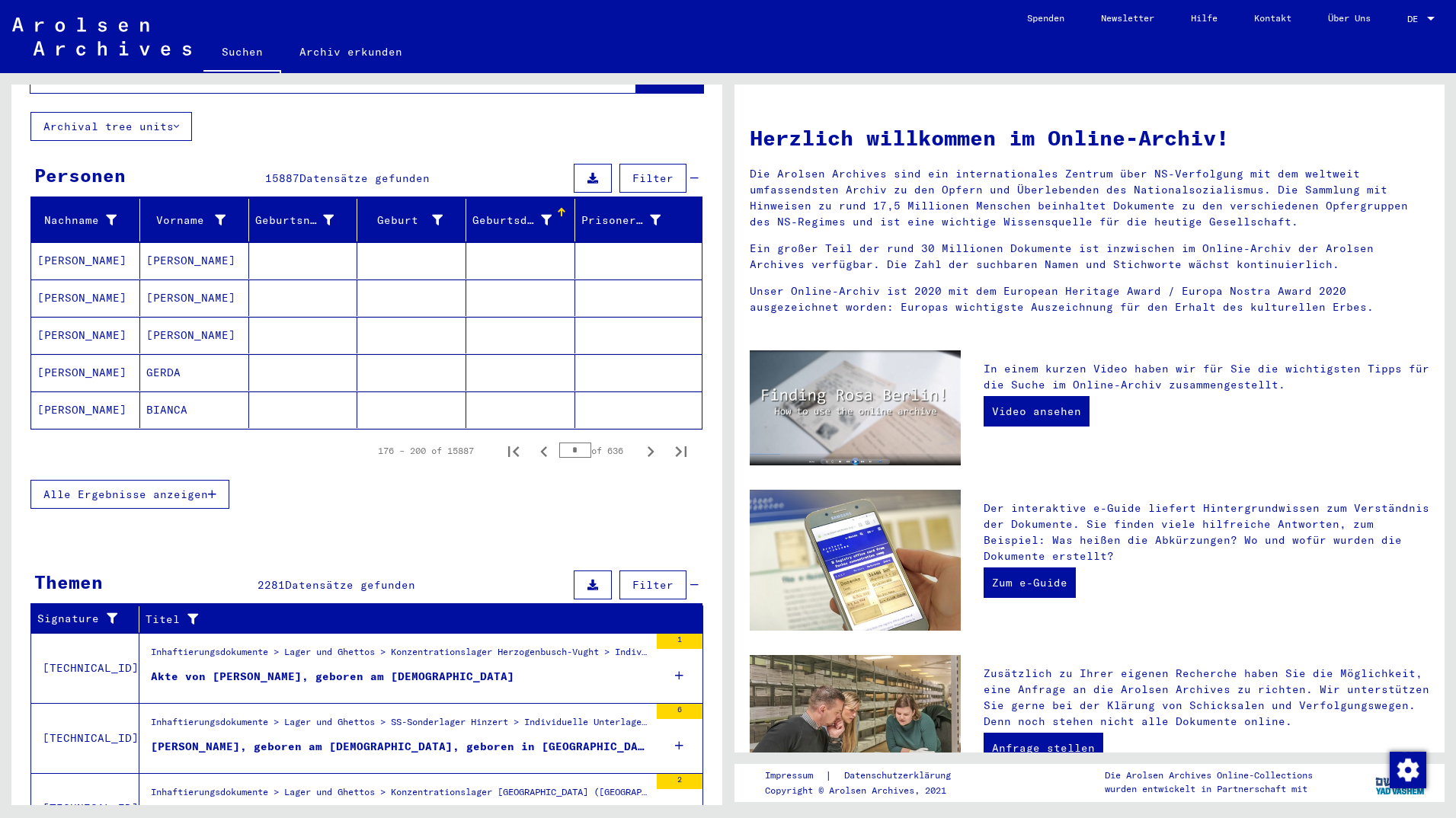
scroll to position [0, 0]
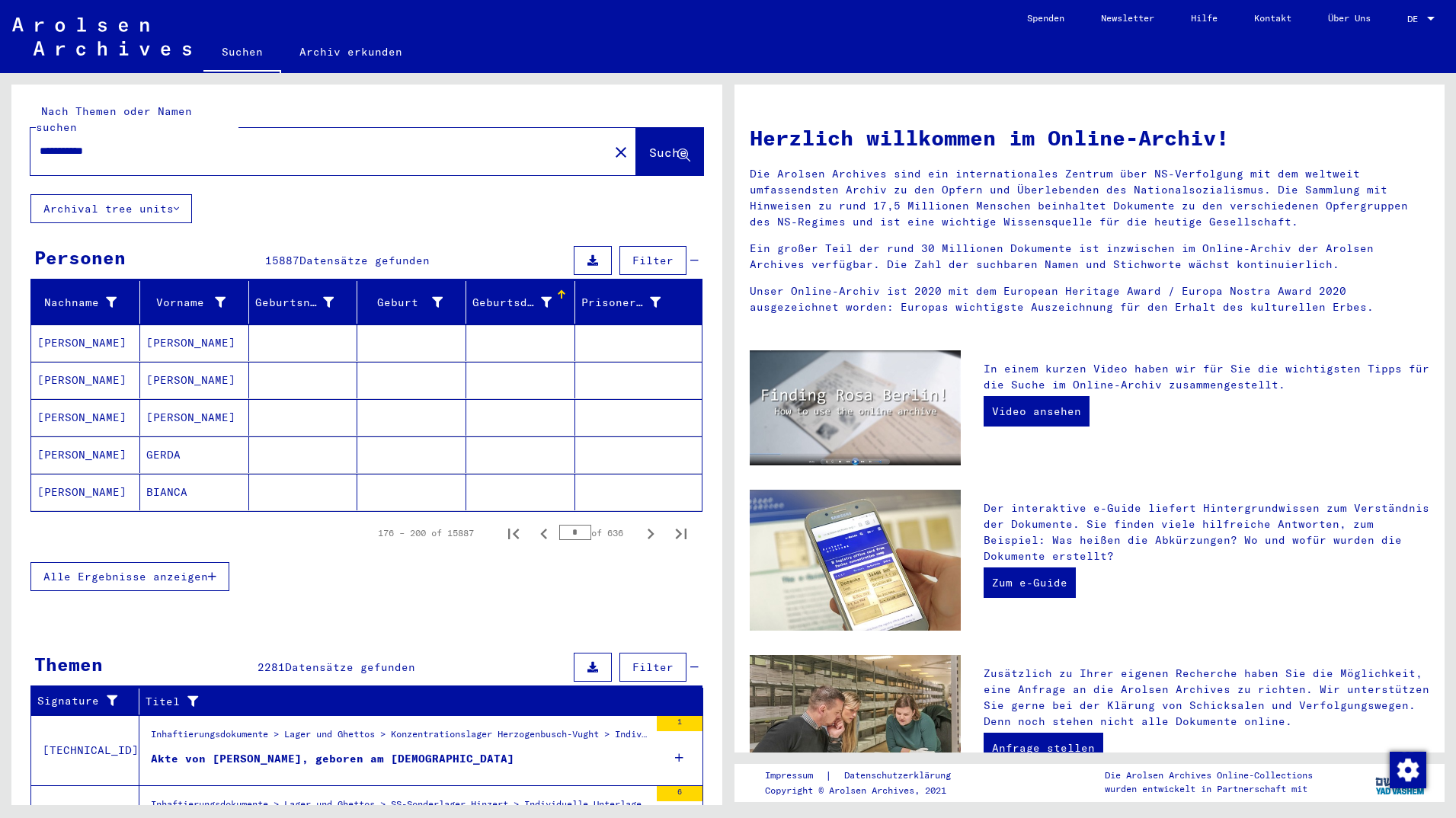
click at [145, 143] on input "**********" at bounding box center [315, 151] width 551 height 16
paste input "********"
type input "**********"
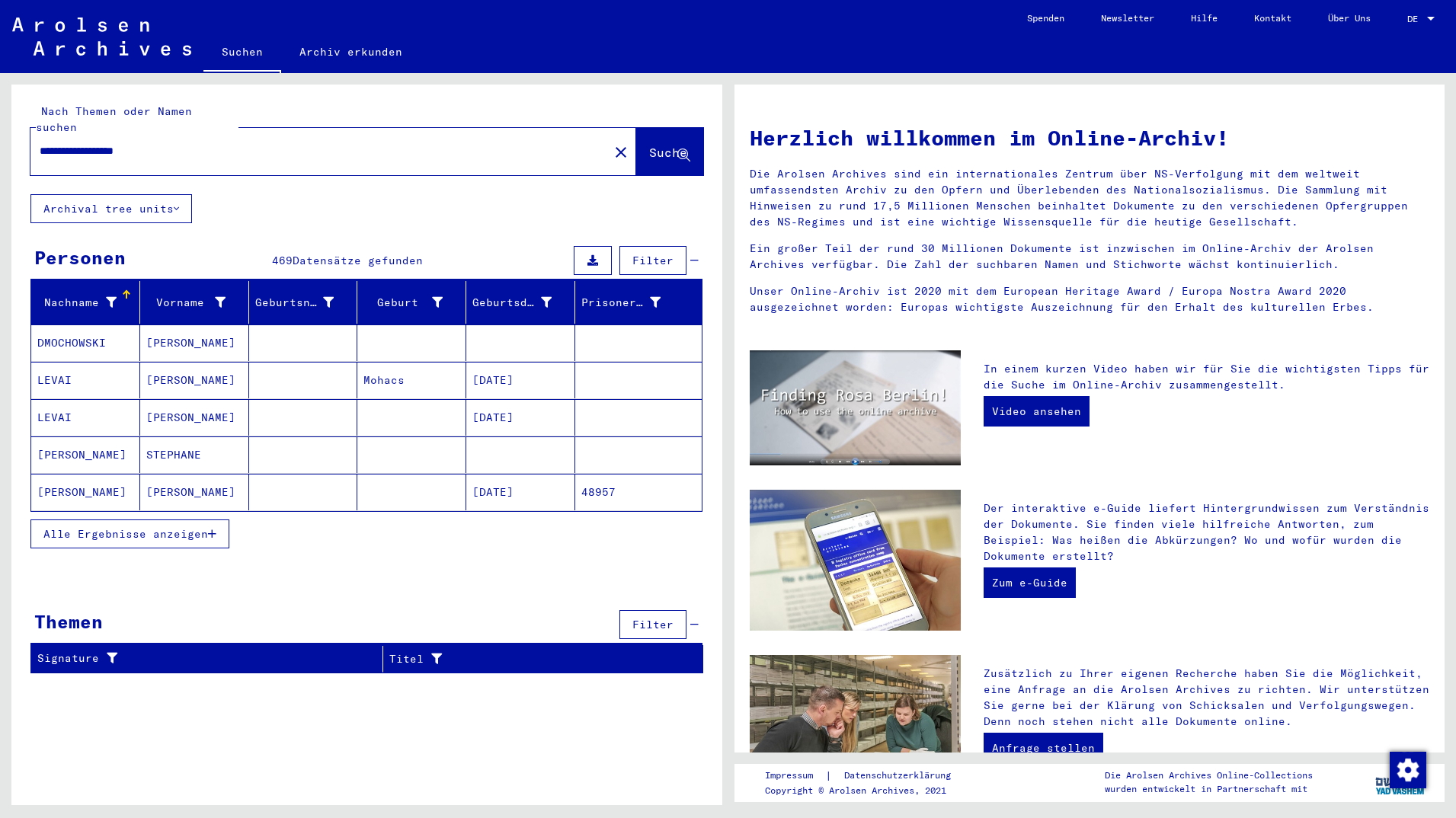
click at [146, 519] on button "Alle Ergebnisse anzeigen" at bounding box center [130, 534] width 199 height 29
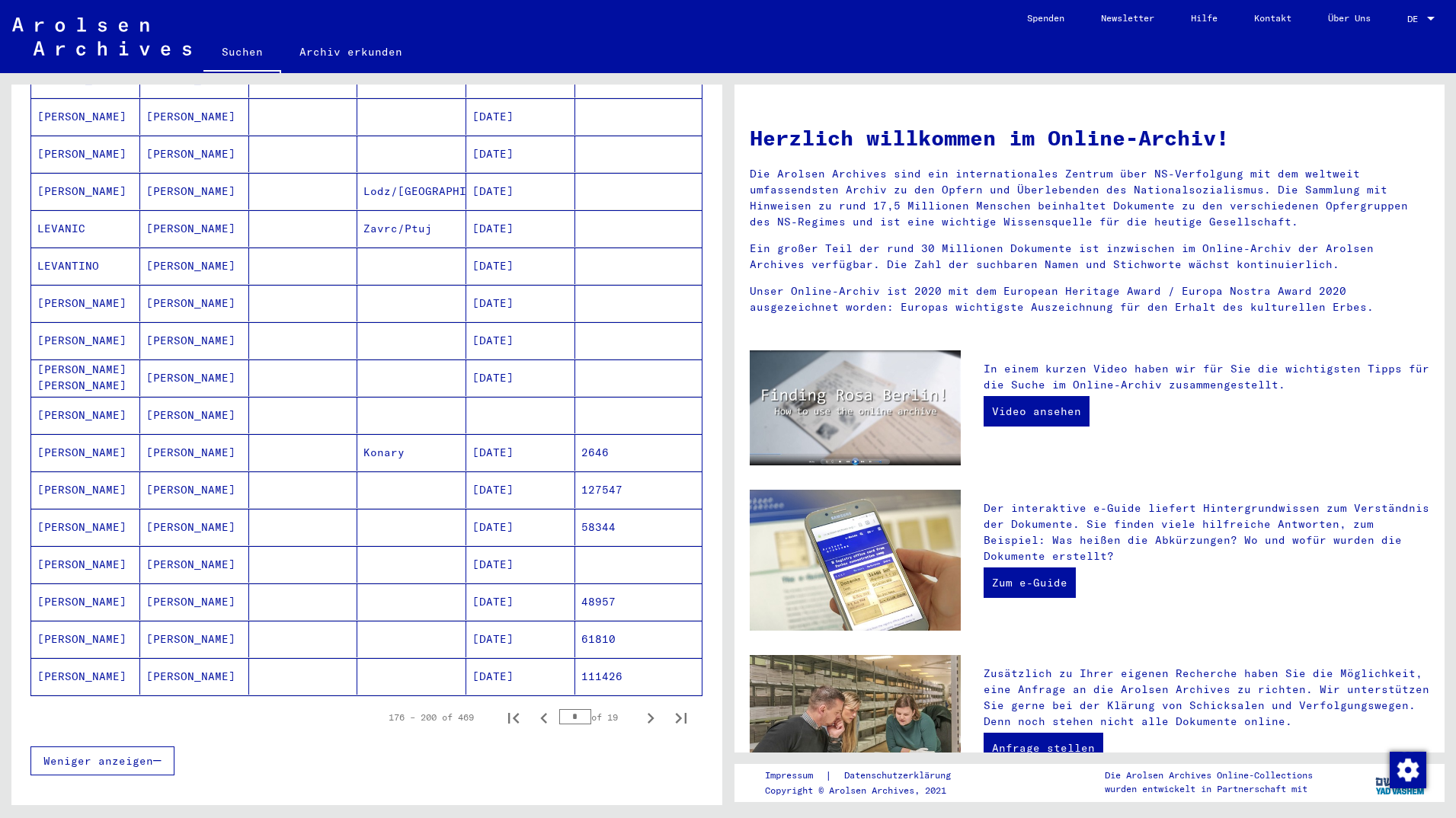
scroll to position [576, 0]
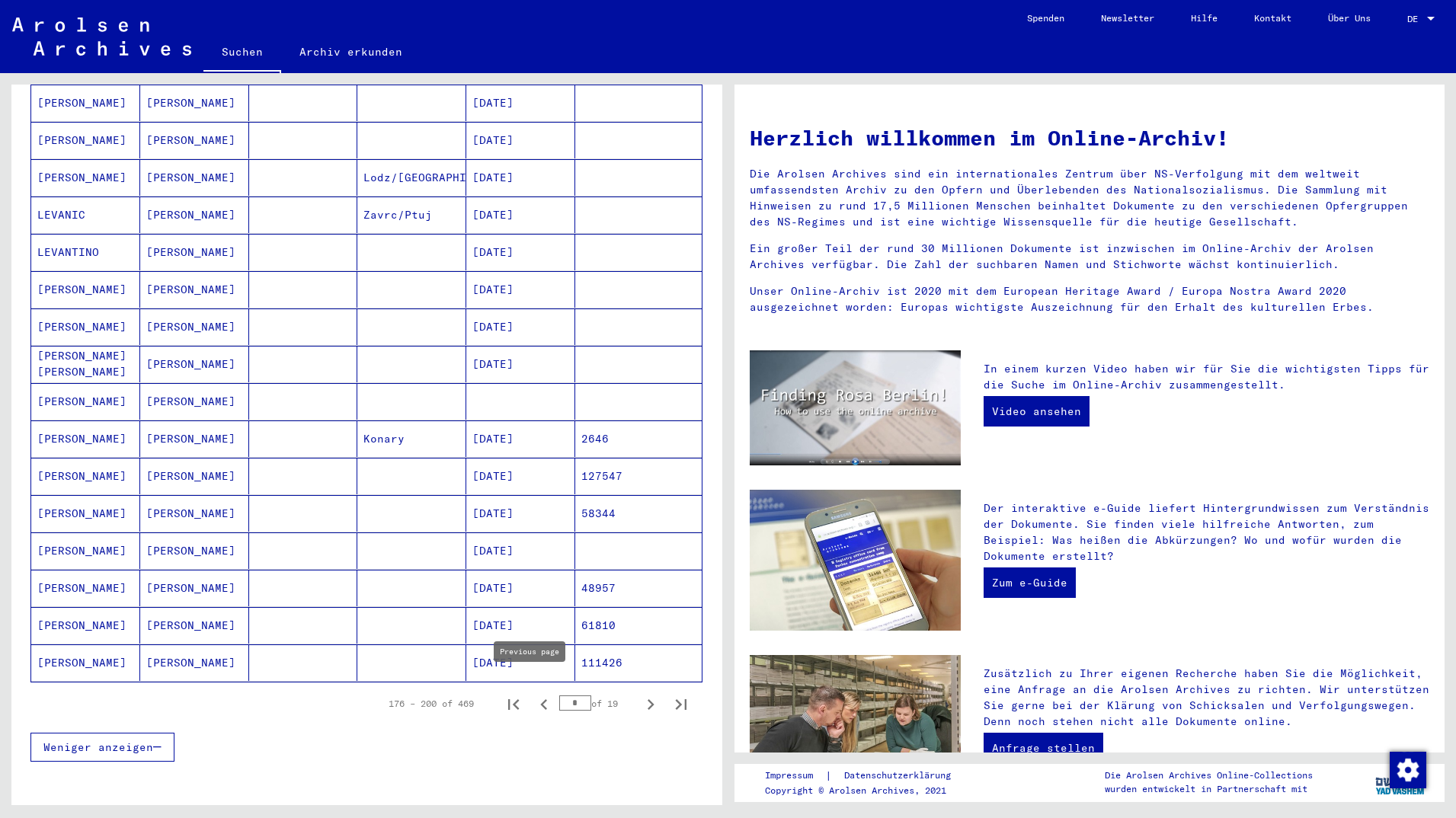
click at [533, 694] on icon "Previous page" at bounding box center [544, 705] width 22 height 22
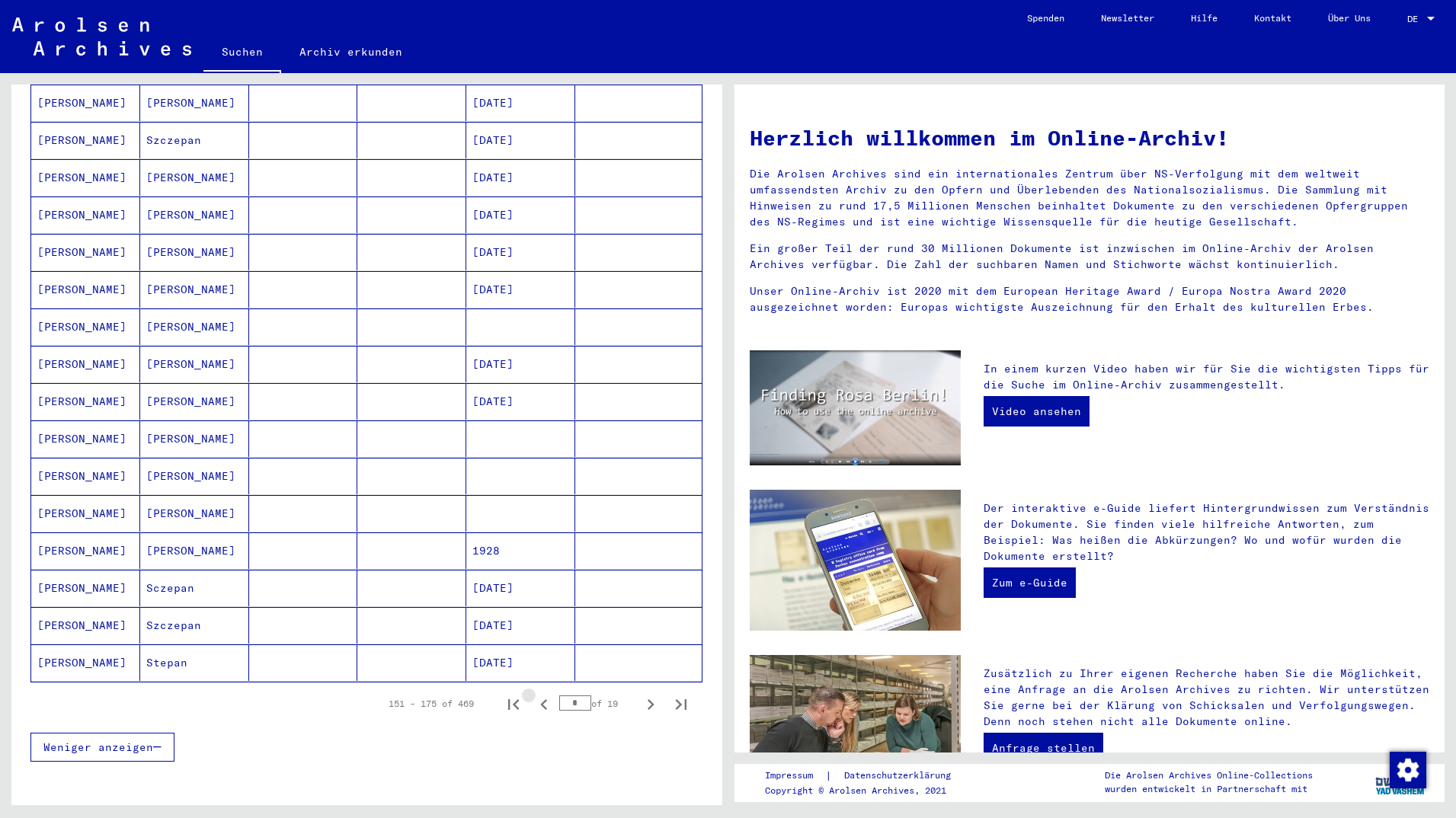
click at [533, 694] on icon "Previous page" at bounding box center [544, 705] width 22 height 22
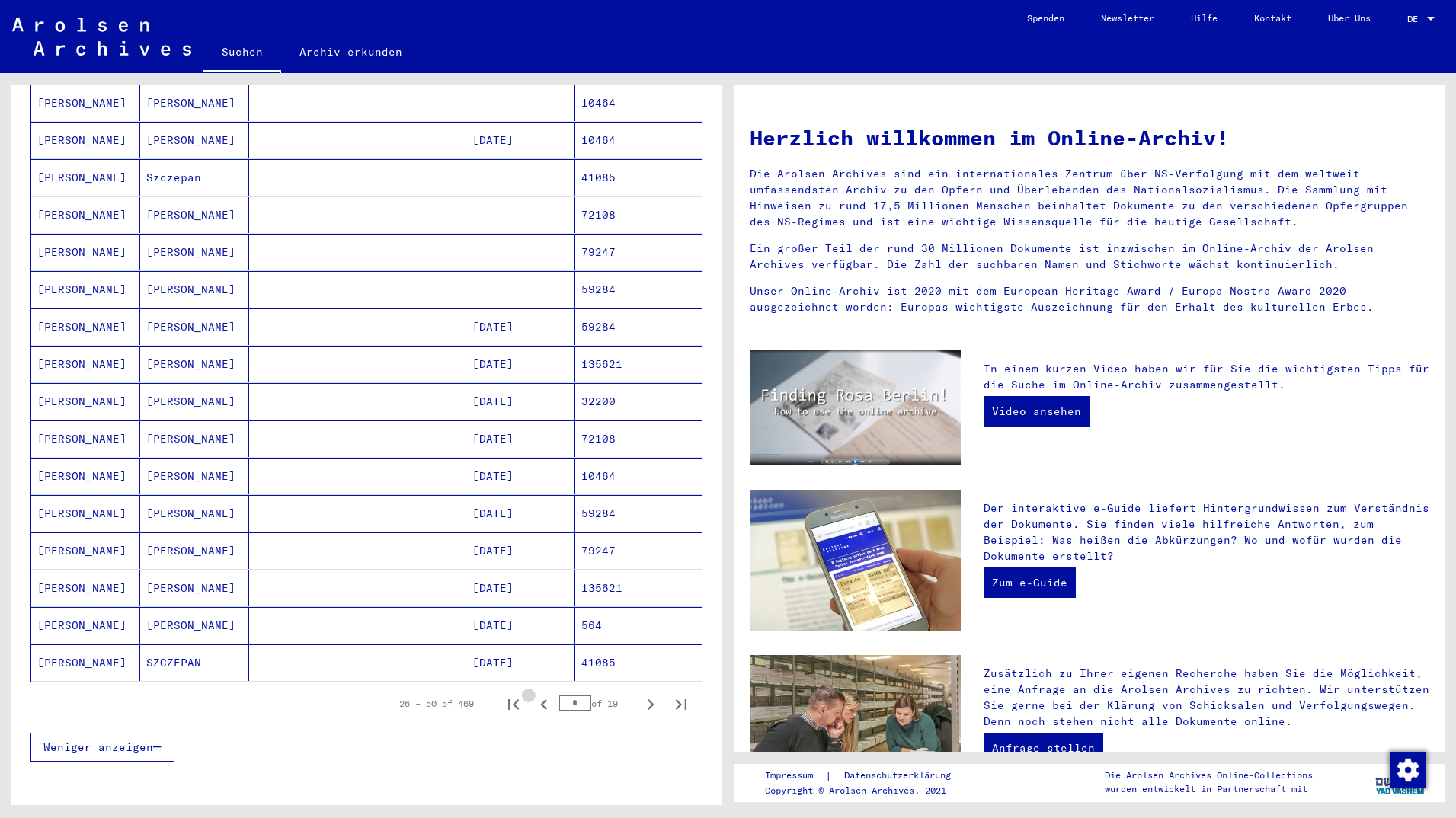
click at [533, 694] on icon "Previous page" at bounding box center [544, 705] width 22 height 22
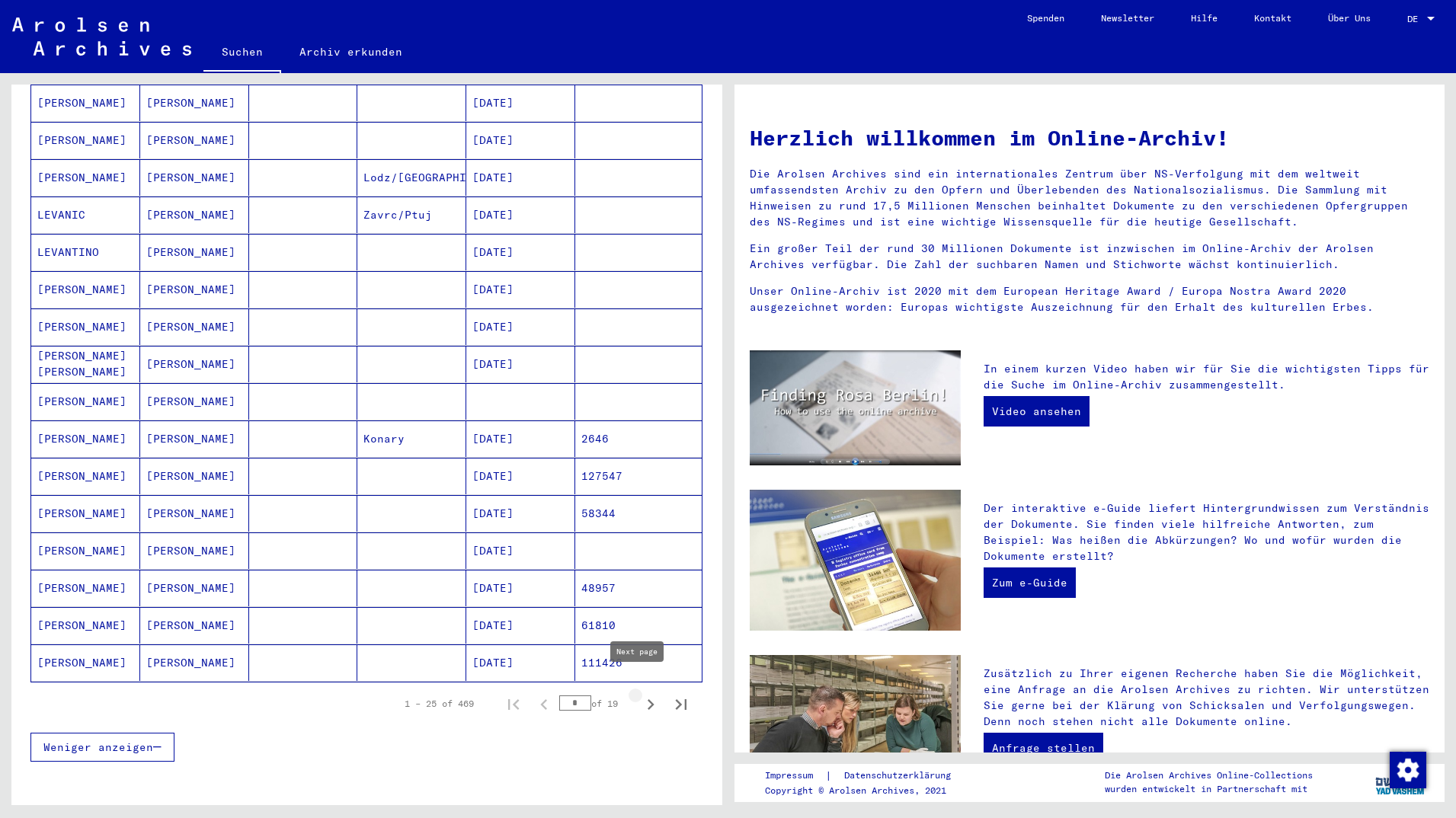
click at [640, 694] on icon "Next page" at bounding box center [651, 705] width 22 height 22
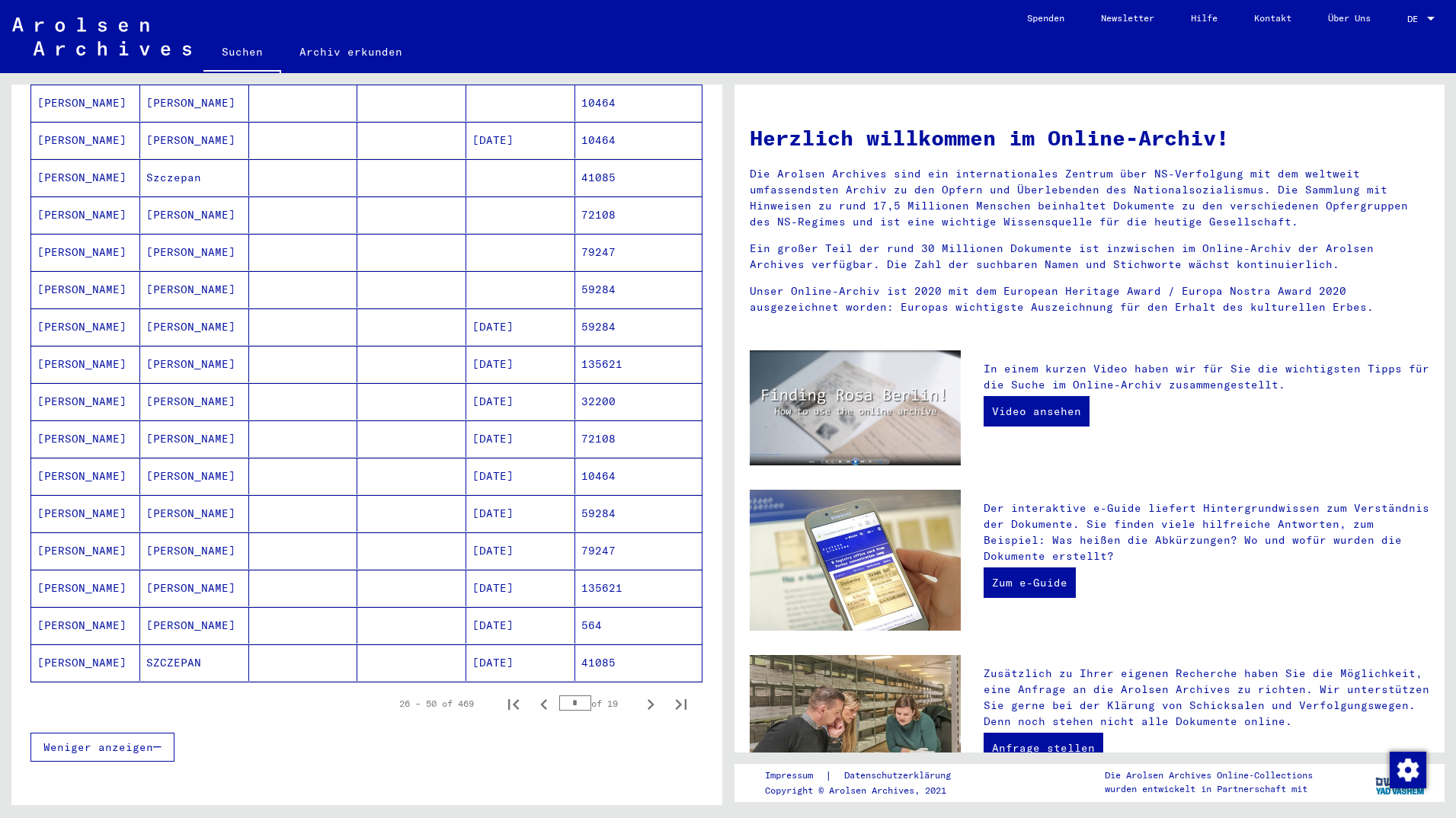
click at [509, 654] on mat-cell "[DATE]" at bounding box center [521, 663] width 109 height 37
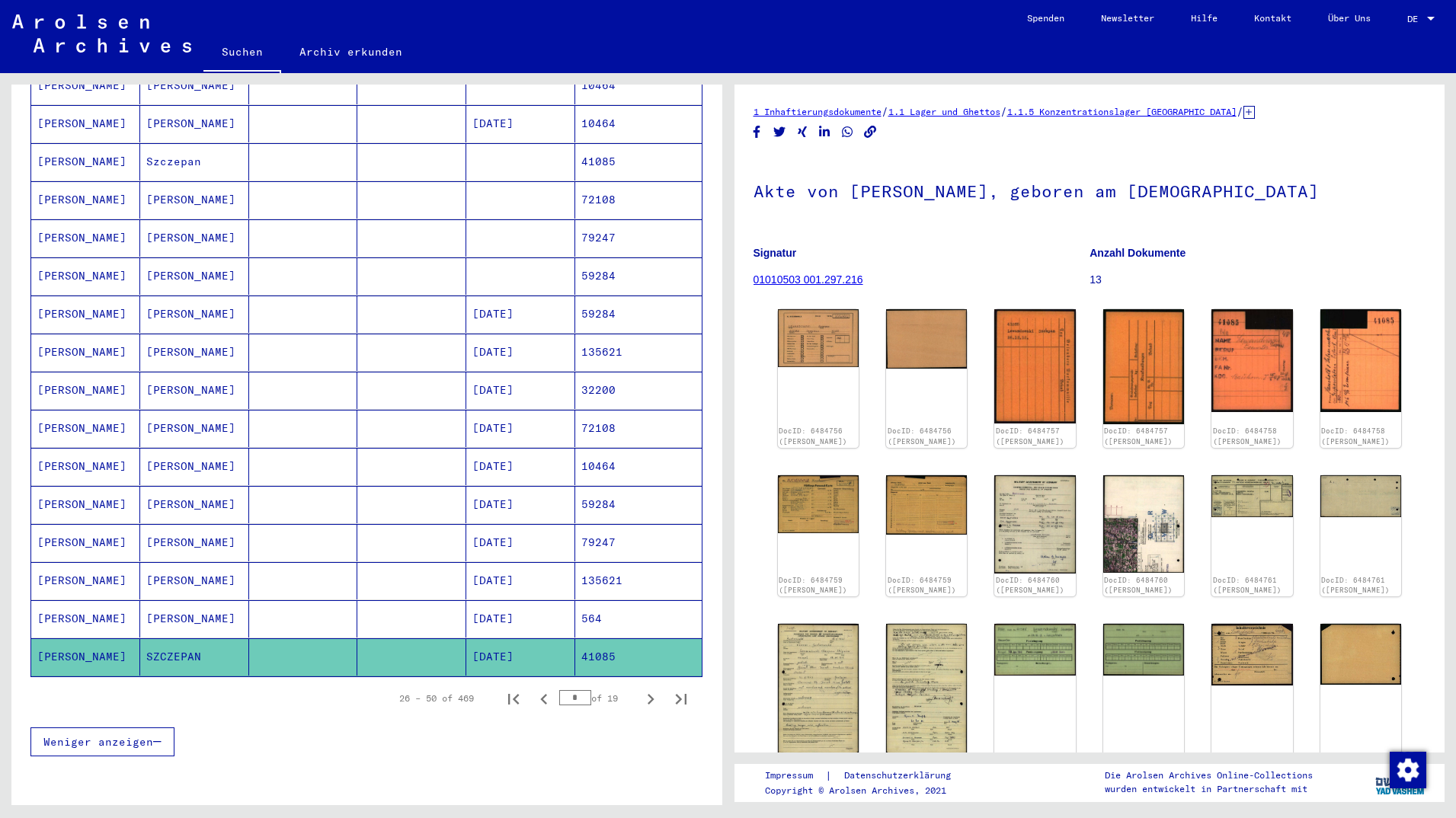
scroll to position [649, 0]
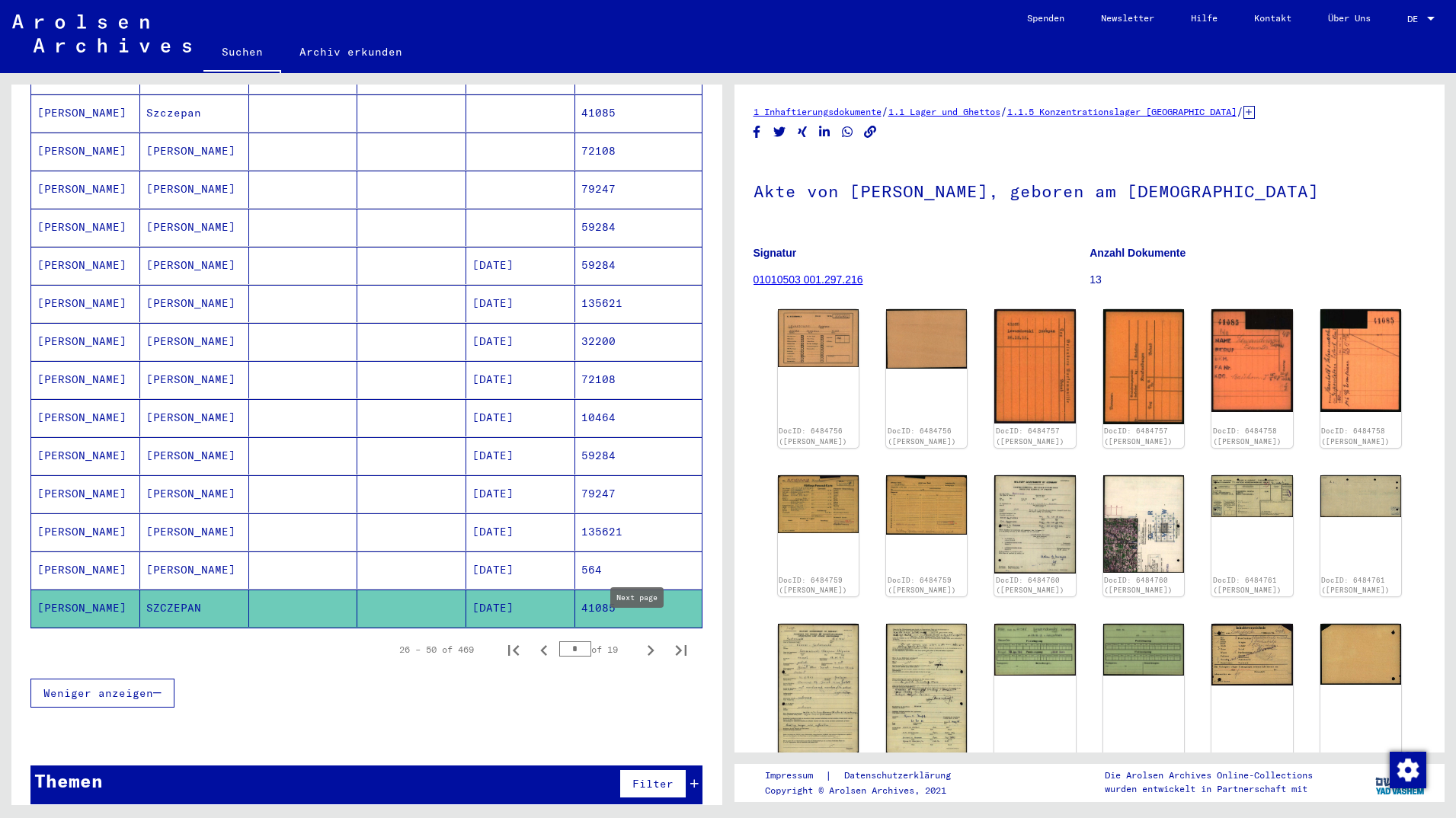
click at [640, 640] on icon "Next page" at bounding box center [651, 651] width 22 height 22
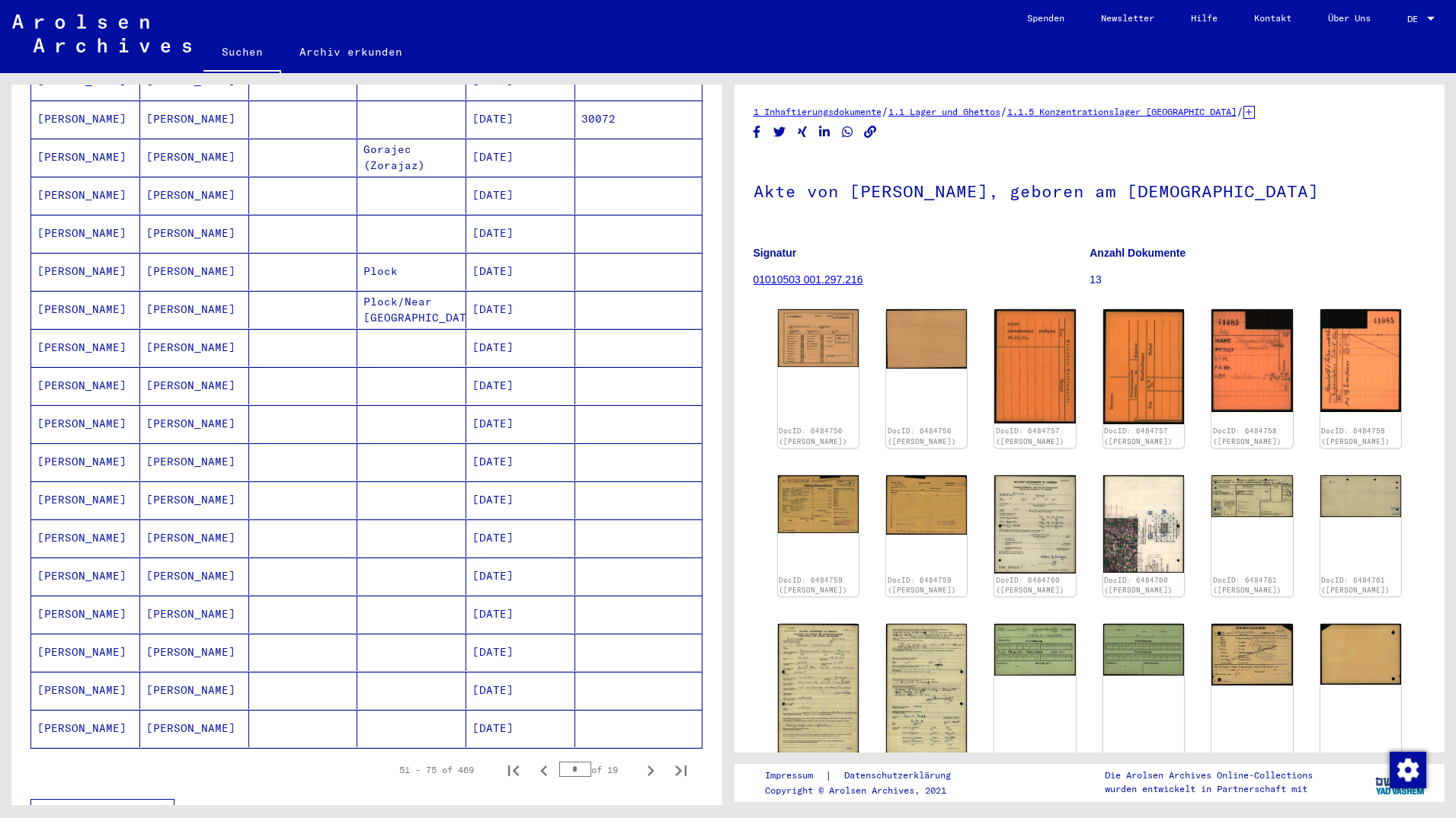
scroll to position [567, 0]
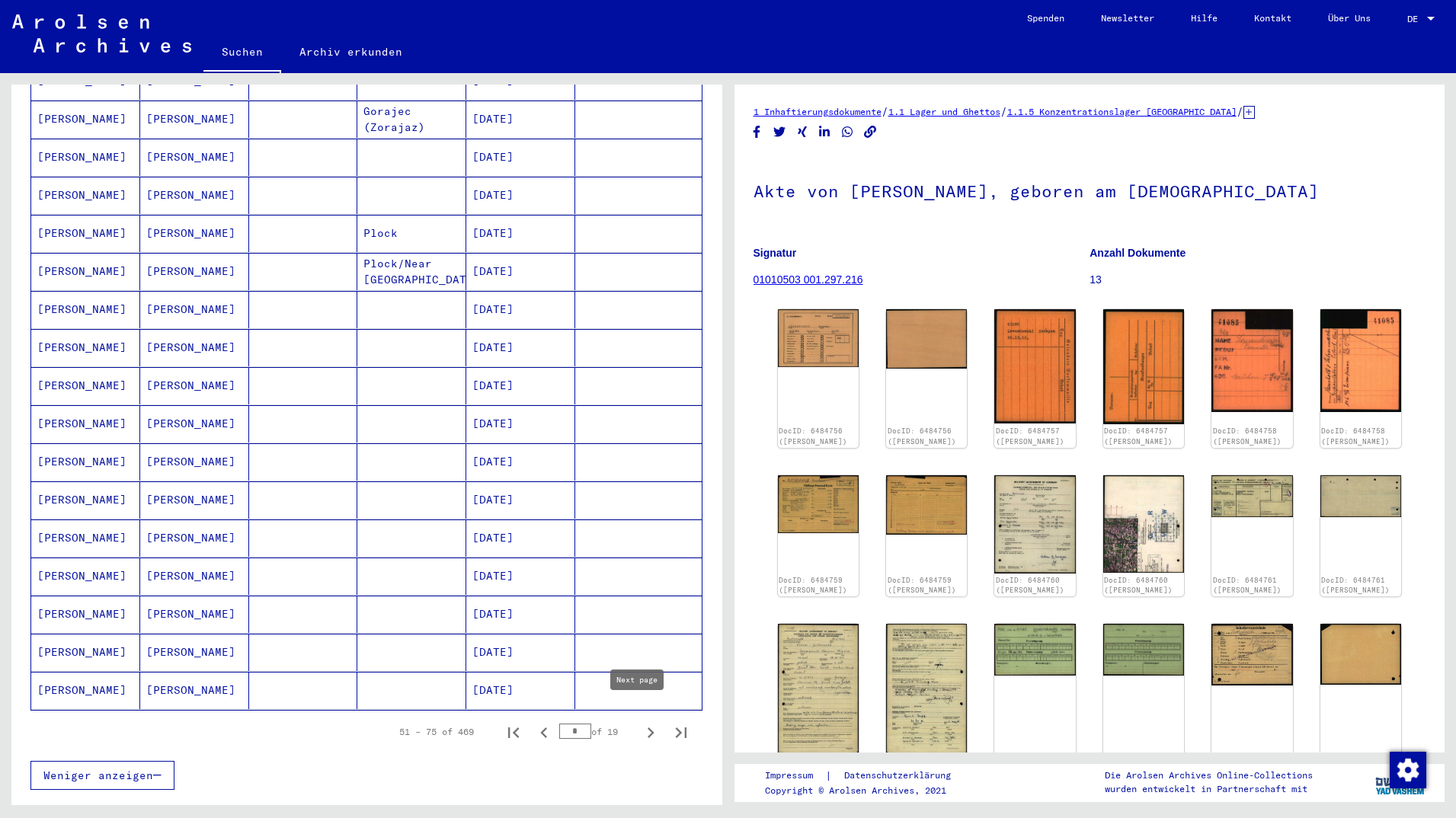
click at [640, 723] on icon "Next page" at bounding box center [651, 733] width 22 height 22
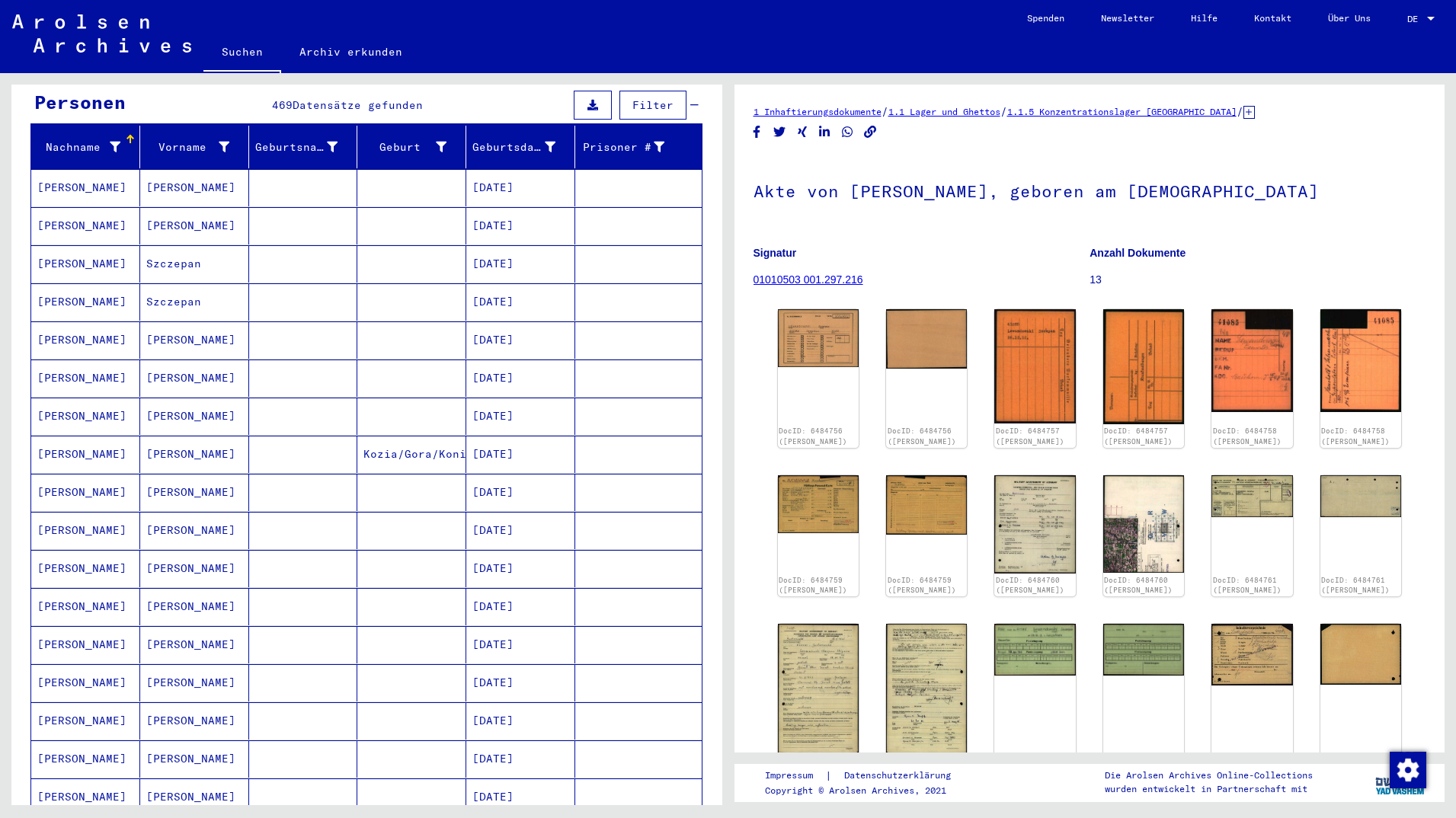
scroll to position [649, 0]
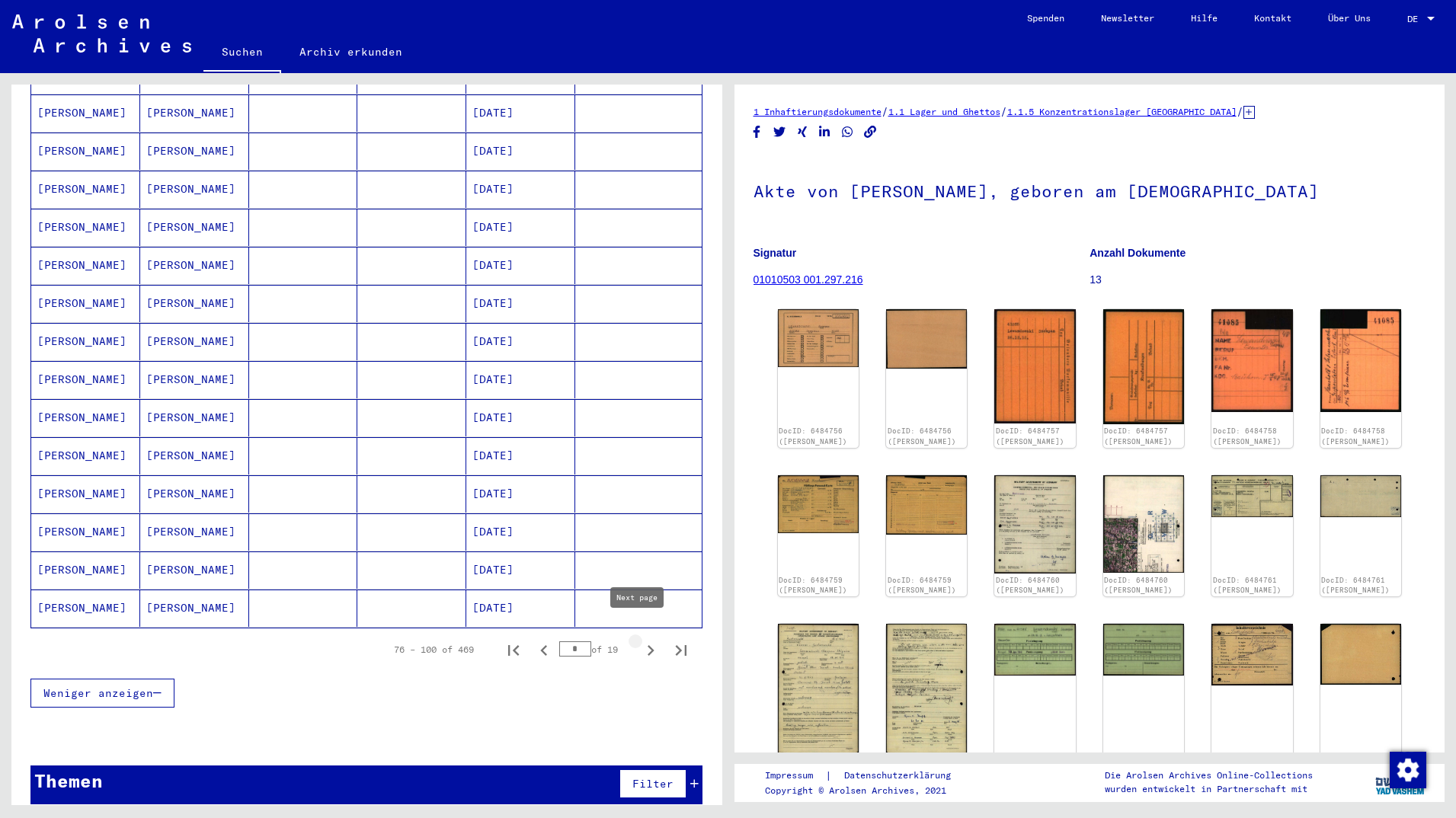
click at [636, 635] on button "Next page" at bounding box center [651, 650] width 31 height 31
click at [643, 640] on icon "Next page" at bounding box center [651, 651] width 22 height 22
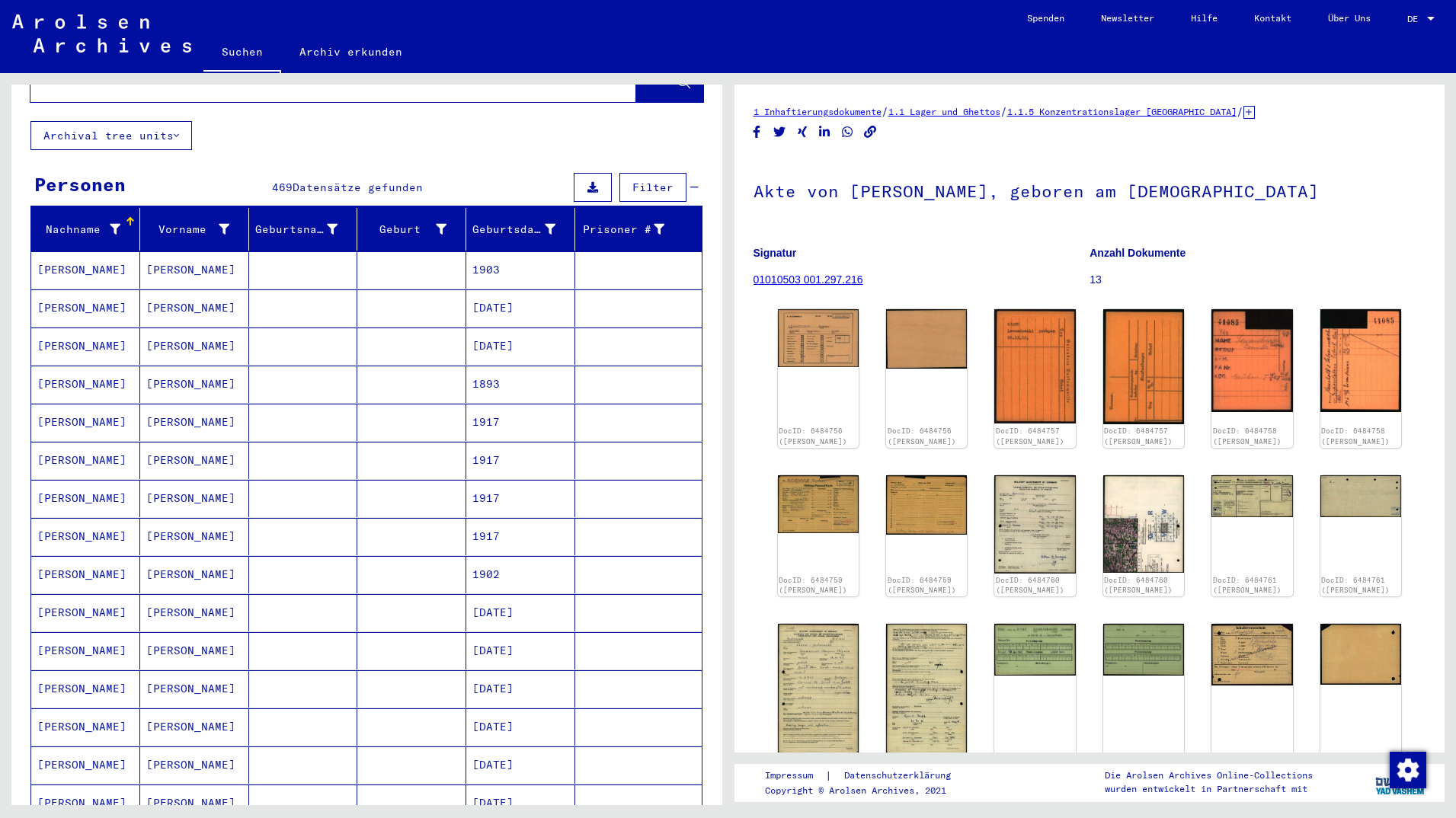
scroll to position [567, 0]
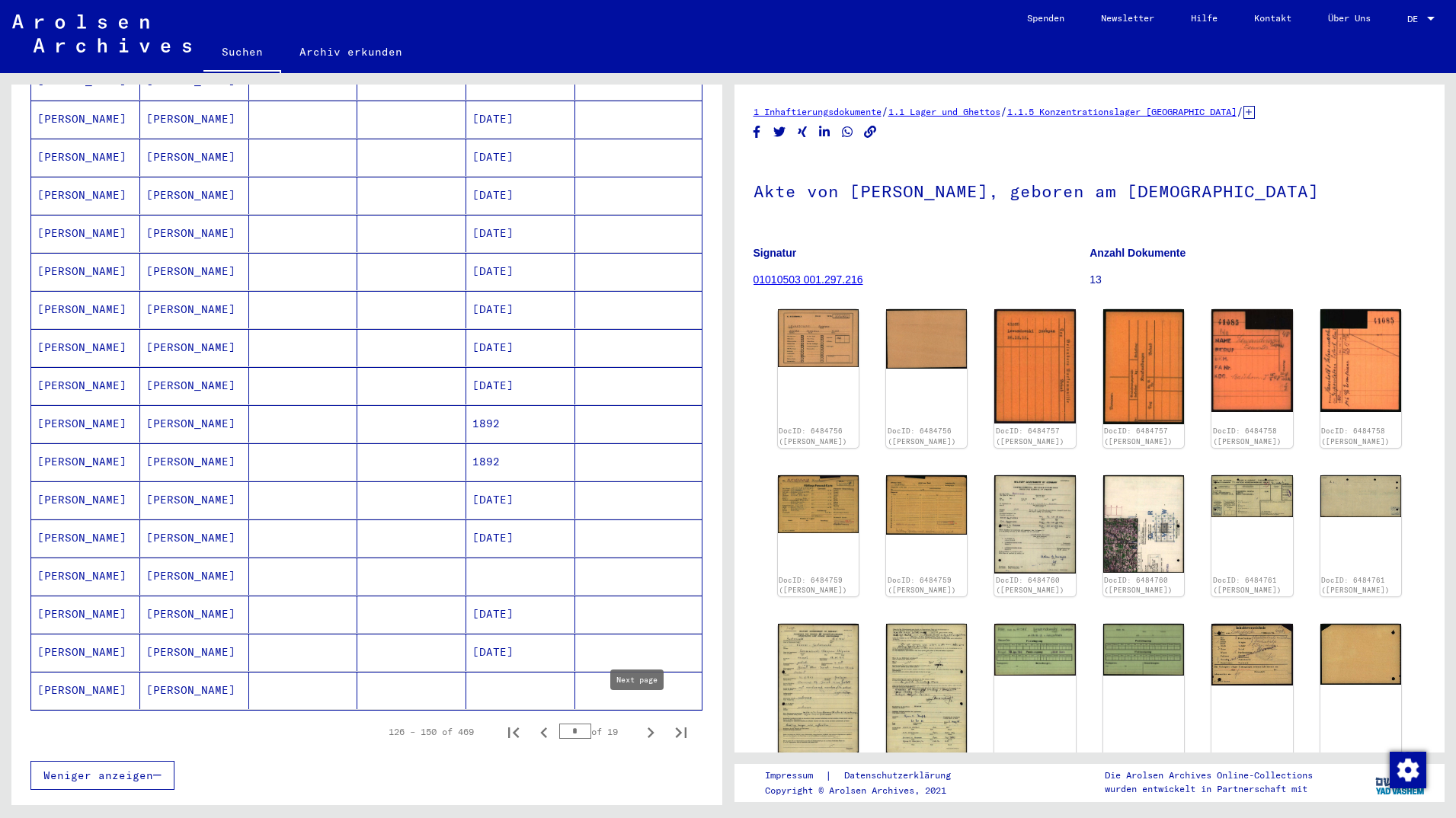
click at [640, 726] on icon "Next page" at bounding box center [651, 733] width 22 height 22
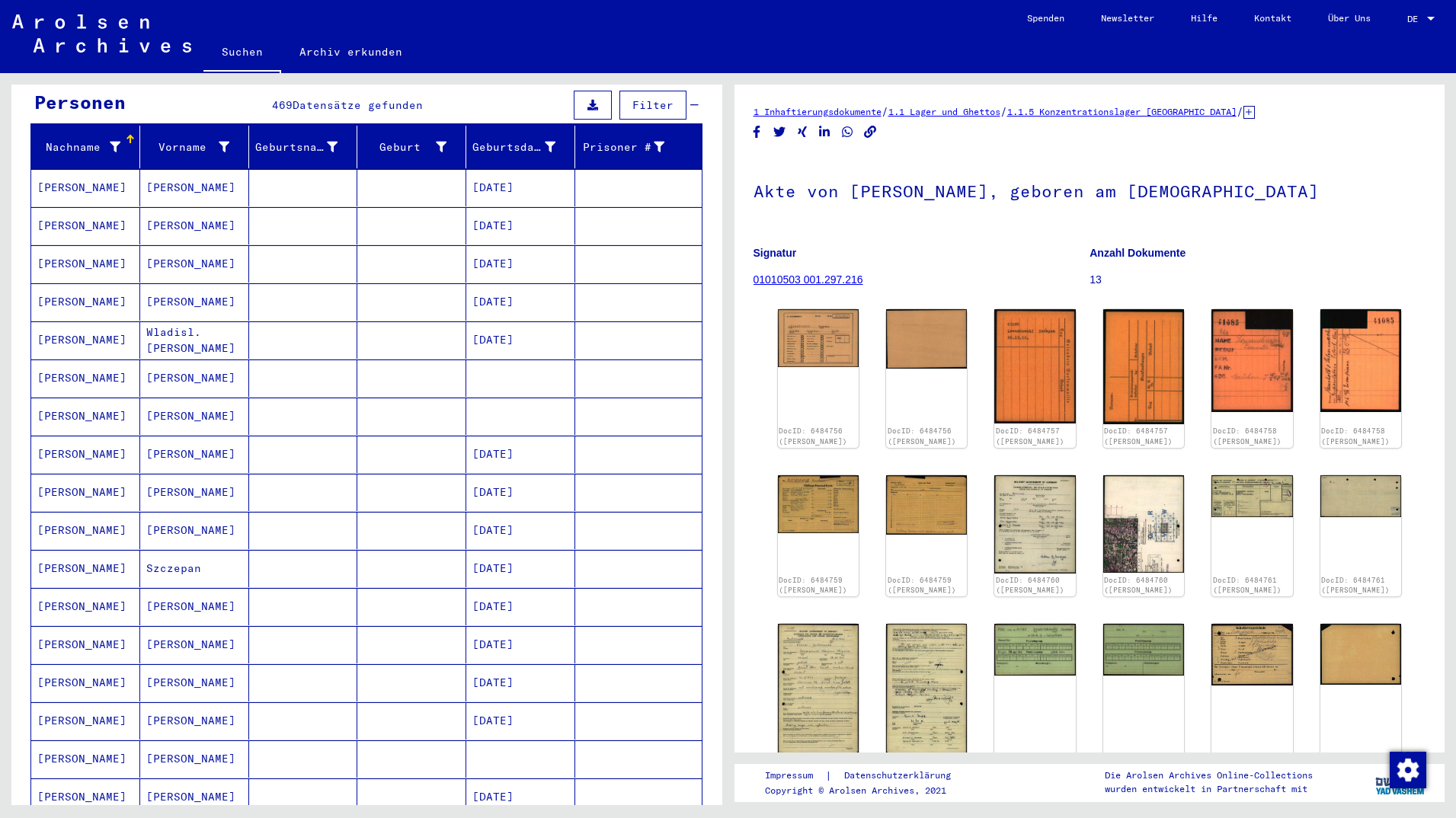
scroll to position [649, 0]
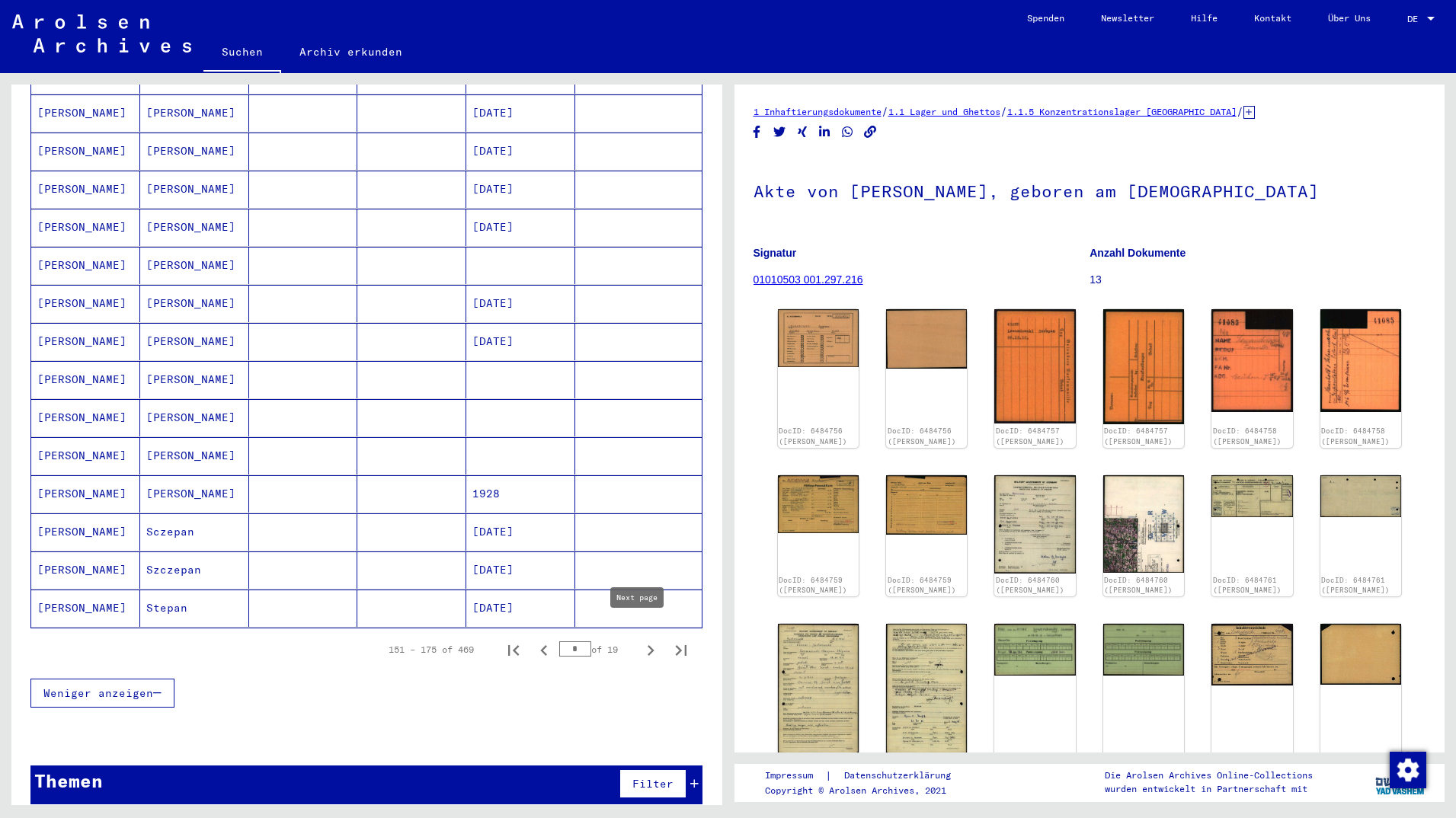
click at [636, 638] on button "Next page" at bounding box center [651, 650] width 31 height 31
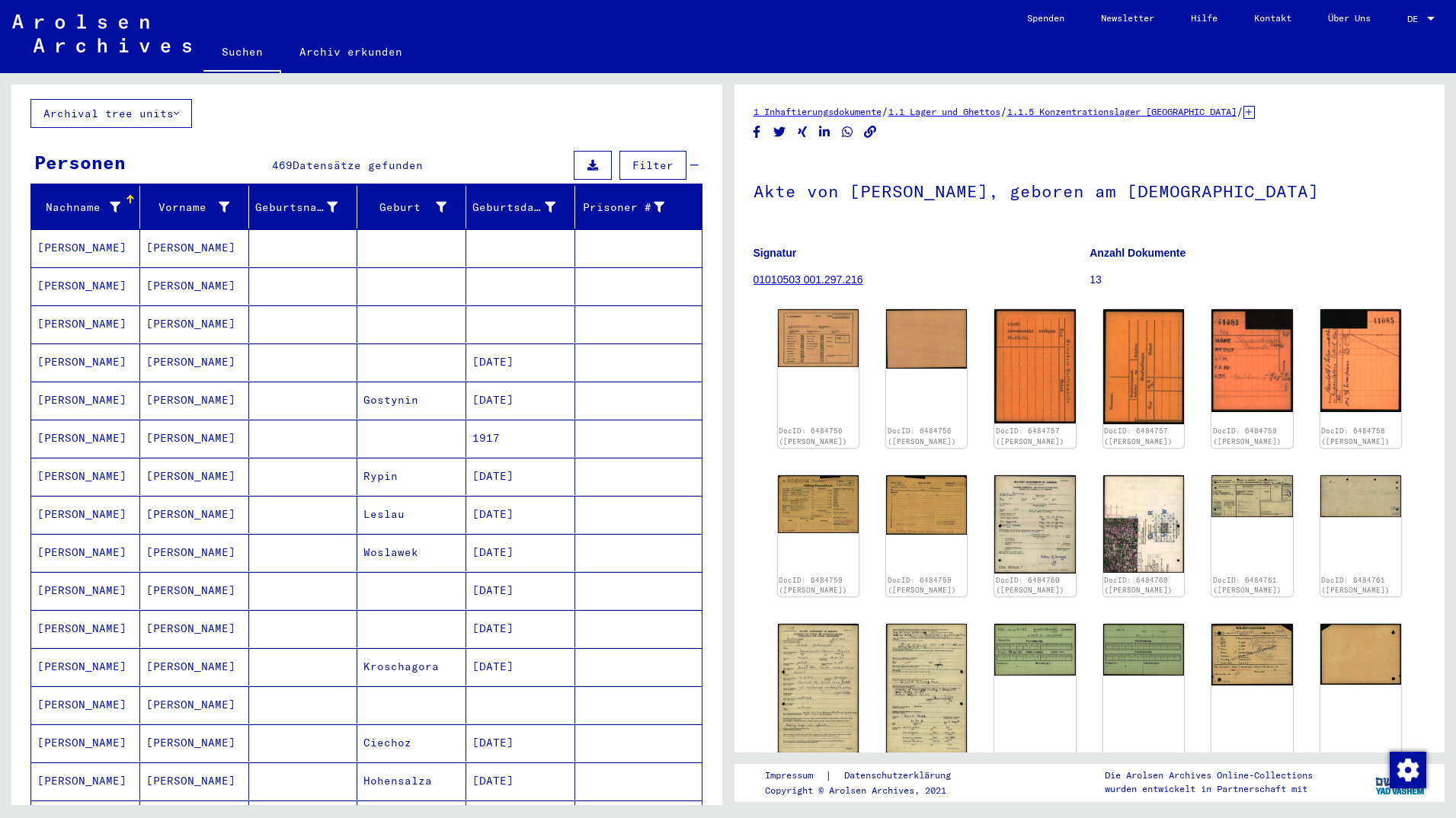
scroll to position [494, 0]
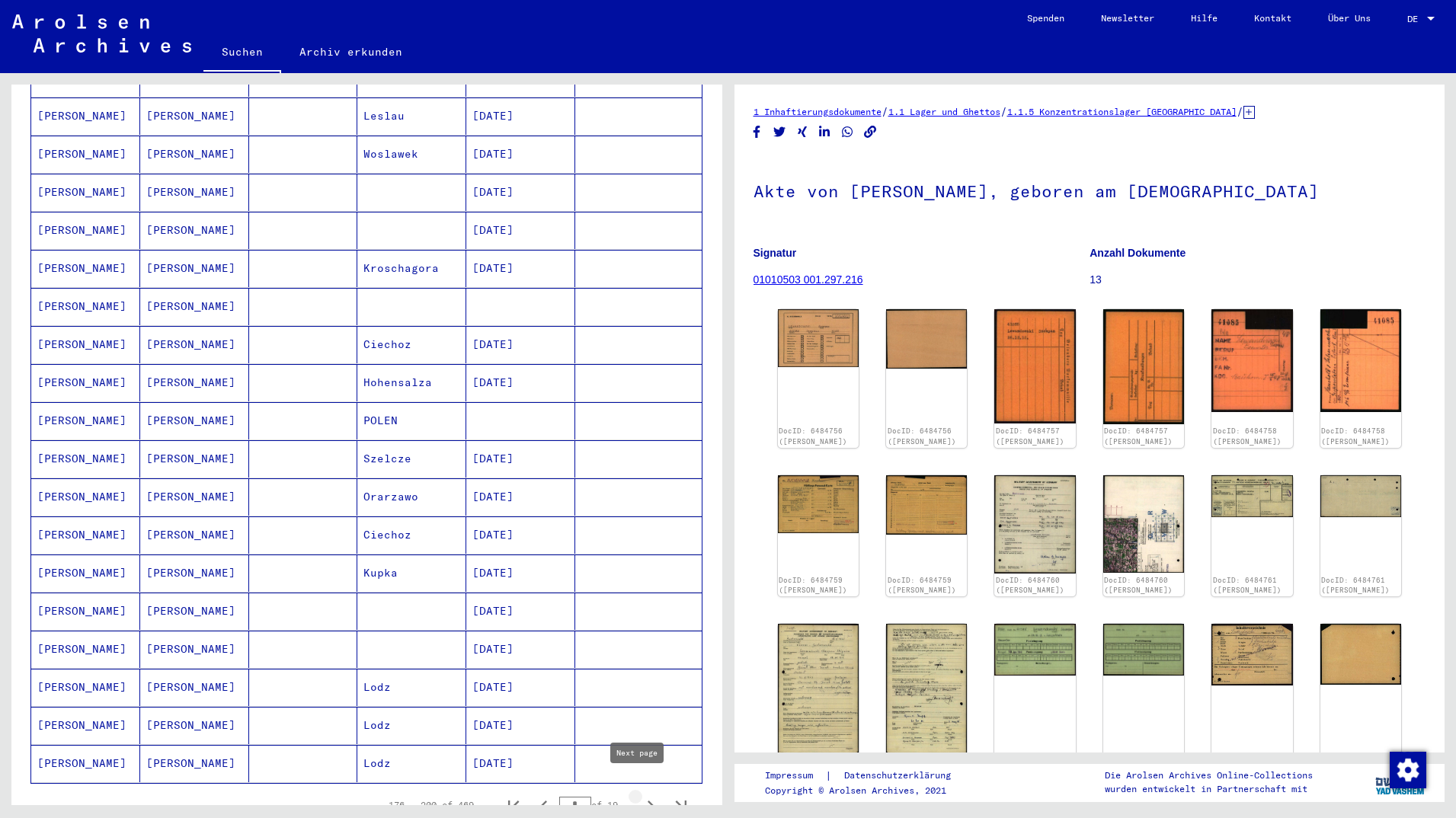
click at [640, 796] on icon "Next page" at bounding box center [651, 806] width 22 height 22
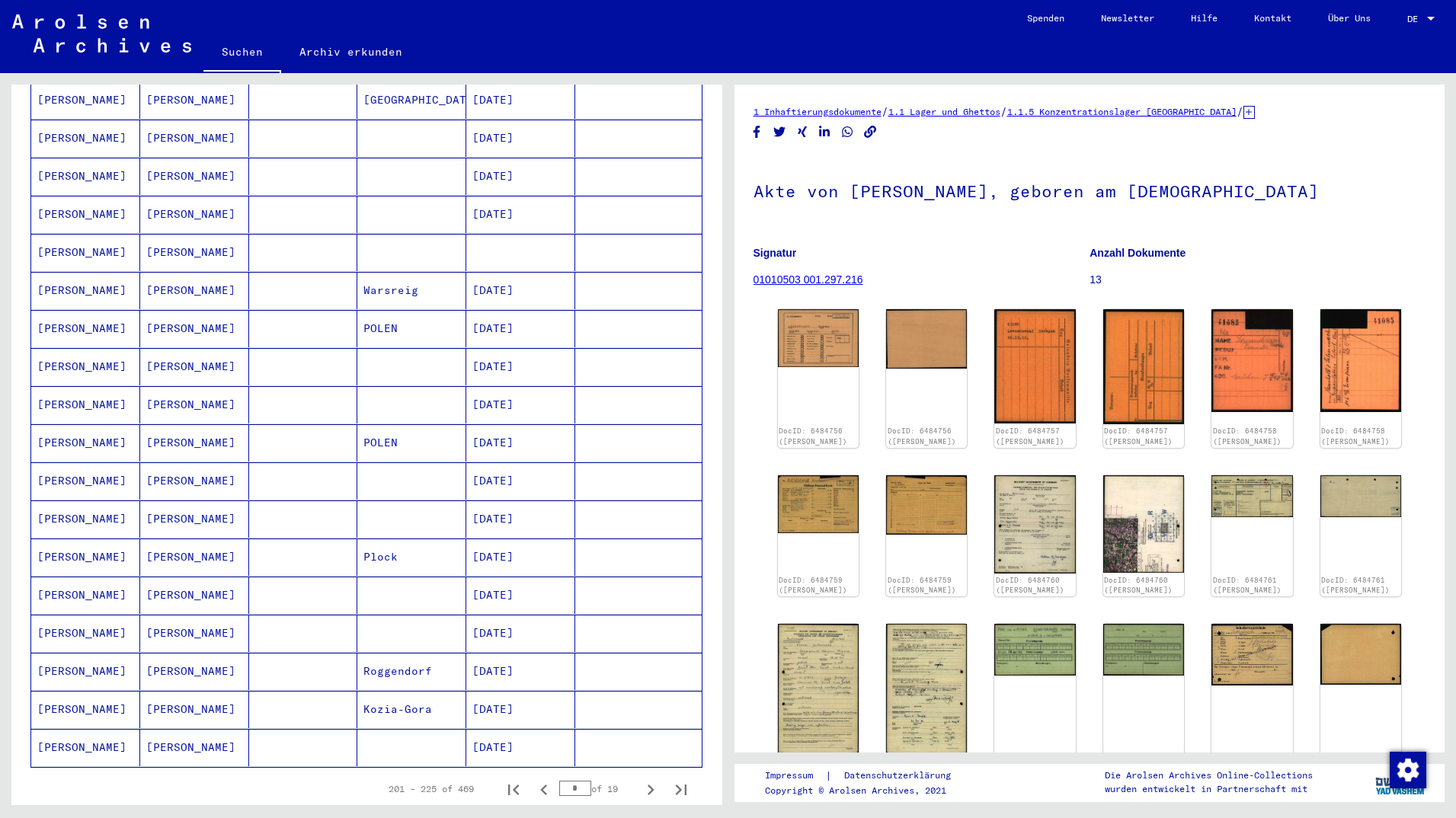
scroll to position [576, 0]
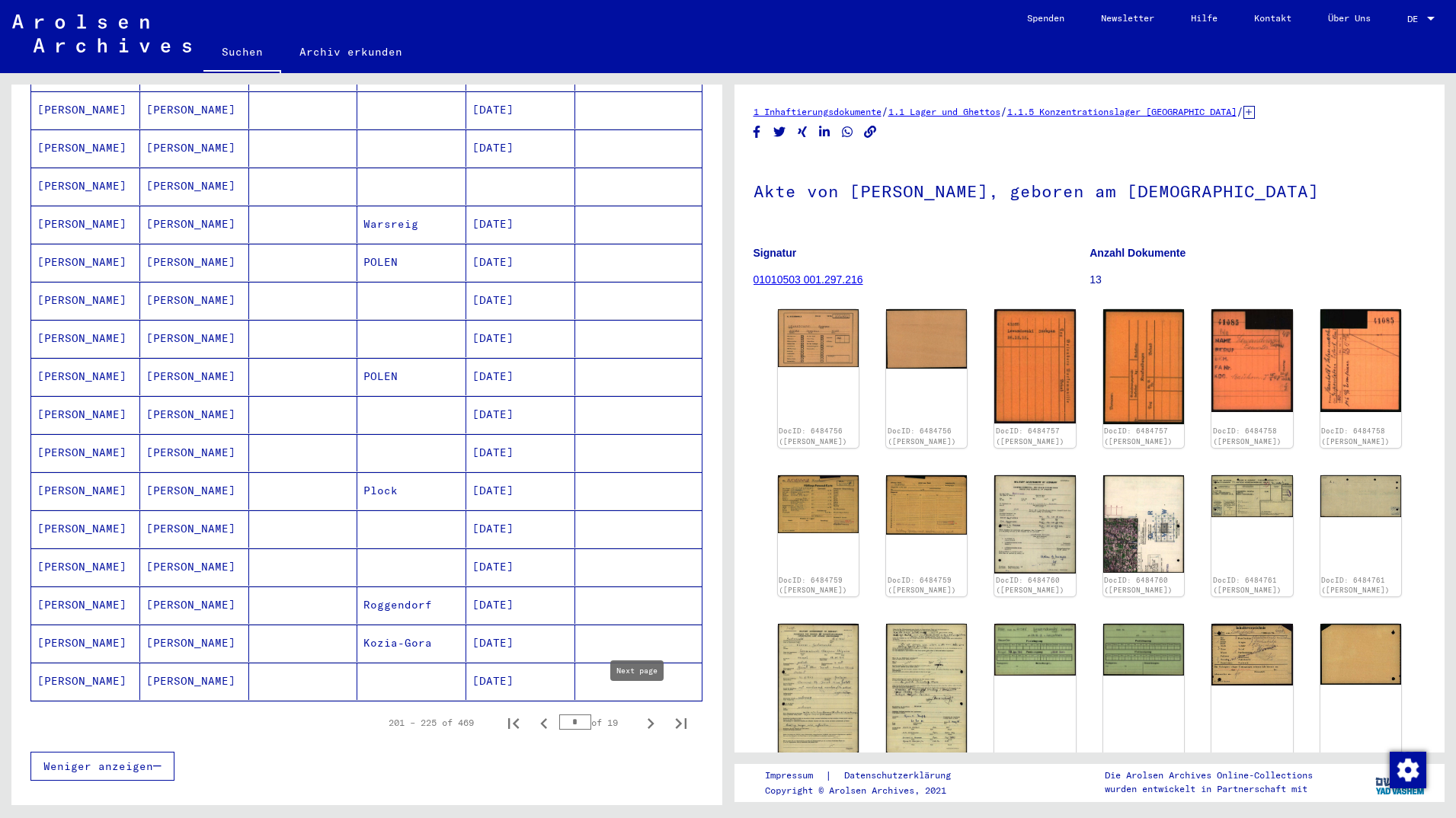
click at [640, 713] on icon "Next page" at bounding box center [651, 724] width 22 height 22
click at [641, 713] on icon "Next page" at bounding box center [651, 724] width 22 height 22
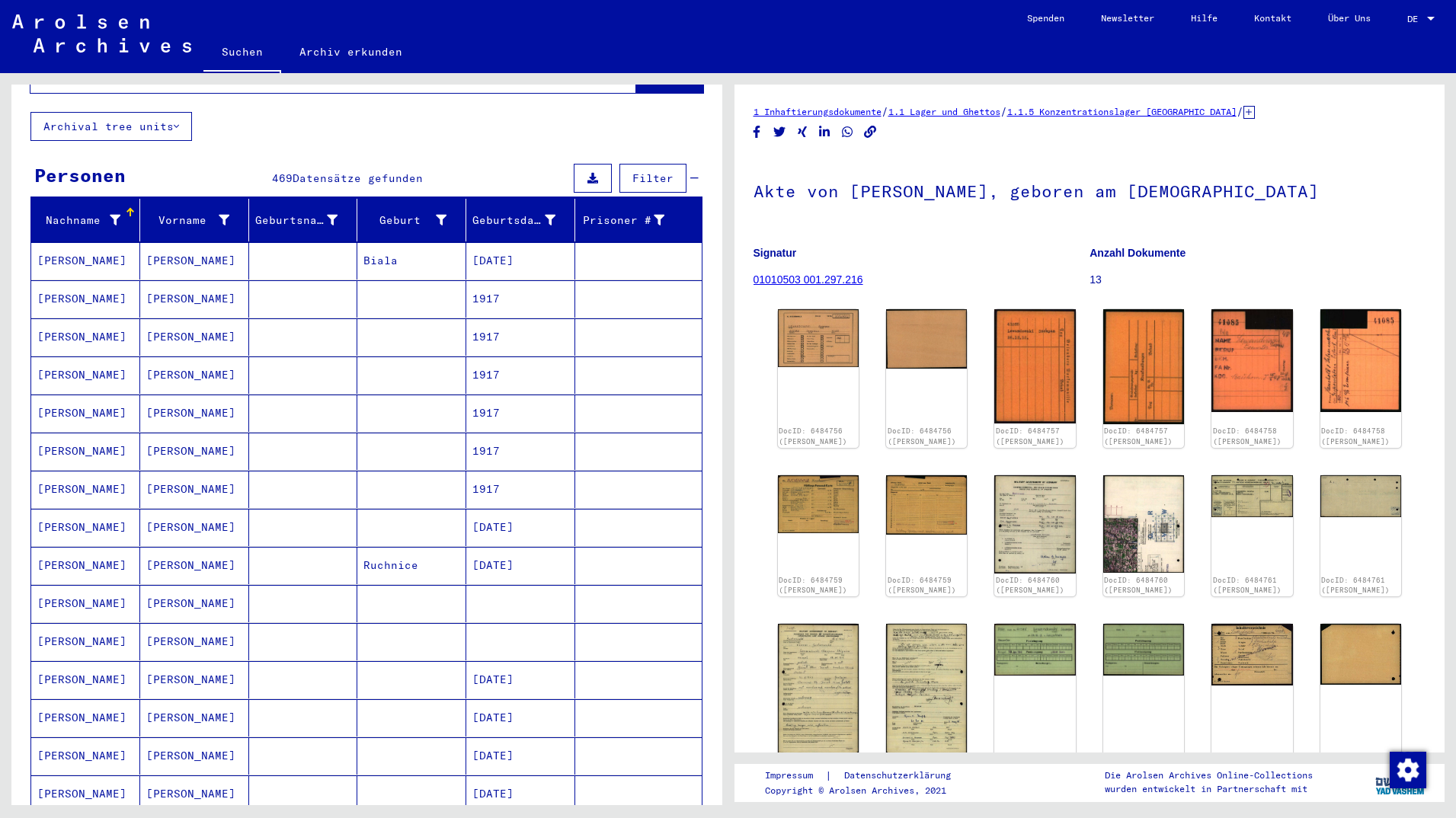
scroll to position [494, 0]
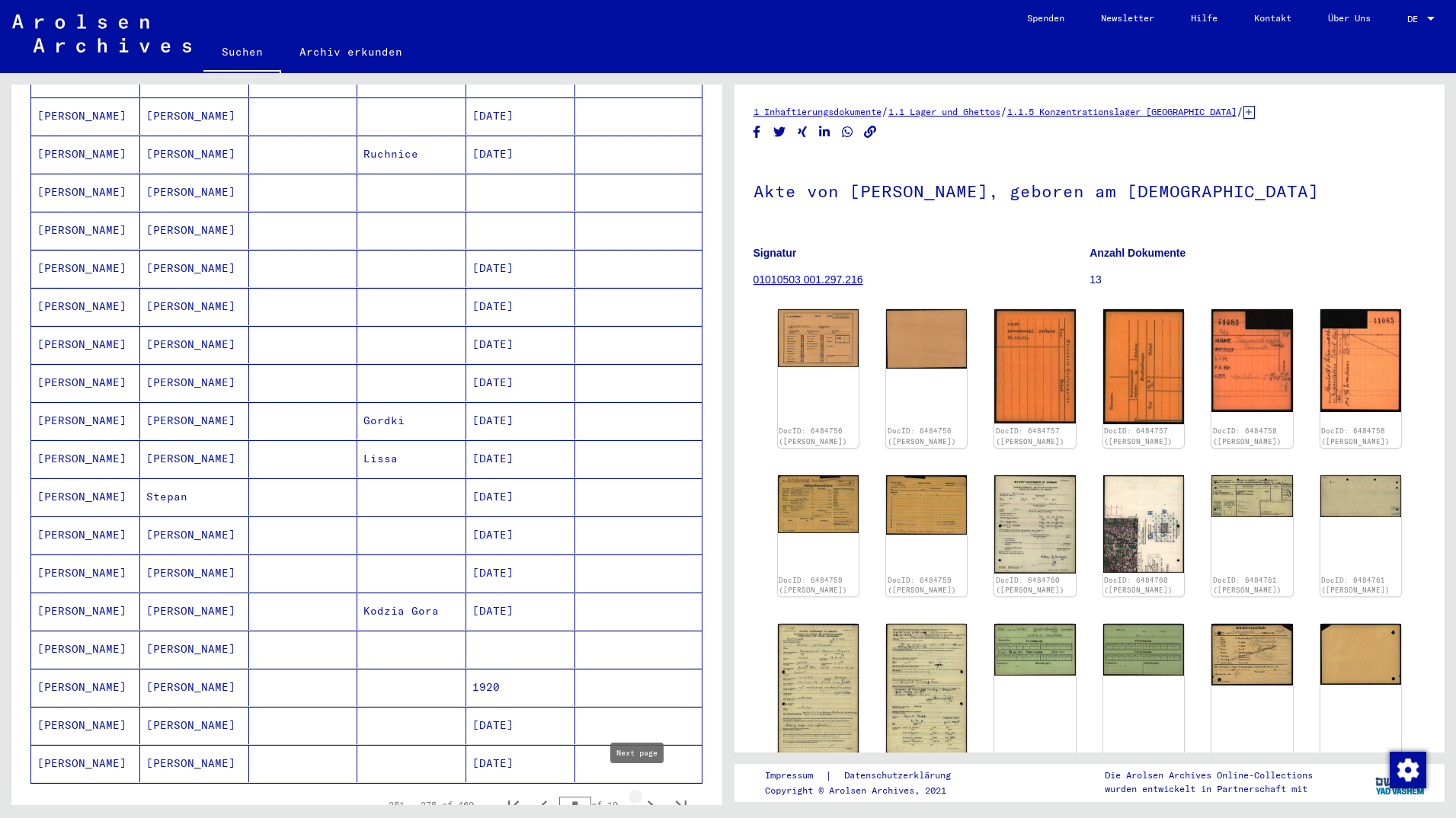
click at [648, 801] on icon "Next page" at bounding box center [651, 806] width 7 height 11
click at [640, 796] on icon "Next page" at bounding box center [651, 806] width 22 height 22
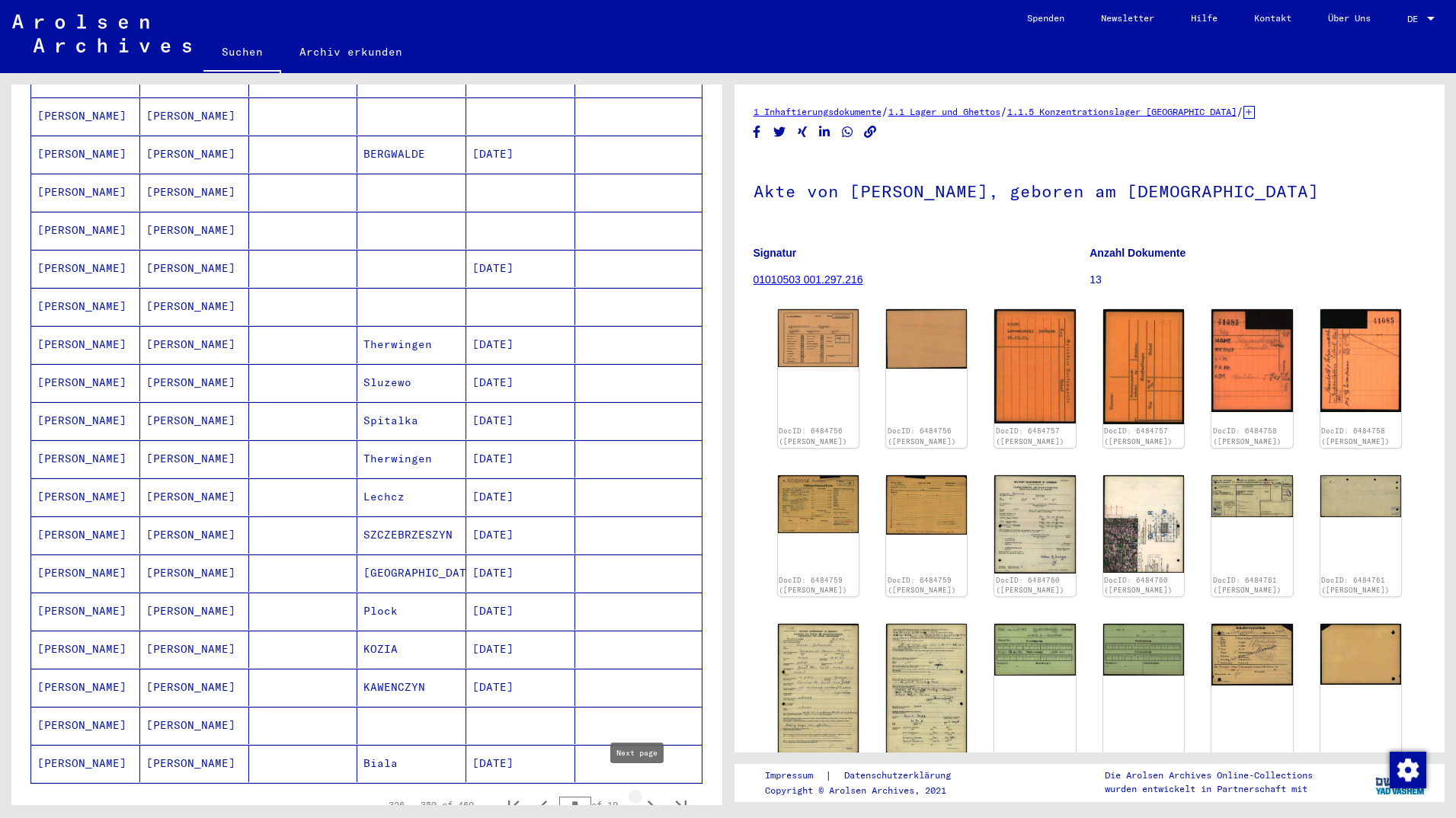
click at [648, 801] on icon "Next page" at bounding box center [651, 806] width 7 height 11
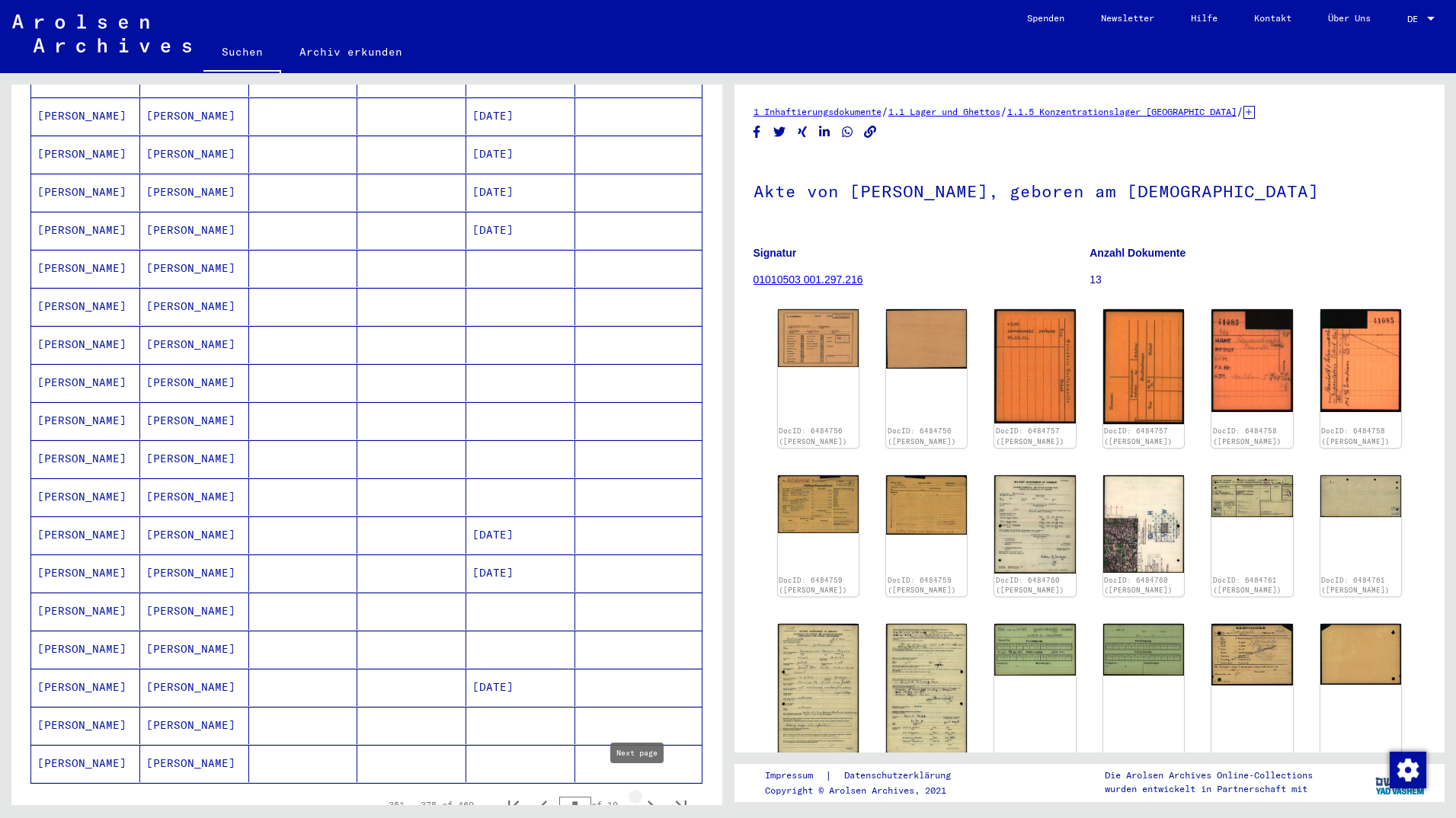
click at [644, 796] on icon "Next page" at bounding box center [651, 806] width 22 height 22
type input "**"
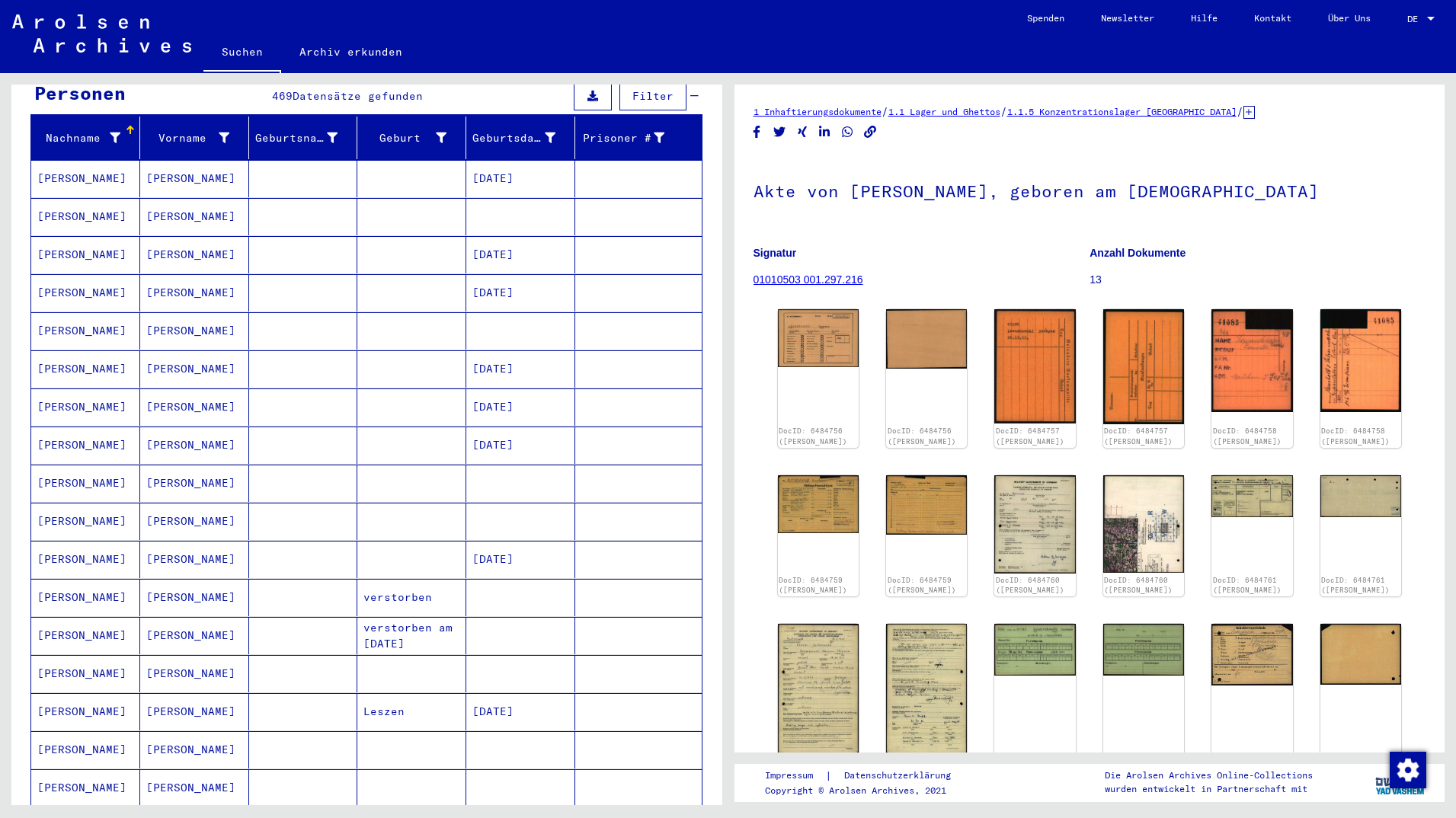
scroll to position [0, 0]
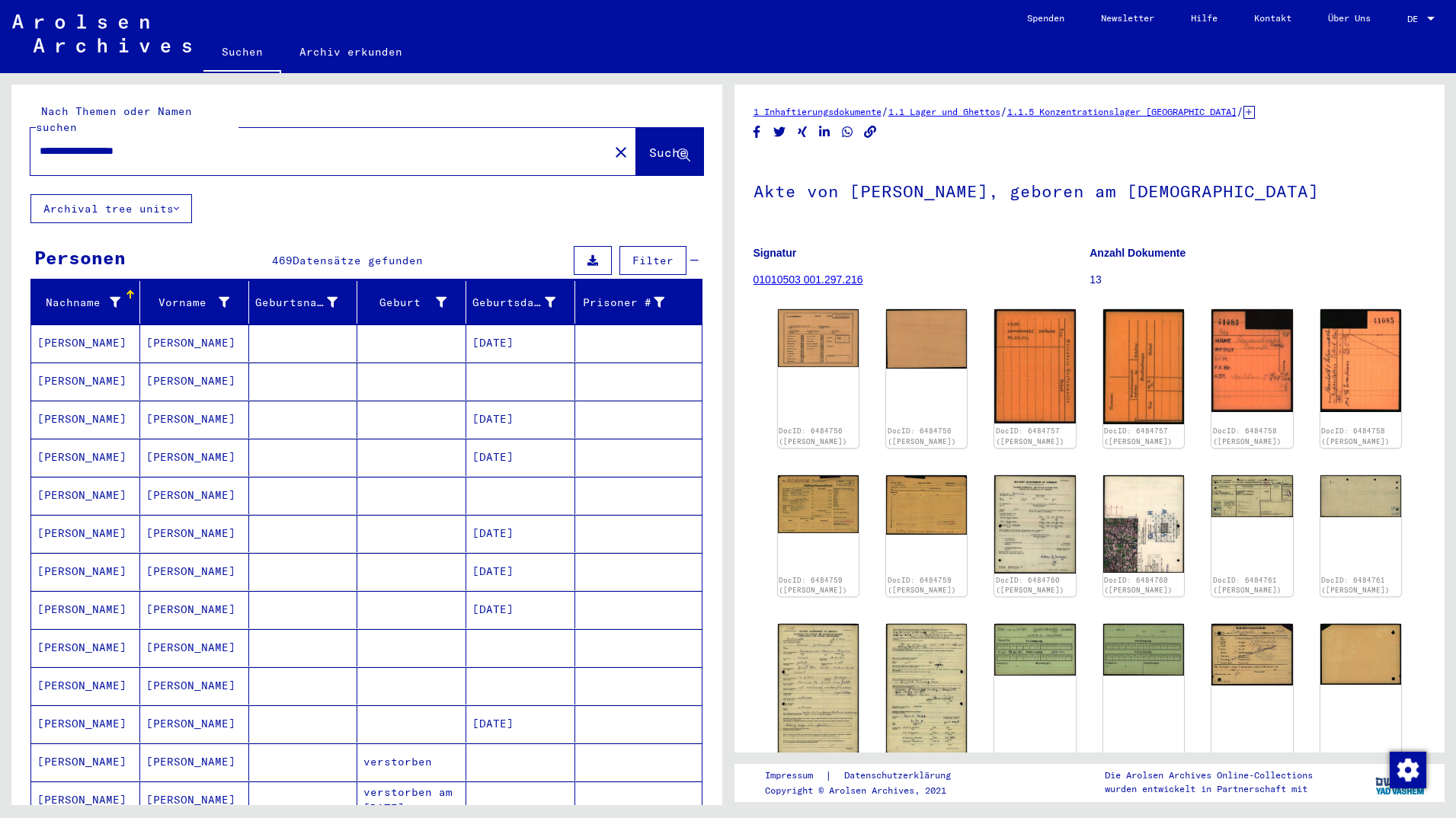
drag, startPoint x: 182, startPoint y: 133, endPoint x: -5, endPoint y: 135, distance: 187.0
click at [39, 143] on input "**********" at bounding box center [319, 151] width 560 height 16
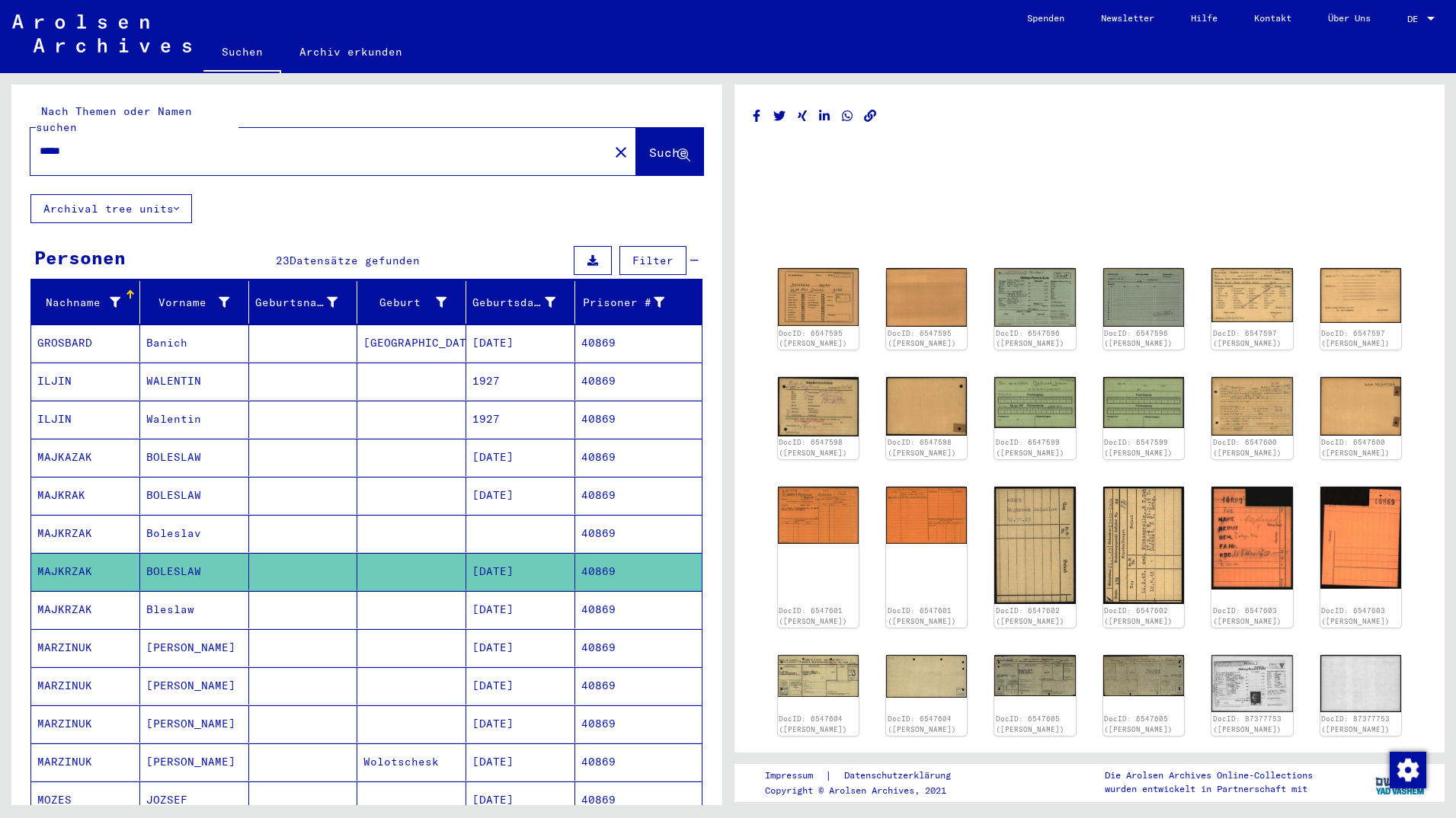
click at [822, 310] on img at bounding box center [818, 297] width 81 height 58
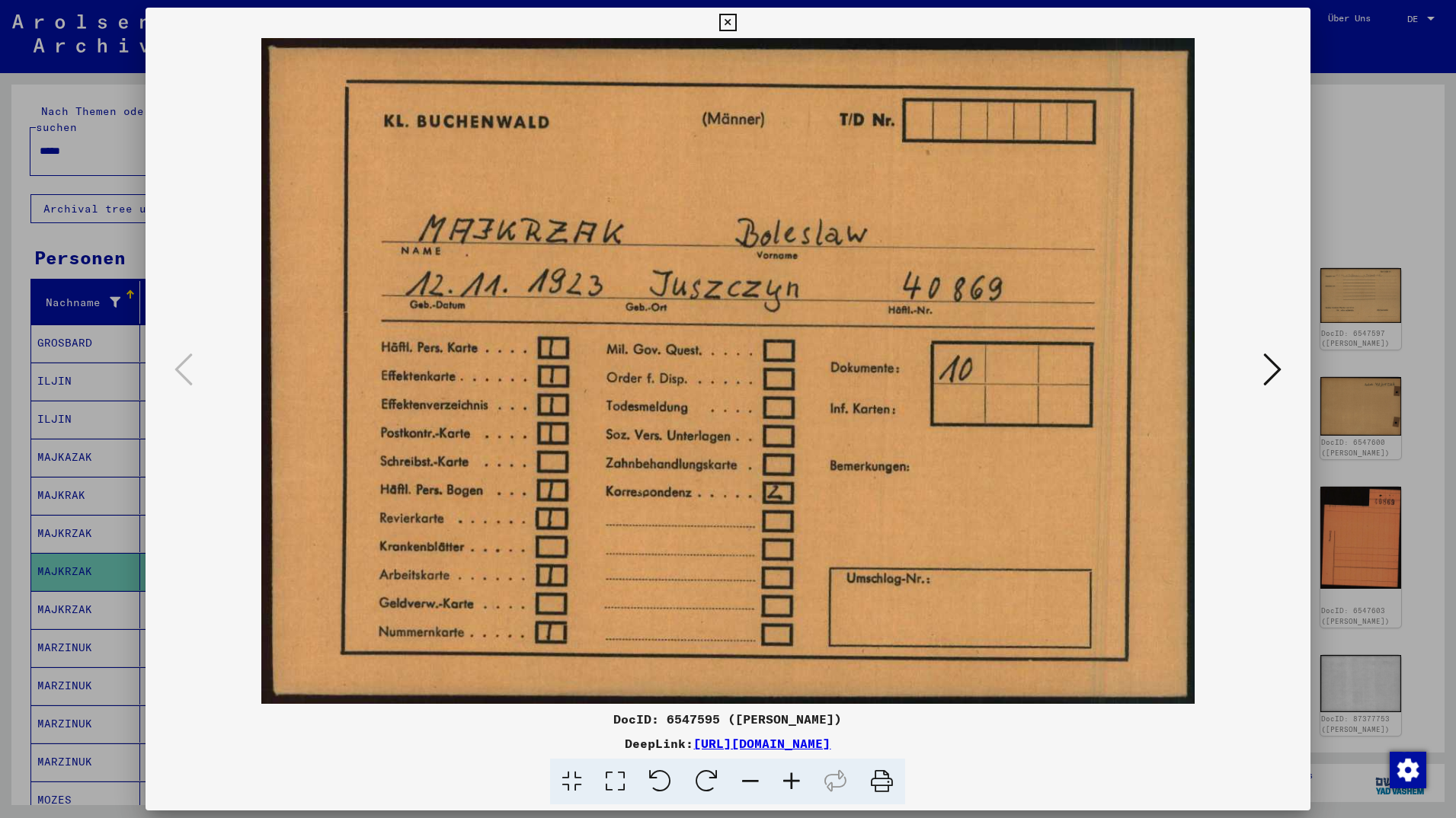
click at [1276, 367] on icon at bounding box center [1273, 369] width 18 height 37
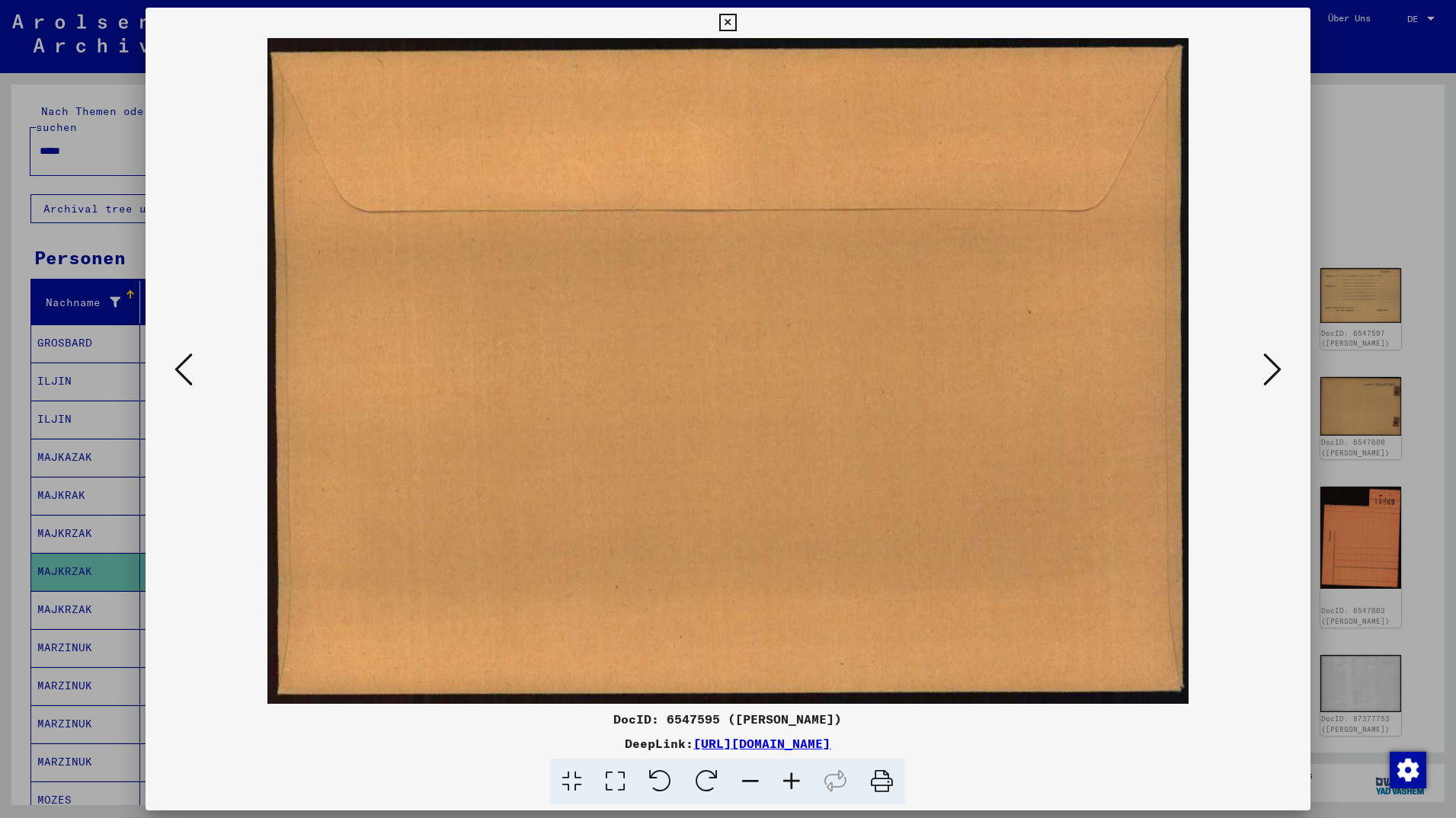
click at [1276, 367] on icon at bounding box center [1273, 369] width 18 height 37
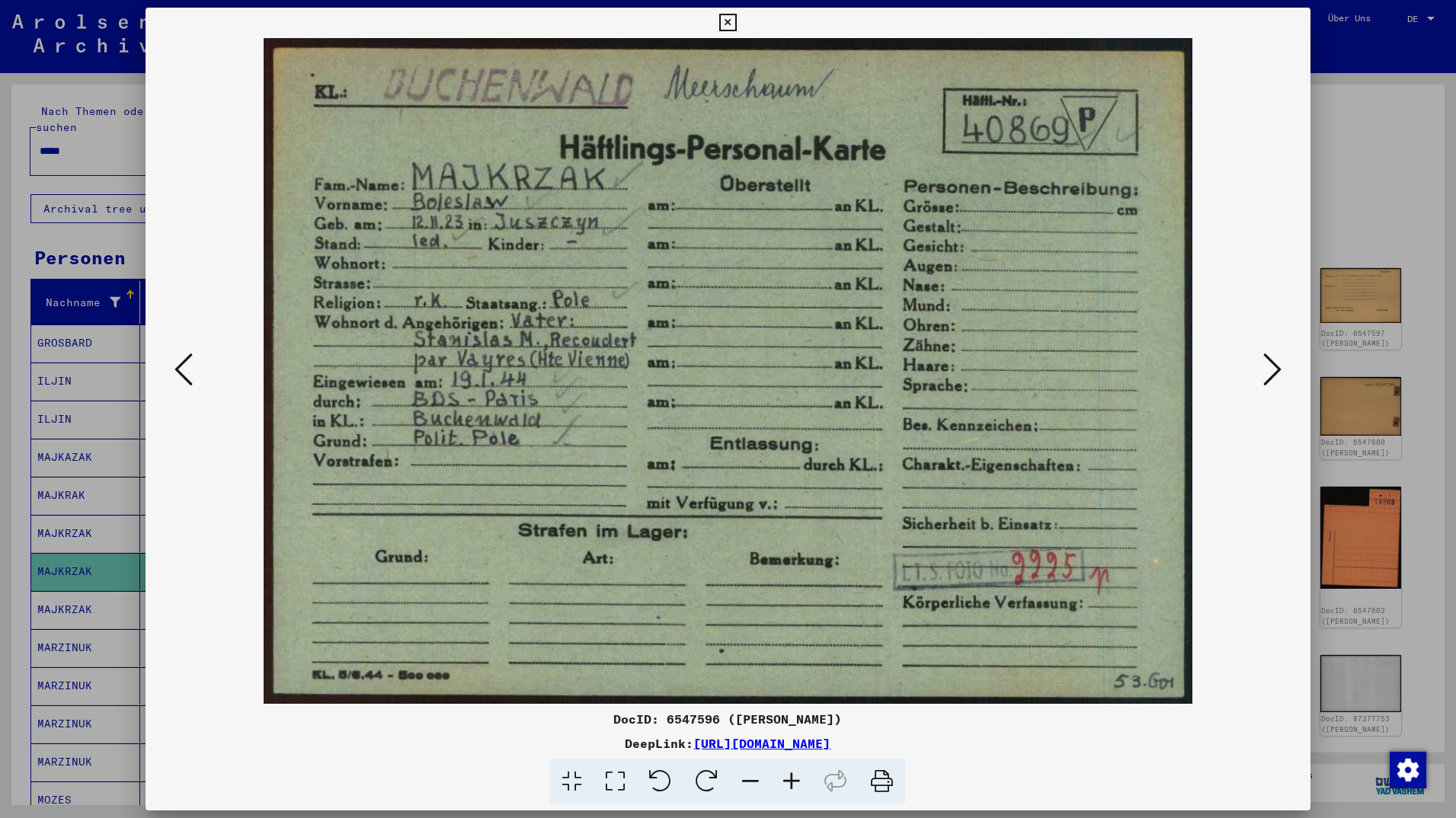
click at [1276, 367] on icon at bounding box center [1273, 369] width 18 height 37
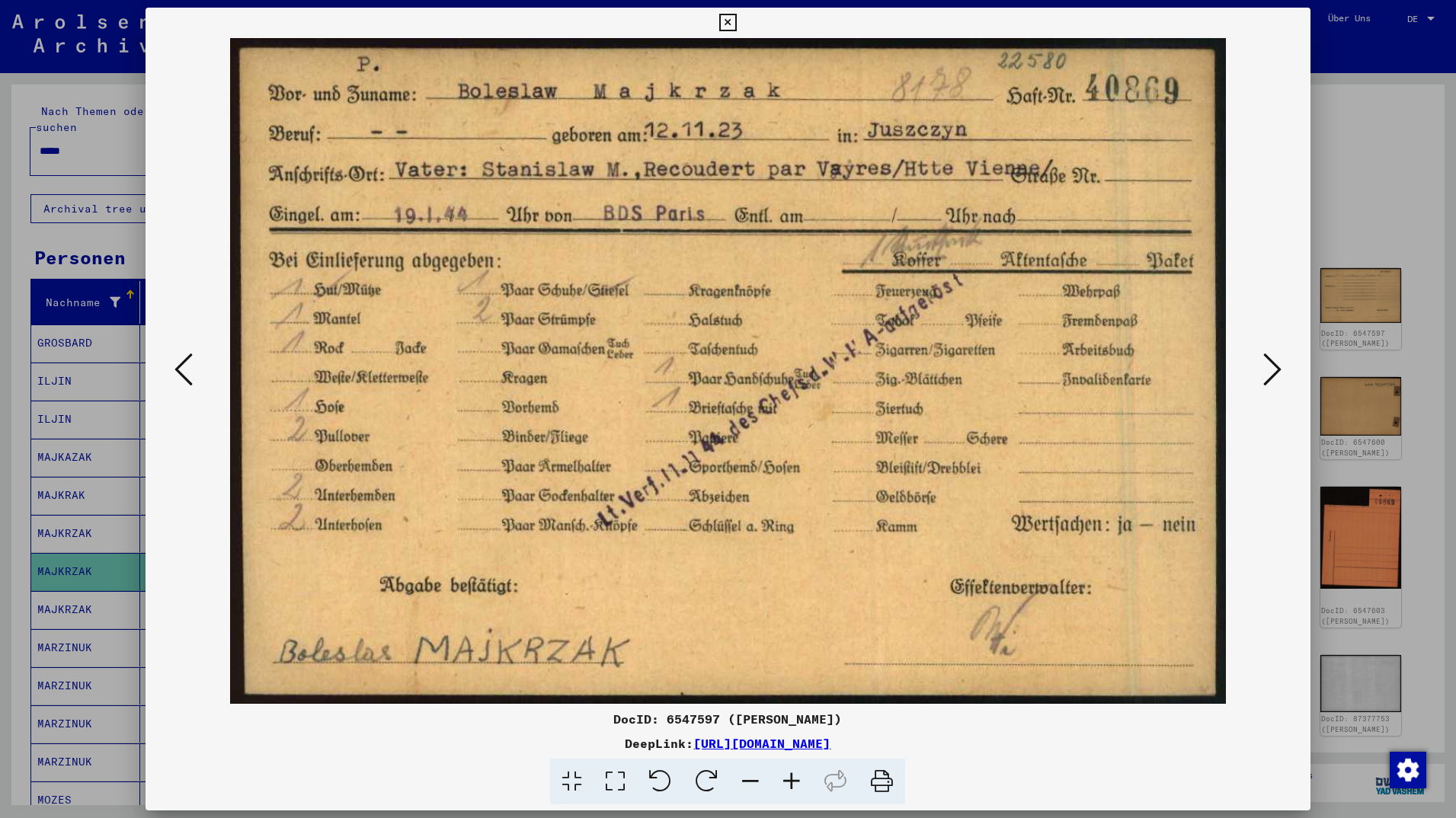
click at [1276, 367] on icon at bounding box center [1273, 369] width 18 height 37
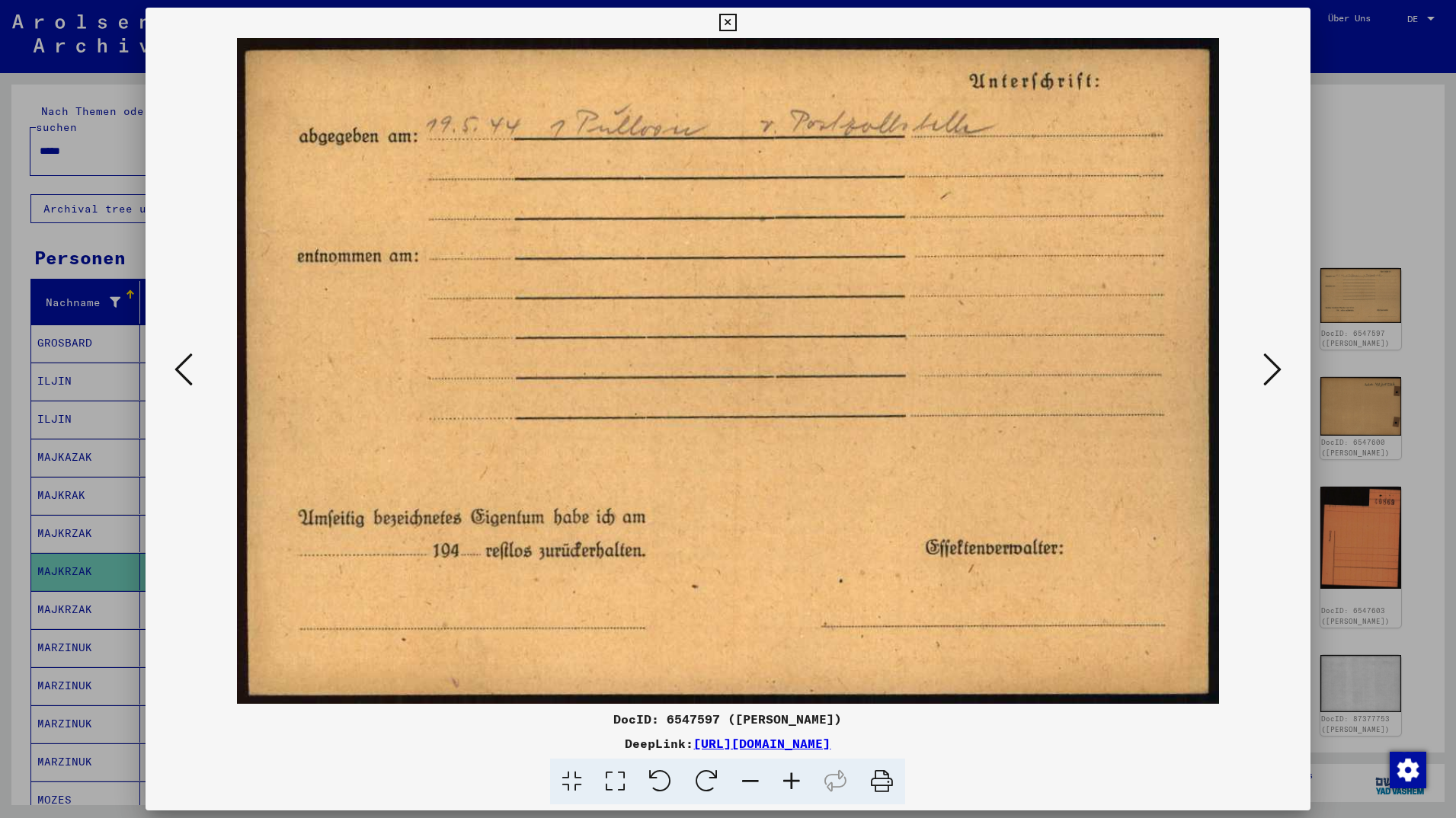
click at [1276, 367] on icon at bounding box center [1273, 369] width 18 height 37
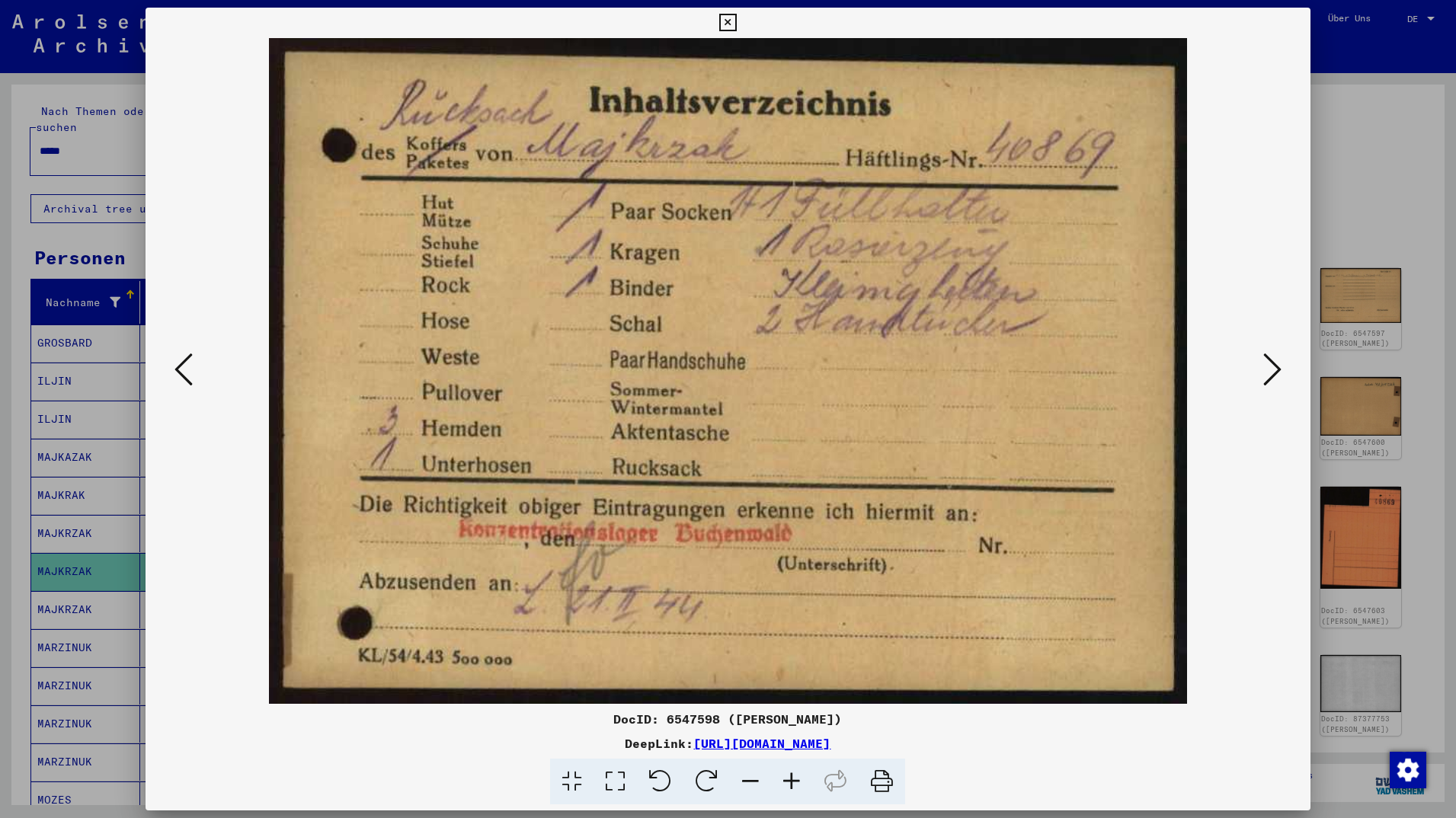
click at [1276, 367] on icon at bounding box center [1273, 369] width 18 height 37
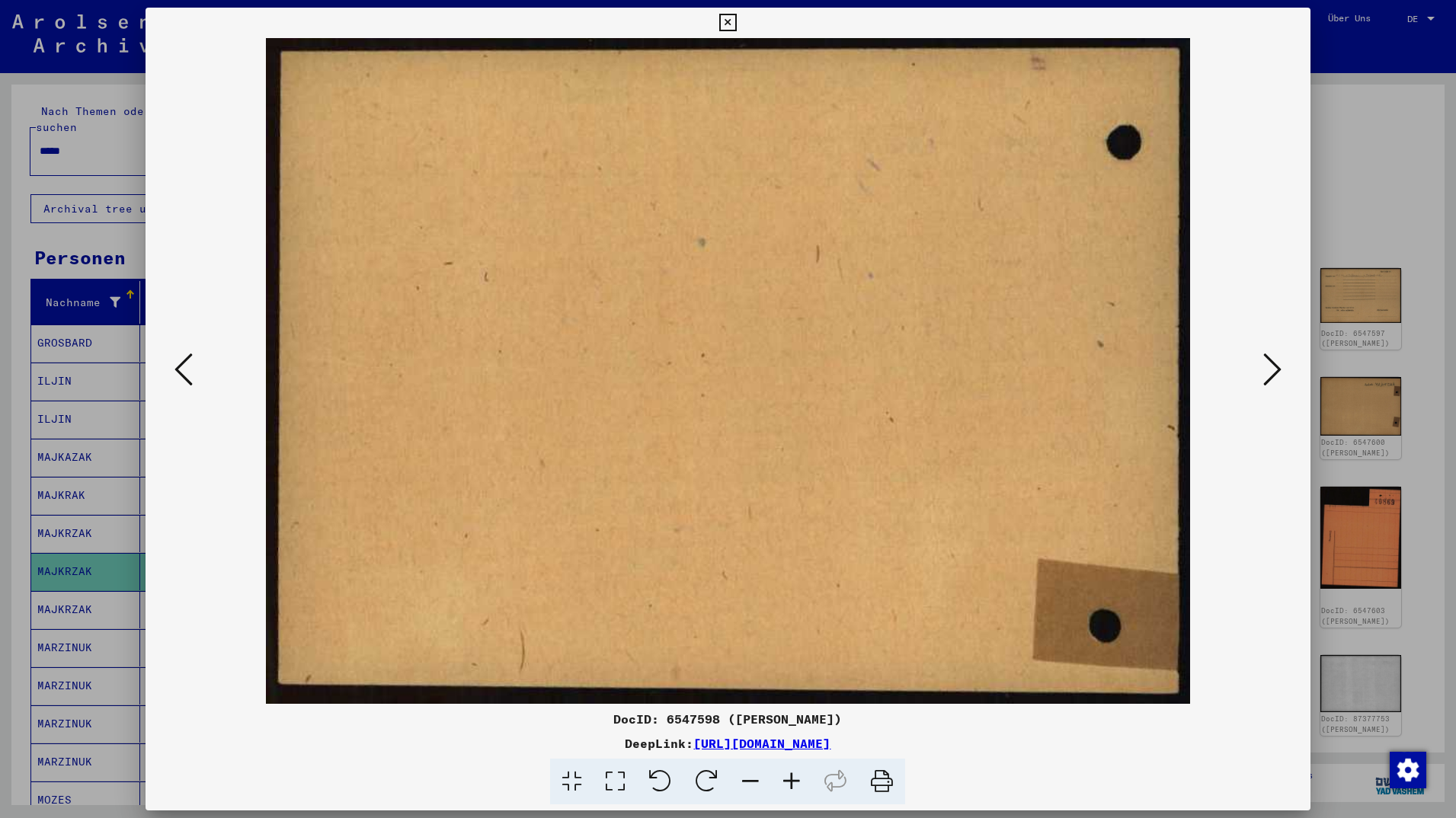
click at [1276, 367] on icon at bounding box center [1273, 369] width 18 height 37
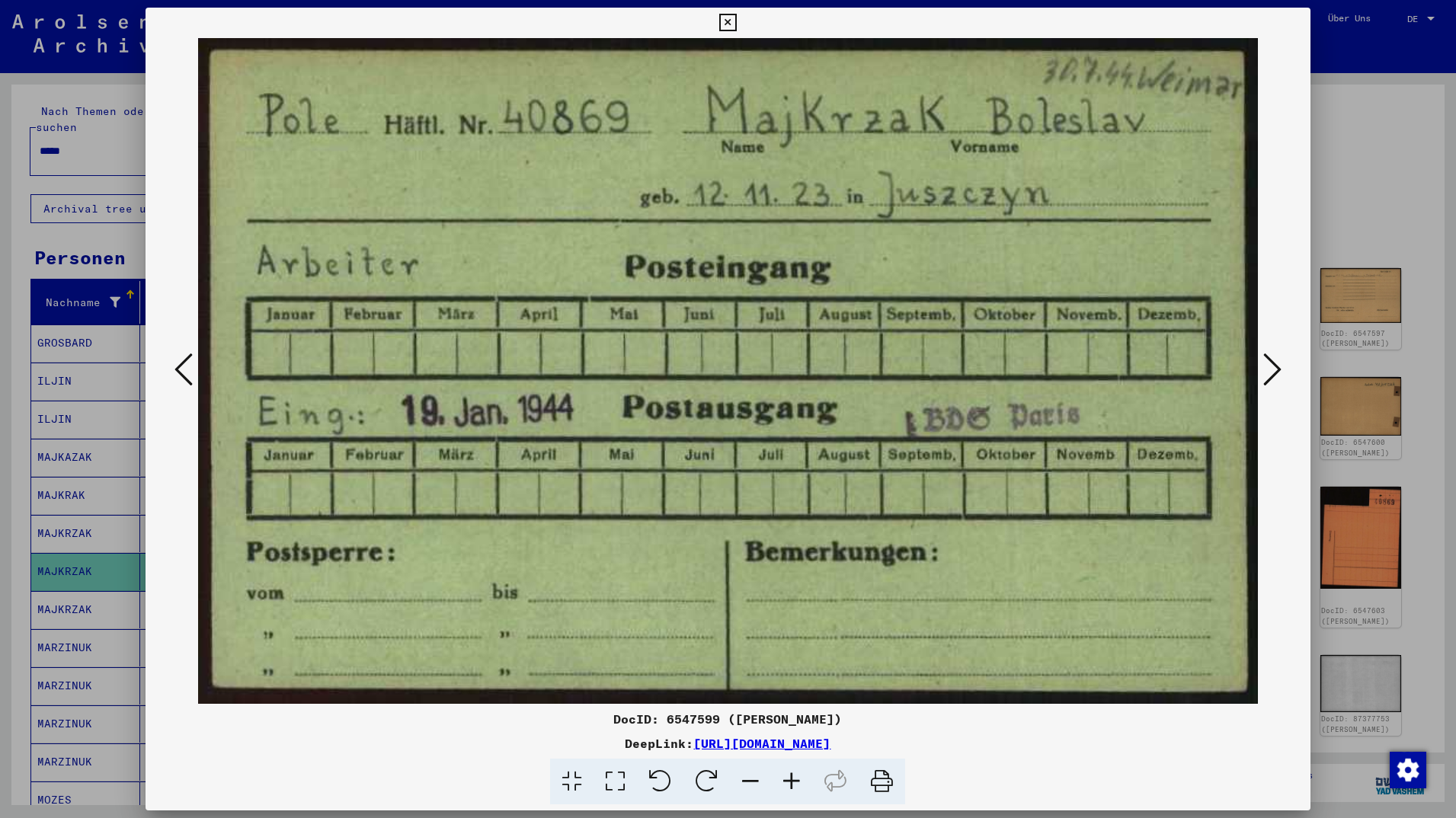
click at [1276, 367] on icon at bounding box center [1273, 369] width 18 height 37
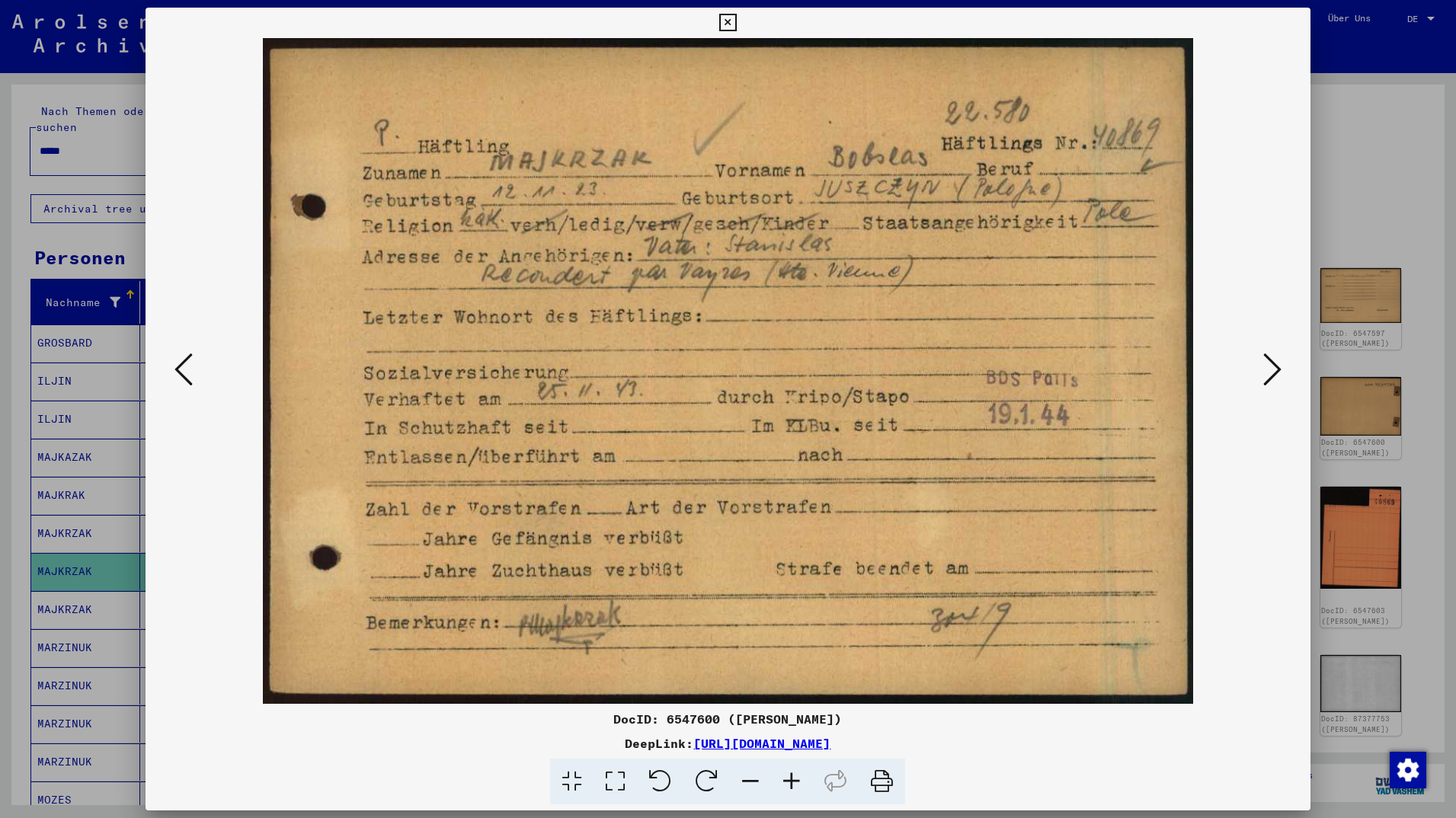
click at [1276, 367] on icon at bounding box center [1273, 369] width 18 height 37
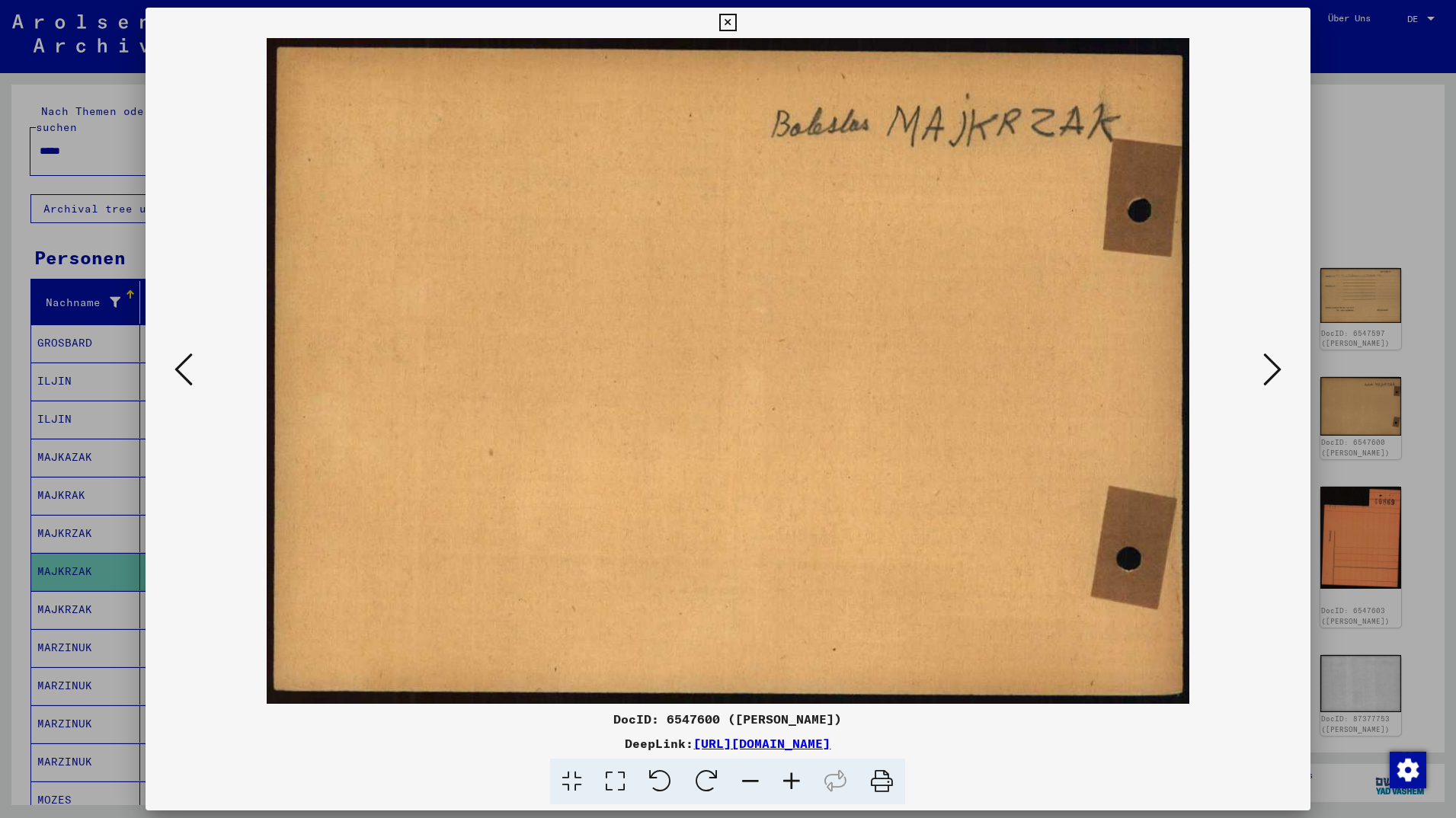
click at [1276, 367] on icon at bounding box center [1273, 369] width 18 height 37
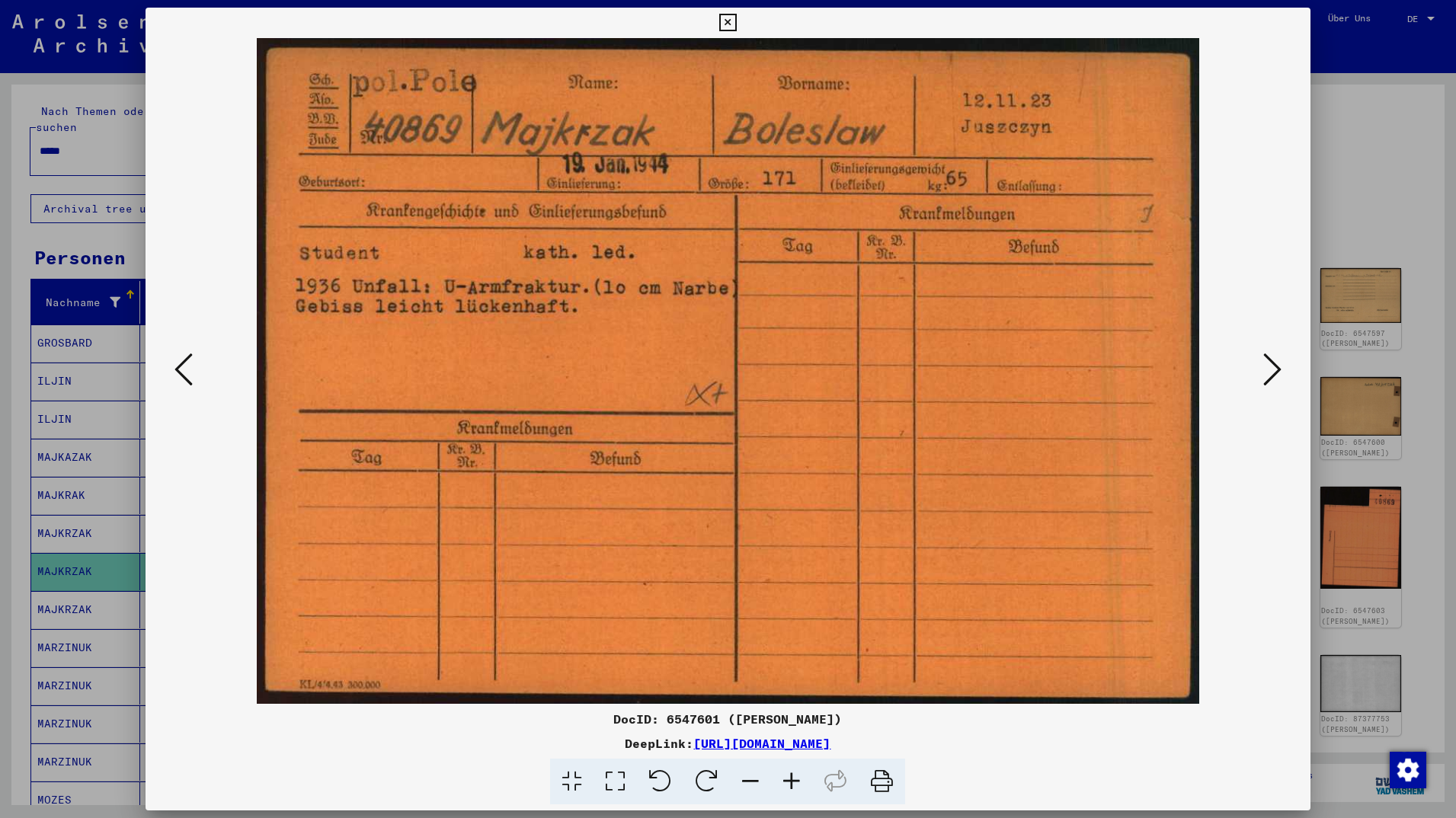
click at [1276, 367] on icon at bounding box center [1273, 369] width 18 height 37
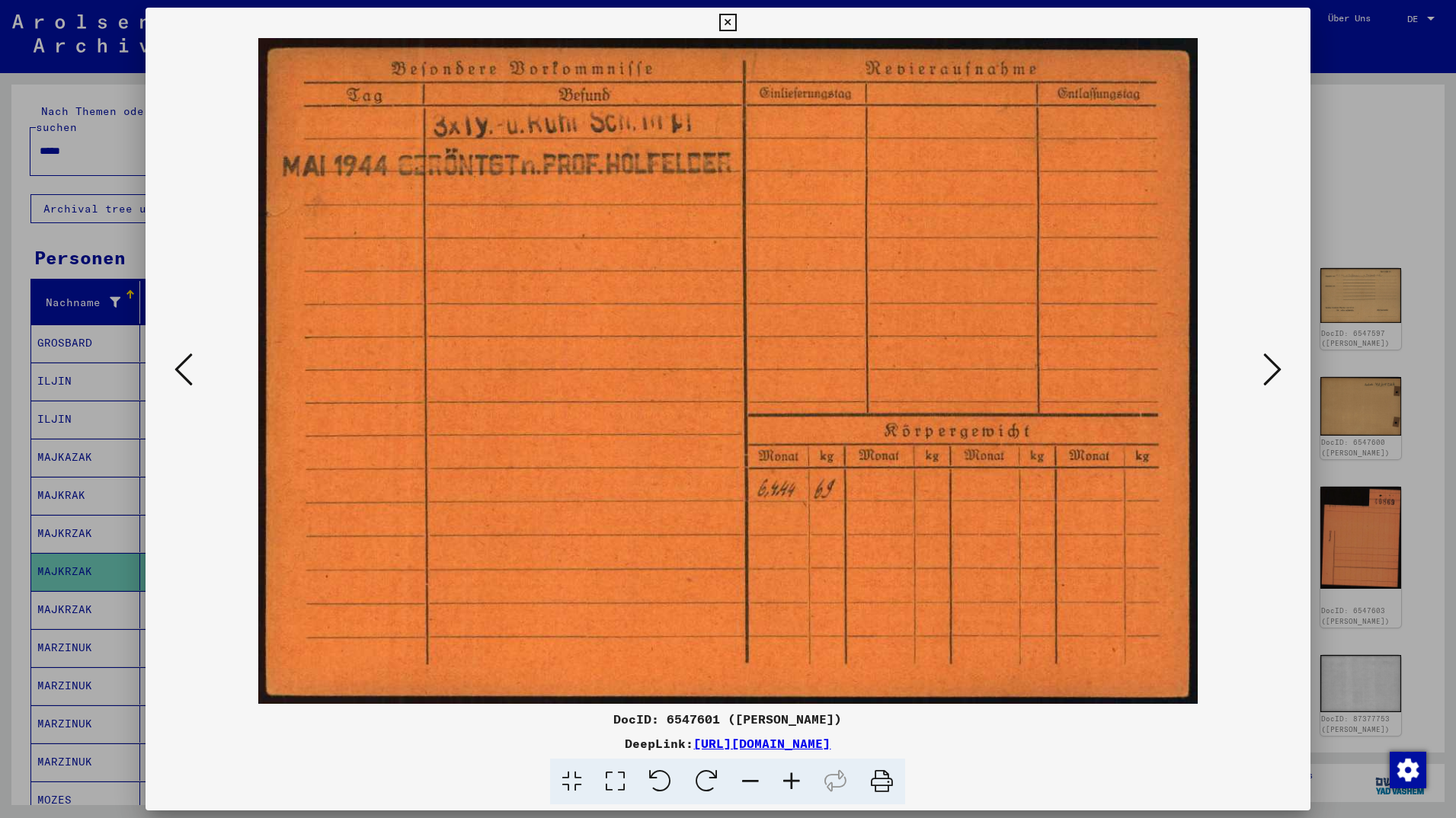
click at [1276, 367] on icon at bounding box center [1273, 369] width 18 height 37
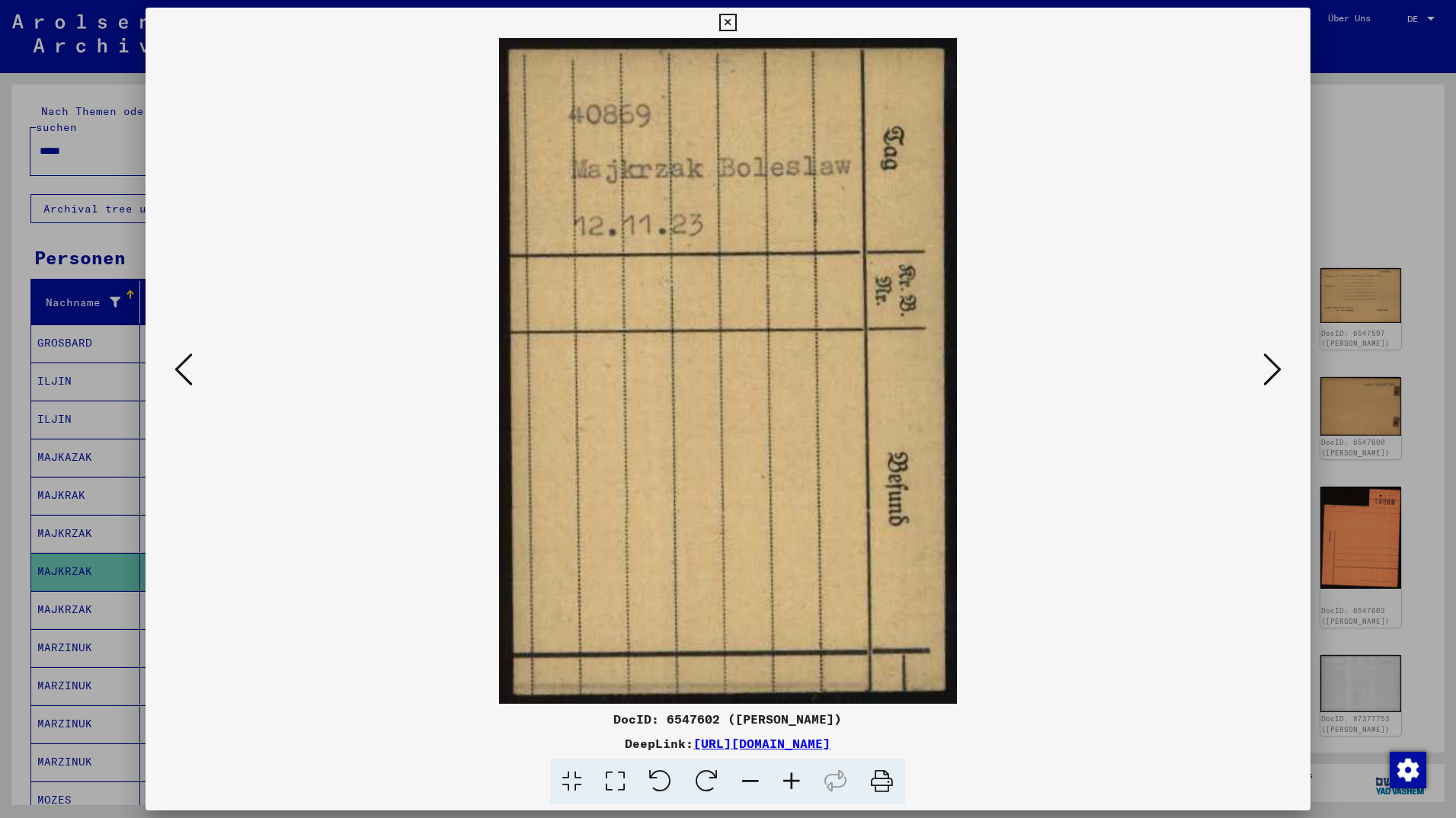
click at [1276, 367] on icon at bounding box center [1273, 369] width 18 height 37
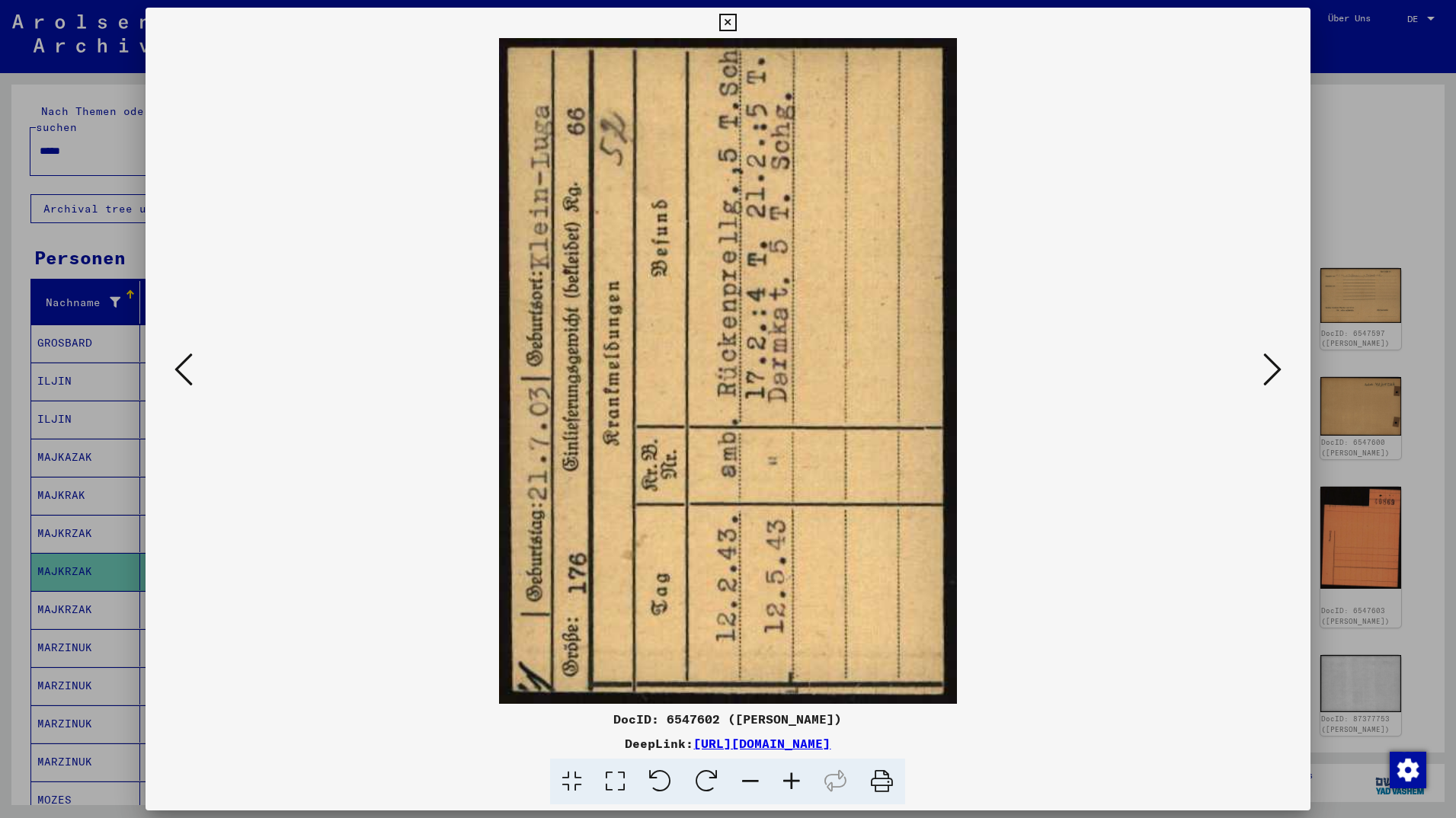
click at [1276, 367] on icon at bounding box center [1273, 369] width 18 height 37
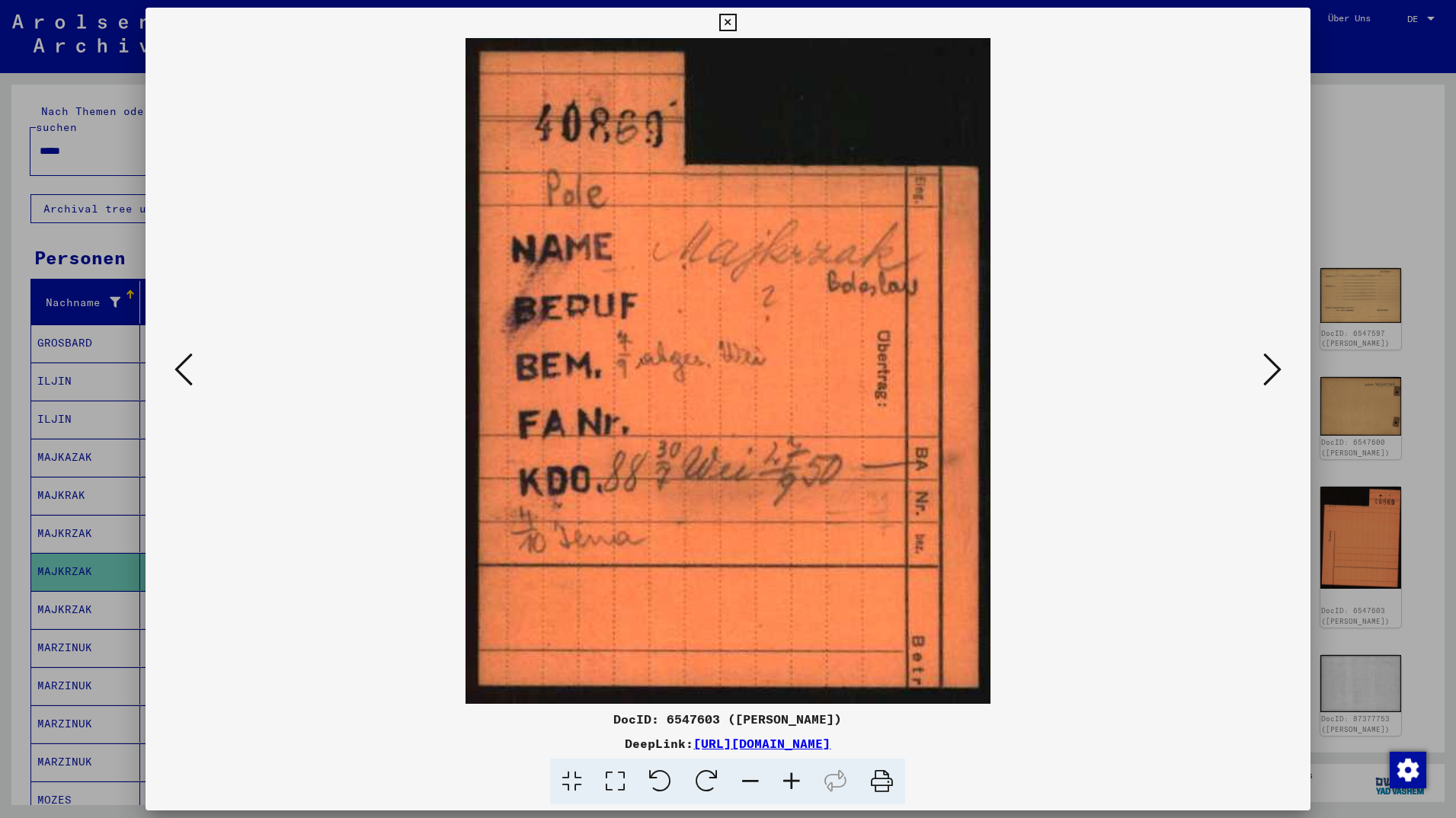
click at [1276, 367] on icon at bounding box center [1273, 369] width 18 height 37
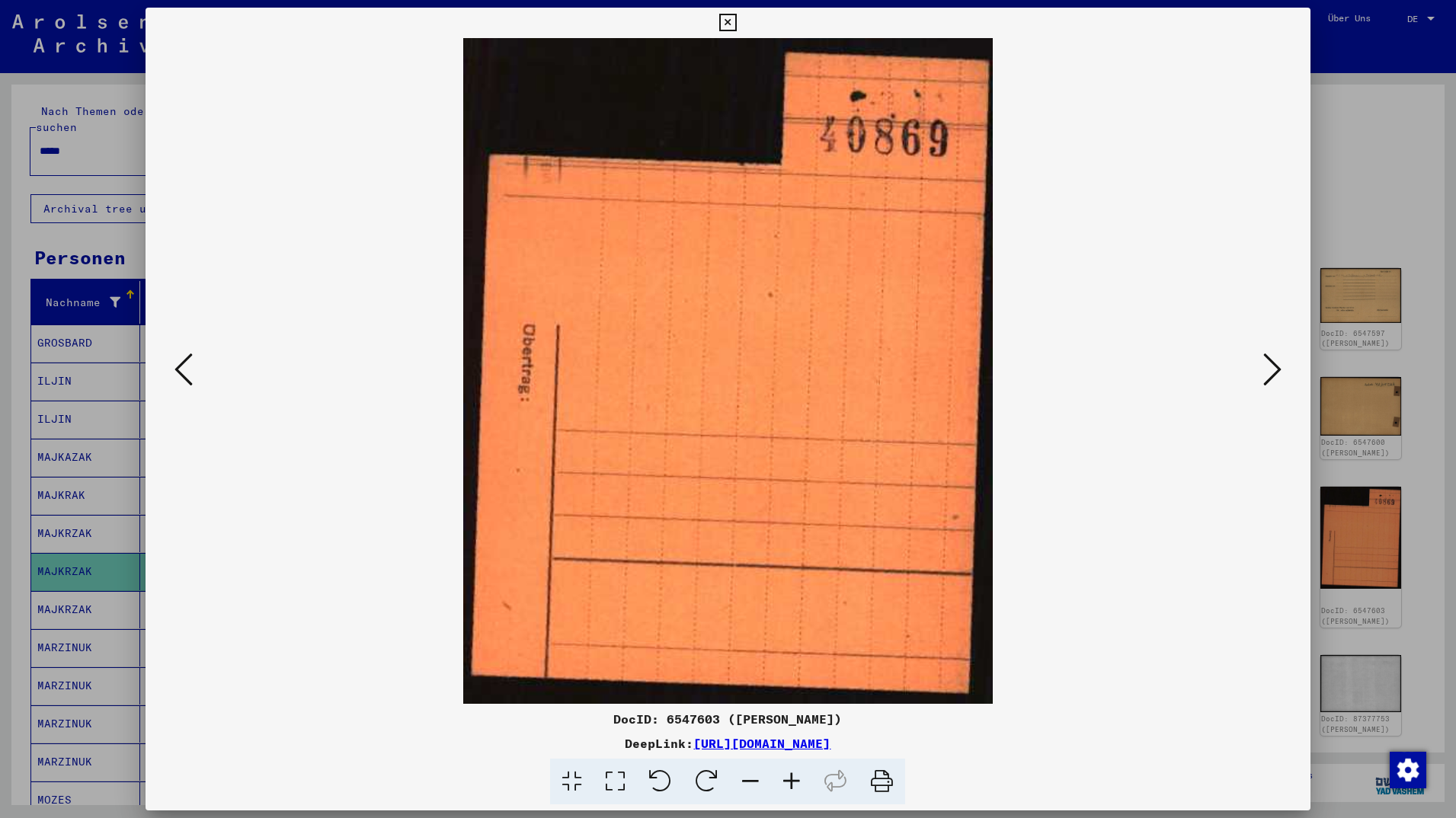
click at [1276, 367] on icon at bounding box center [1273, 369] width 18 height 37
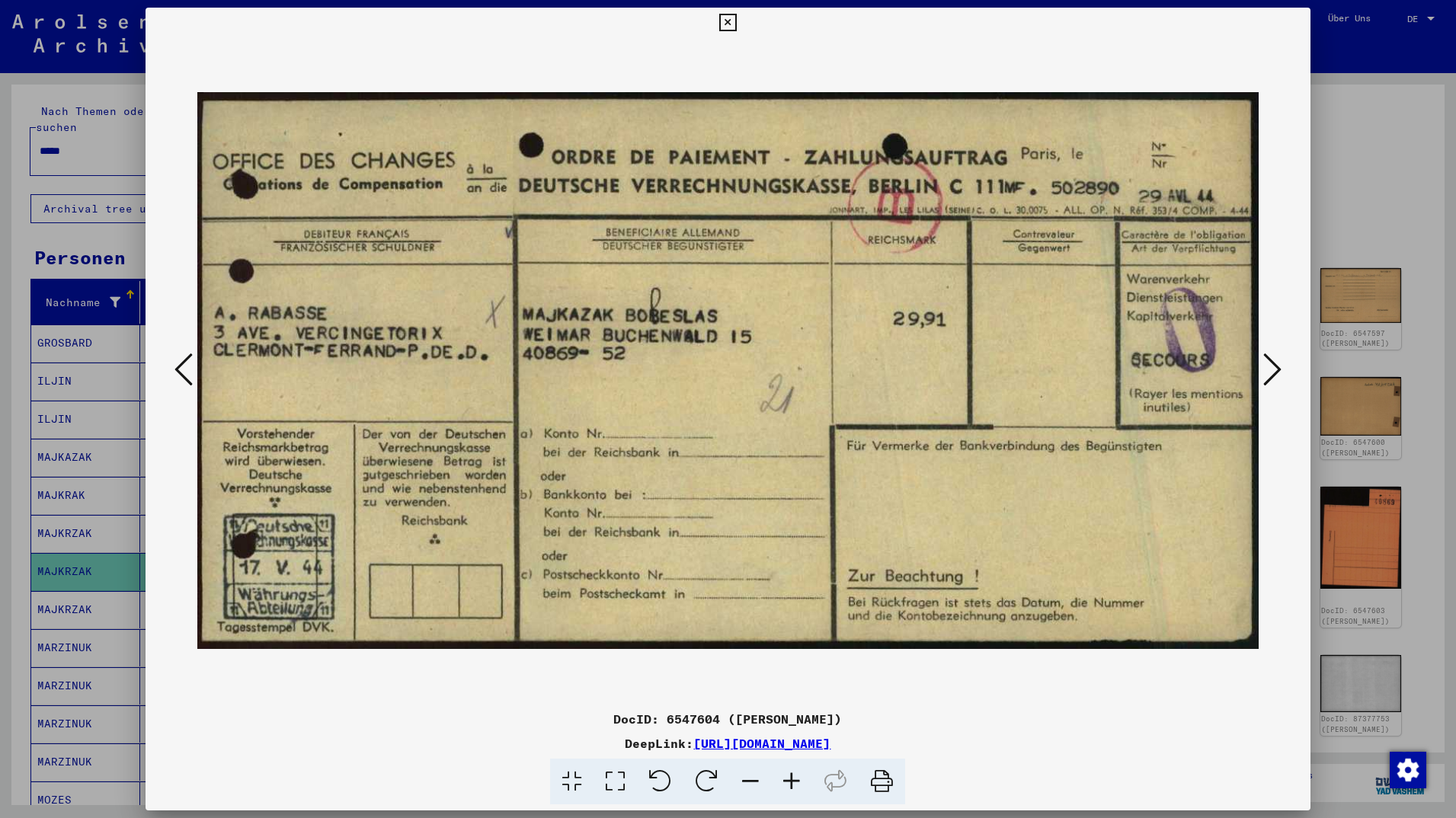
click at [1276, 367] on icon at bounding box center [1273, 369] width 18 height 37
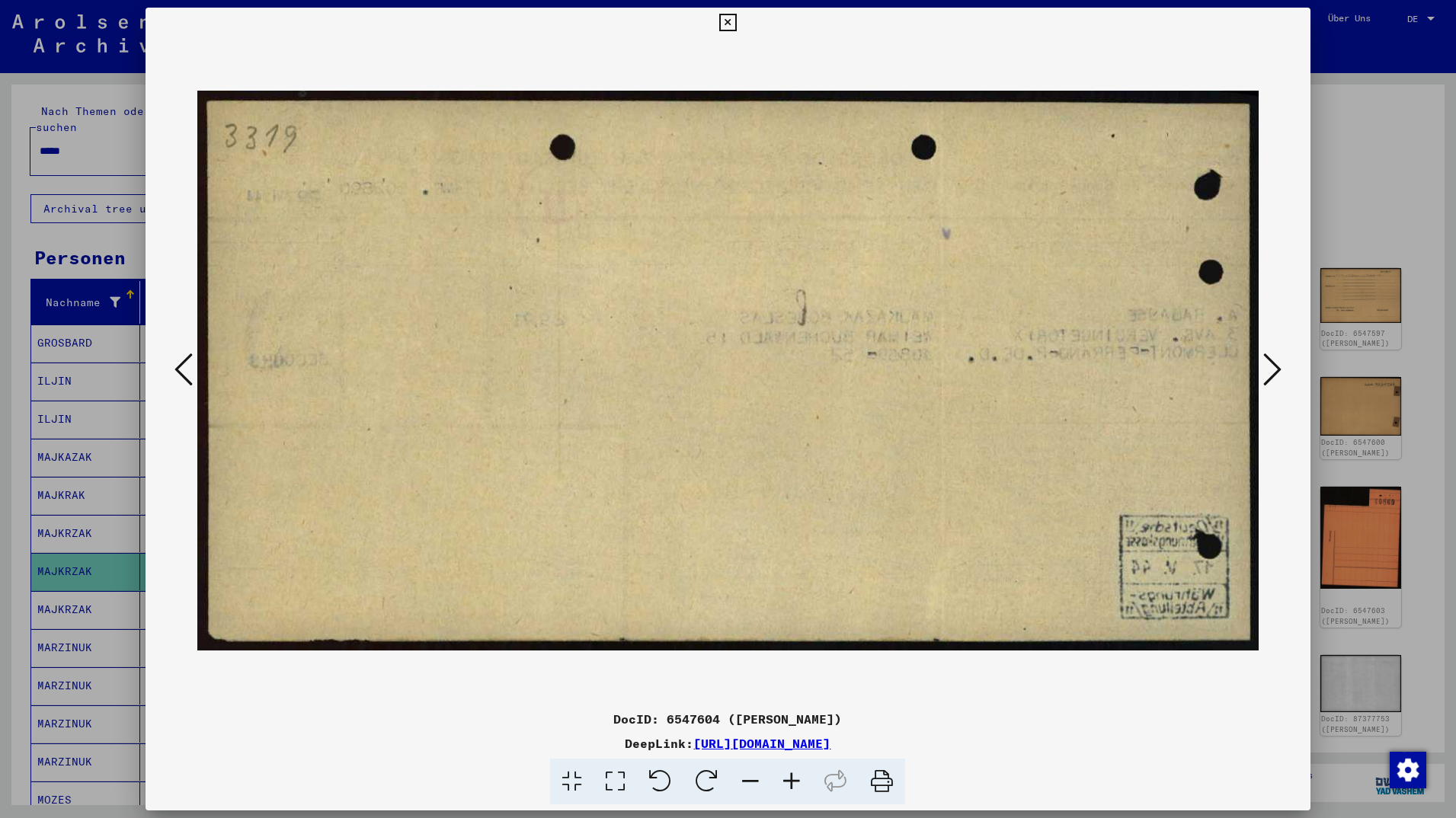
click at [1276, 367] on icon at bounding box center [1273, 369] width 18 height 37
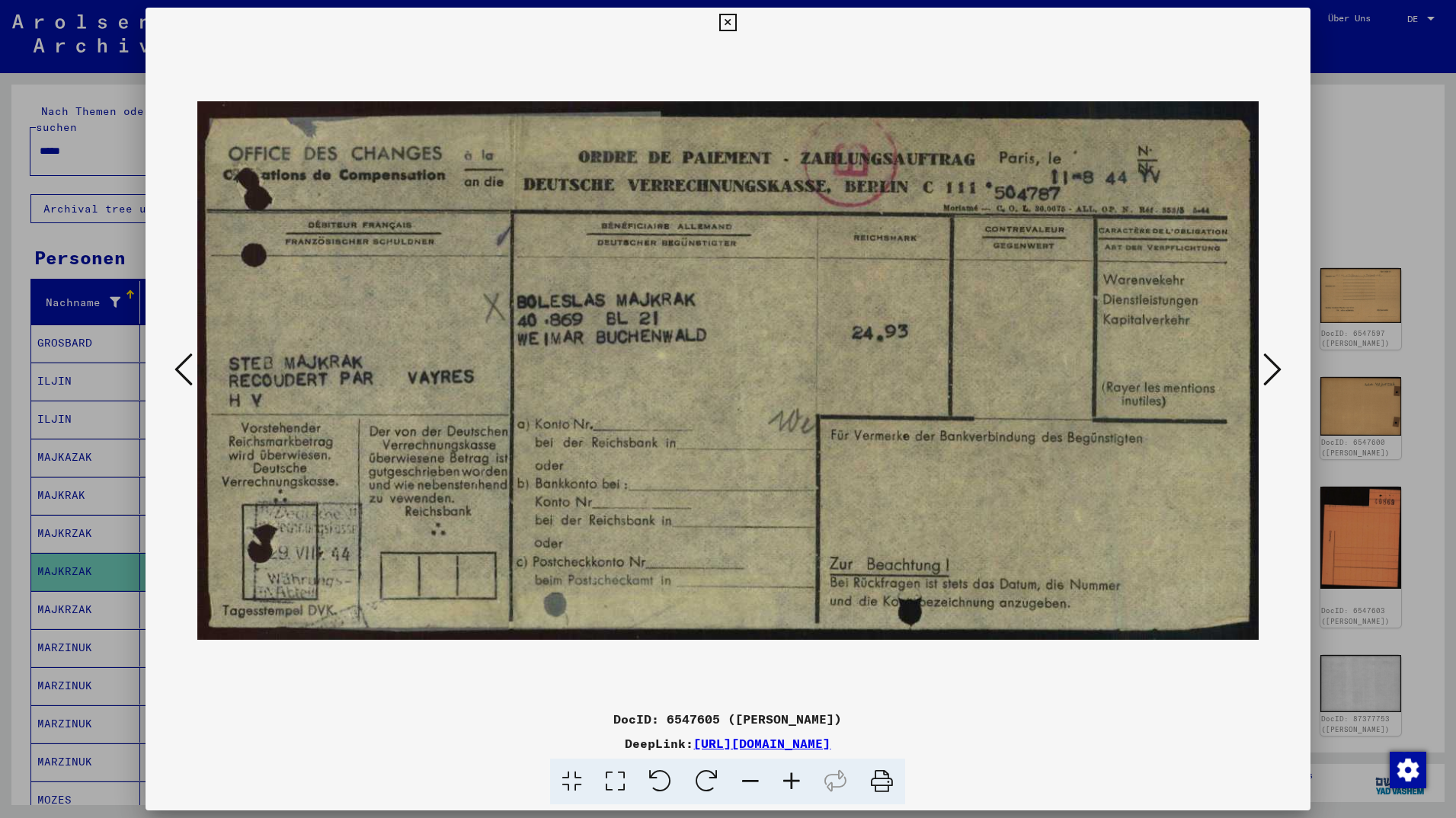
click at [1276, 367] on icon at bounding box center [1273, 369] width 18 height 37
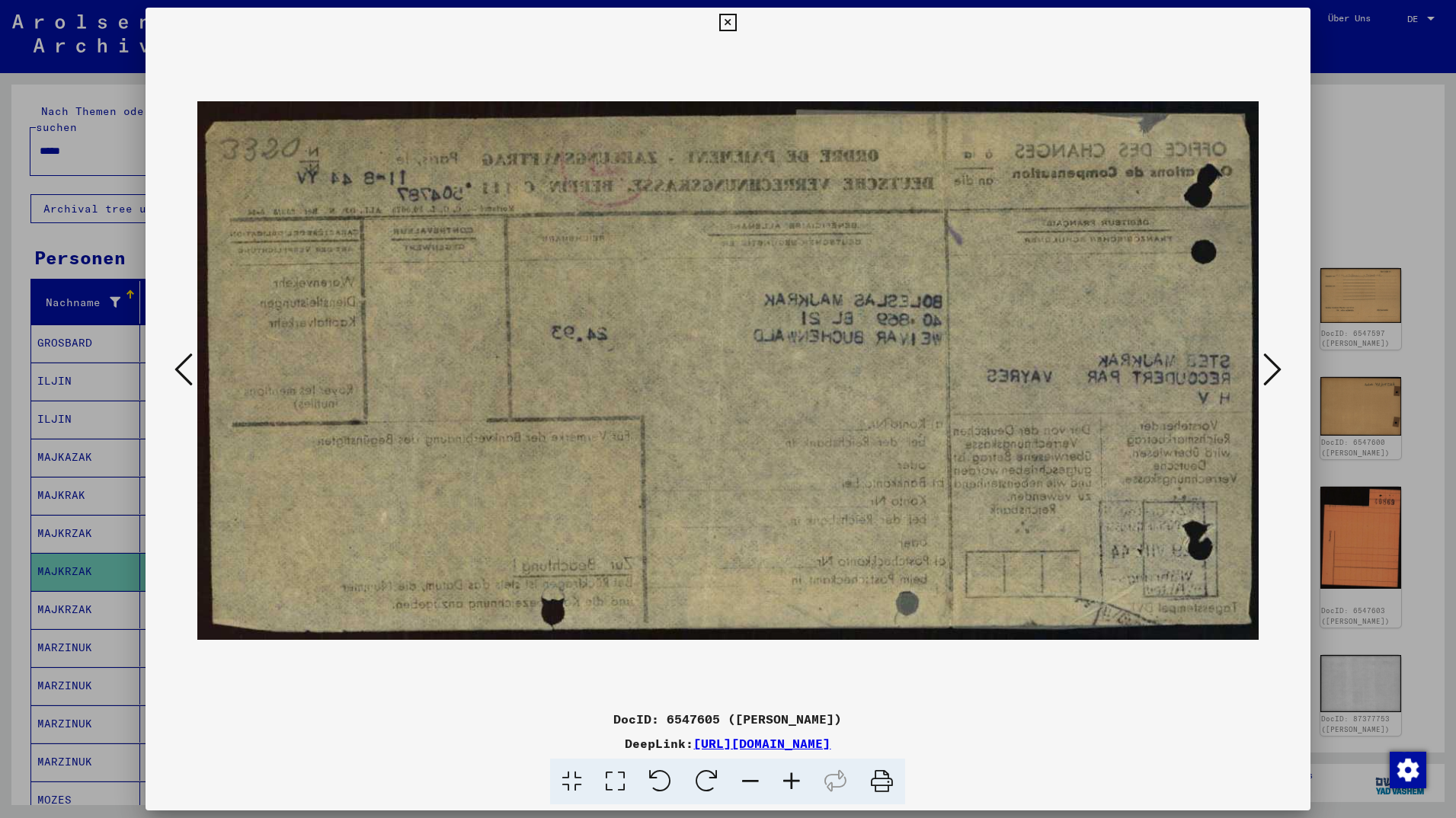
click at [1276, 367] on icon at bounding box center [1273, 369] width 18 height 37
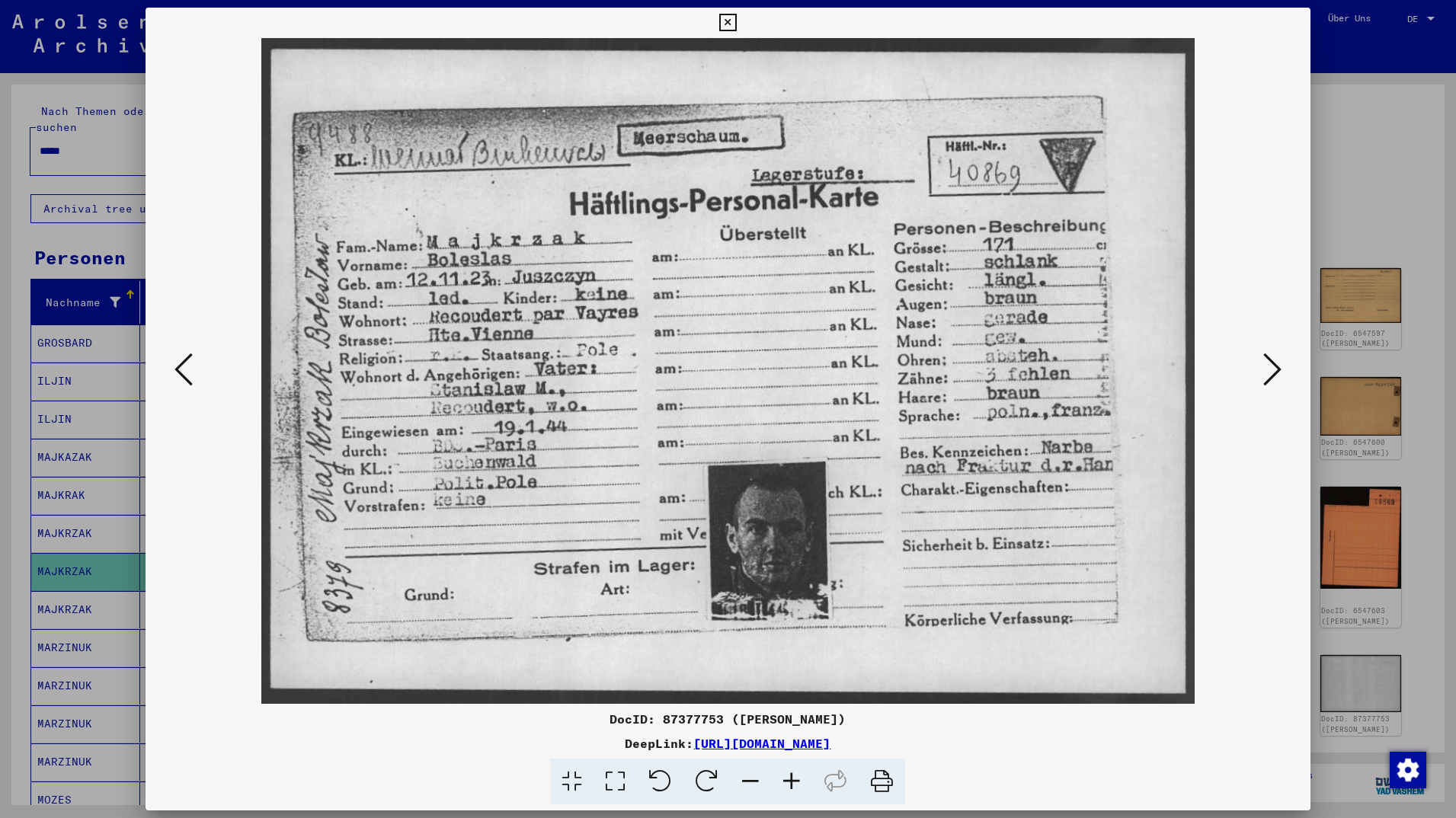
click at [1276, 367] on icon at bounding box center [1273, 369] width 18 height 37
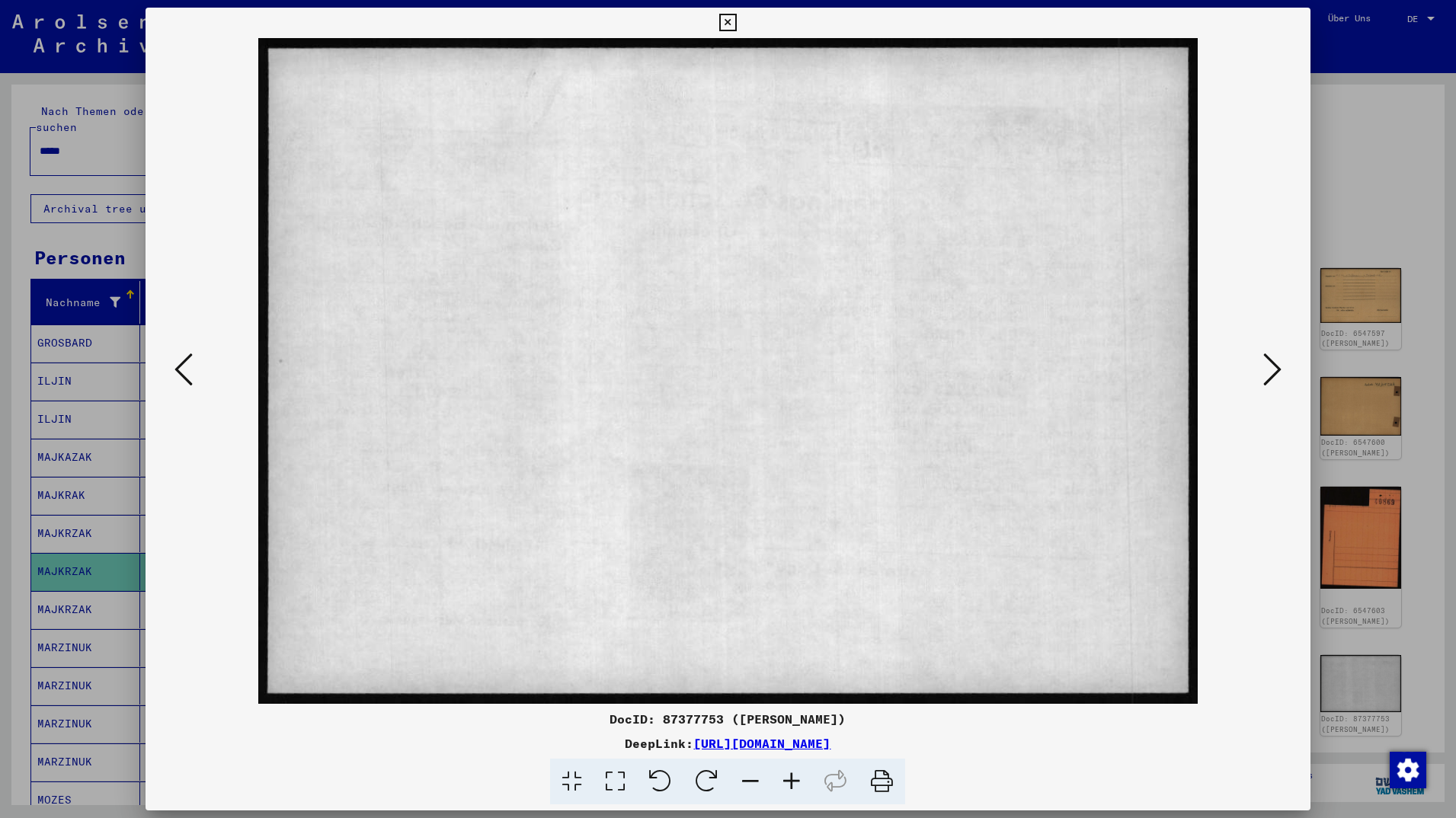
click at [1276, 367] on icon at bounding box center [1273, 369] width 18 height 37
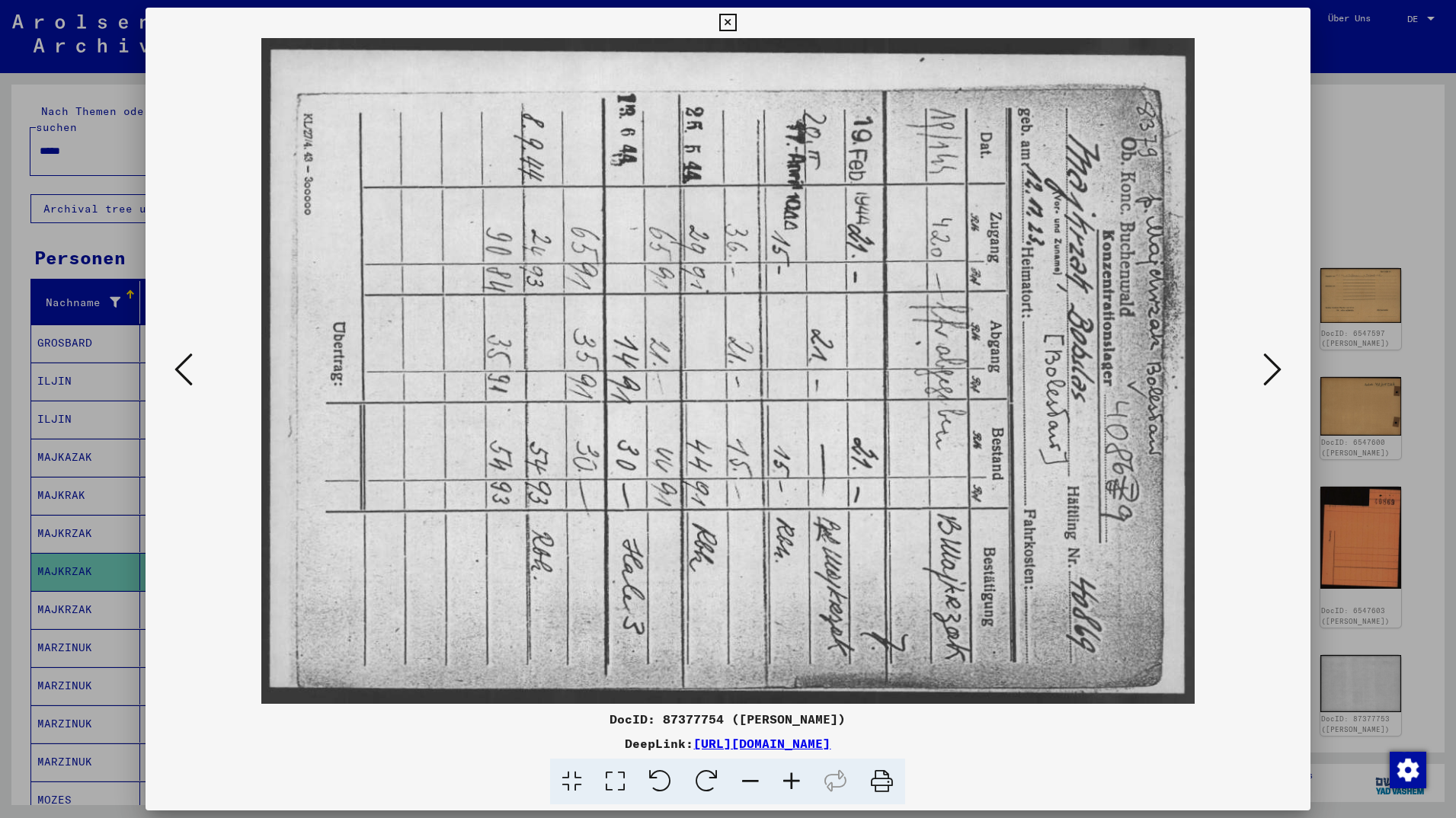
click at [1276, 367] on icon at bounding box center [1273, 369] width 18 height 37
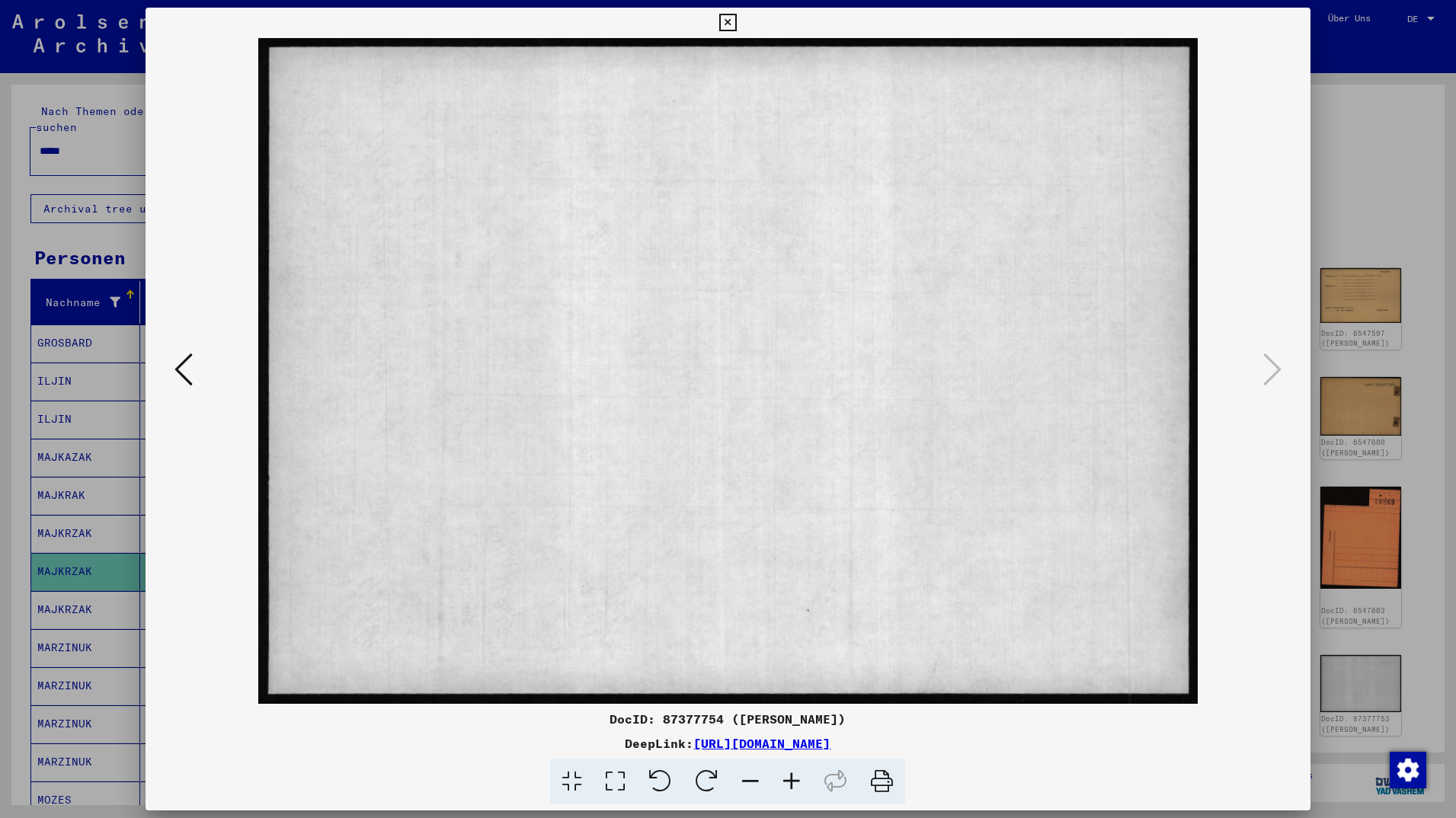
click at [736, 20] on icon at bounding box center [728, 23] width 18 height 18
